Goal: Download file/media

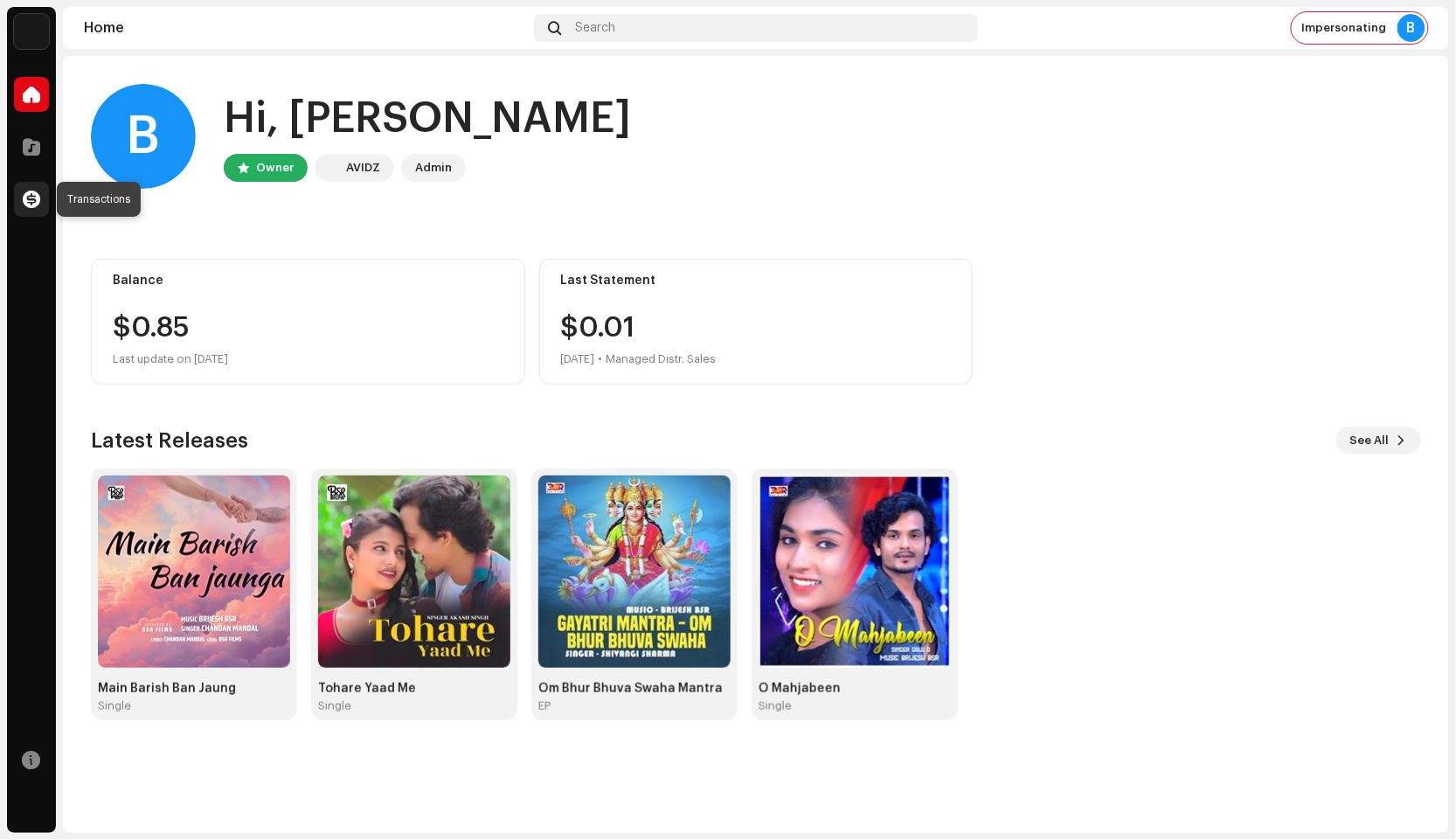
click at [35, 195] on span at bounding box center [32, 199] width 18 height 14
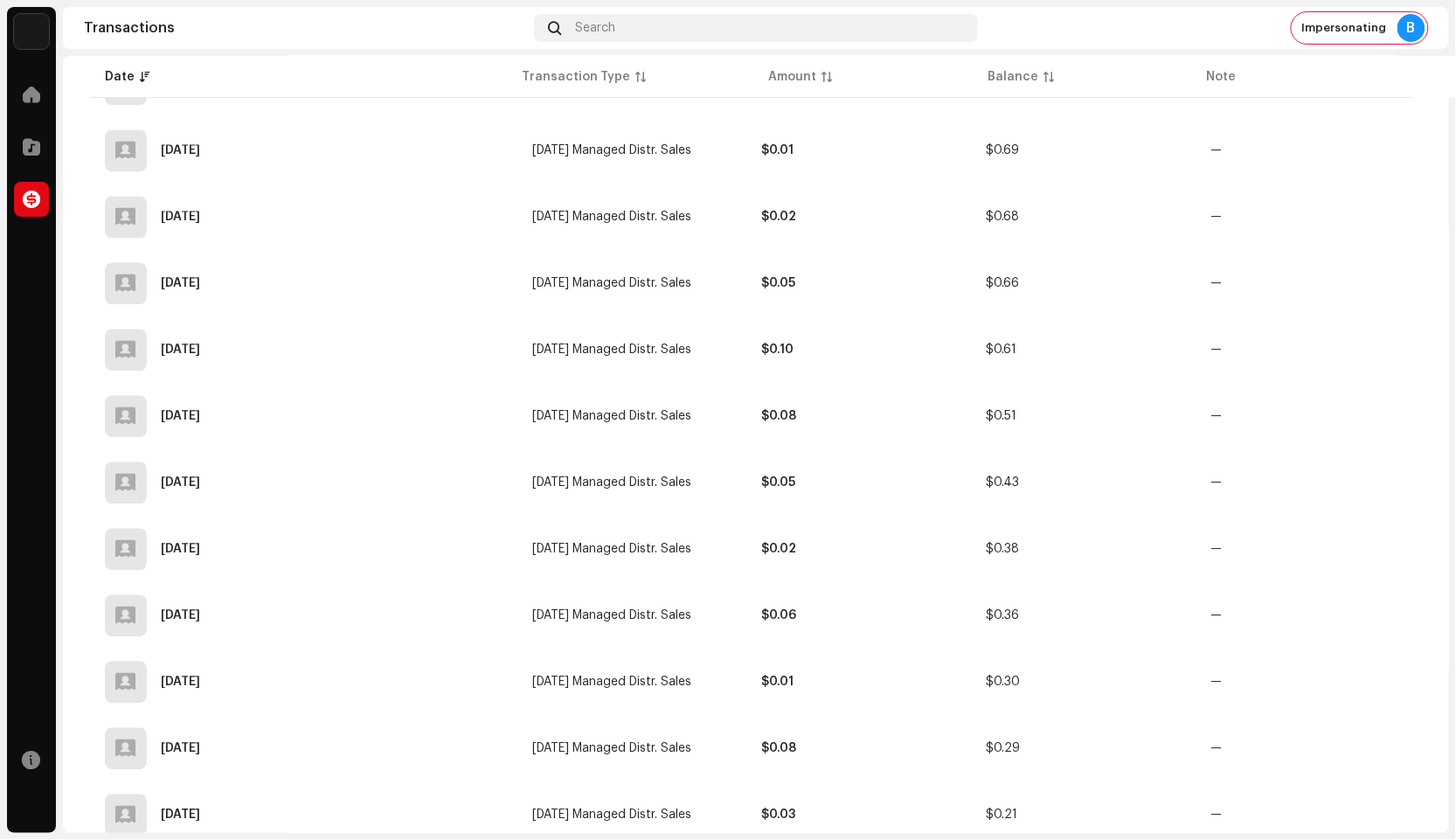
scroll to position [1353, 0]
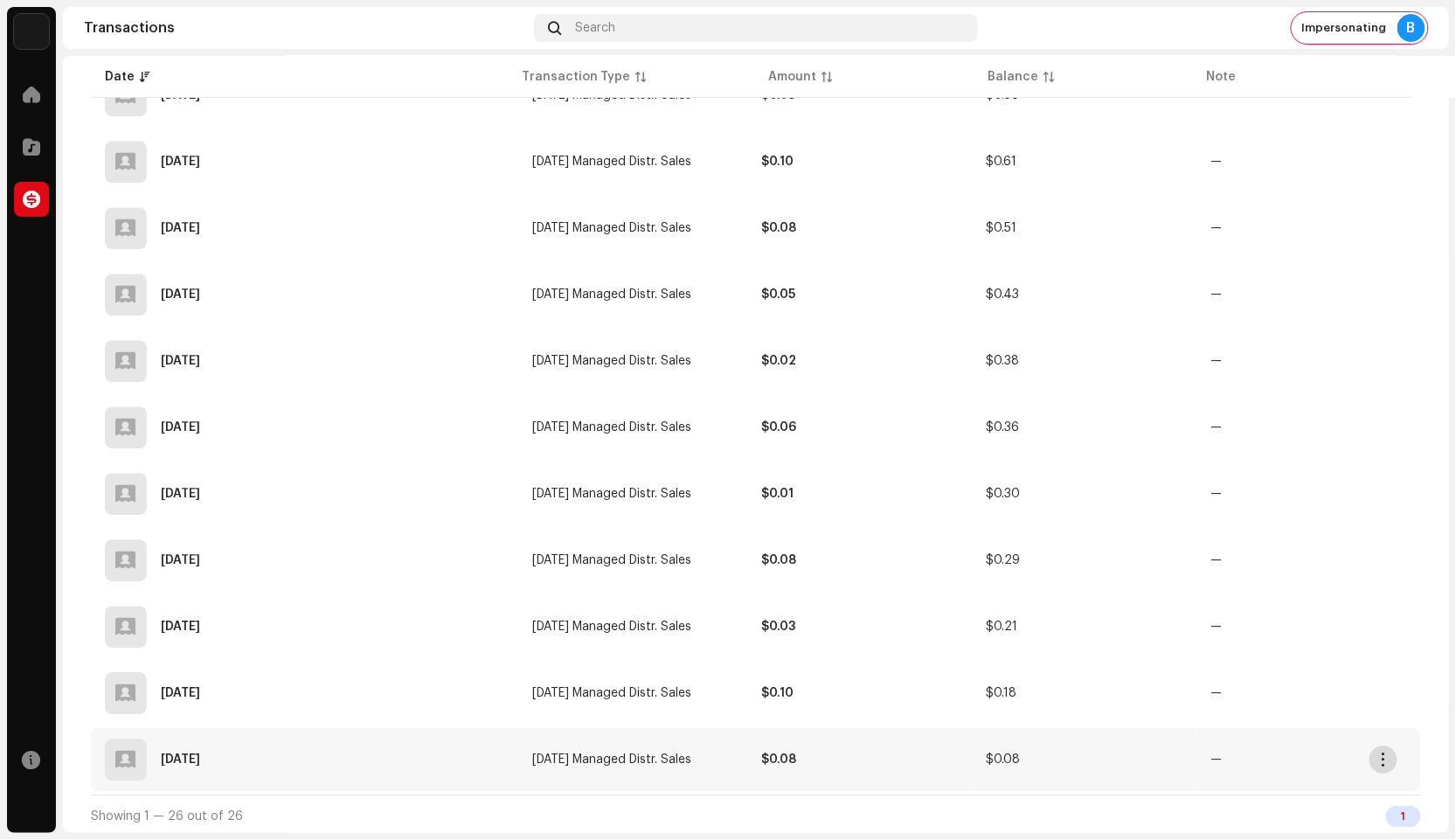
click at [1388, 755] on span "button" at bounding box center [1384, 760] width 13 height 14
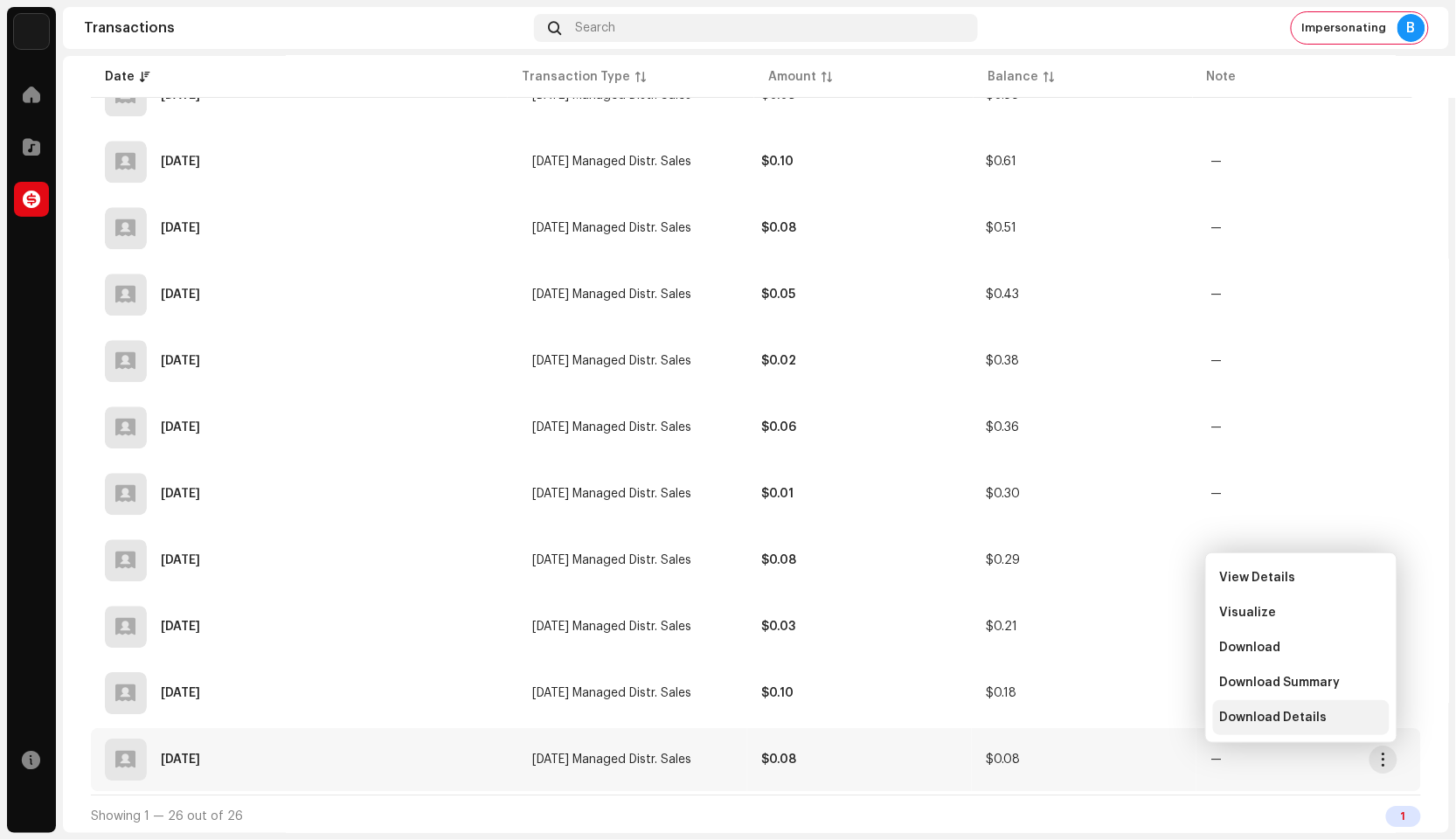
click at [1335, 721] on div "Download Details" at bounding box center [1301, 717] width 163 height 14
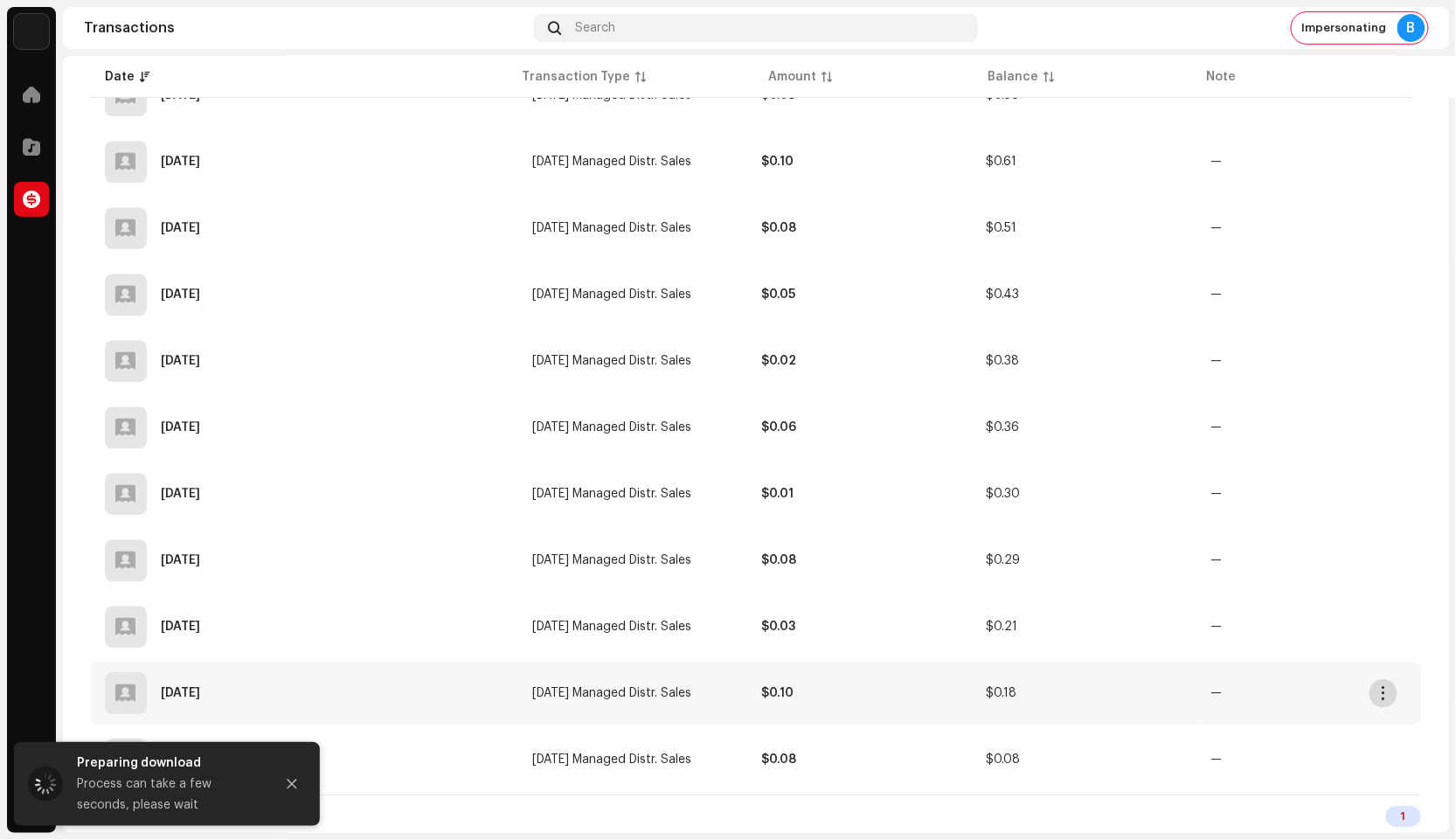
click at [1375, 697] on button "button" at bounding box center [1384, 693] width 28 height 28
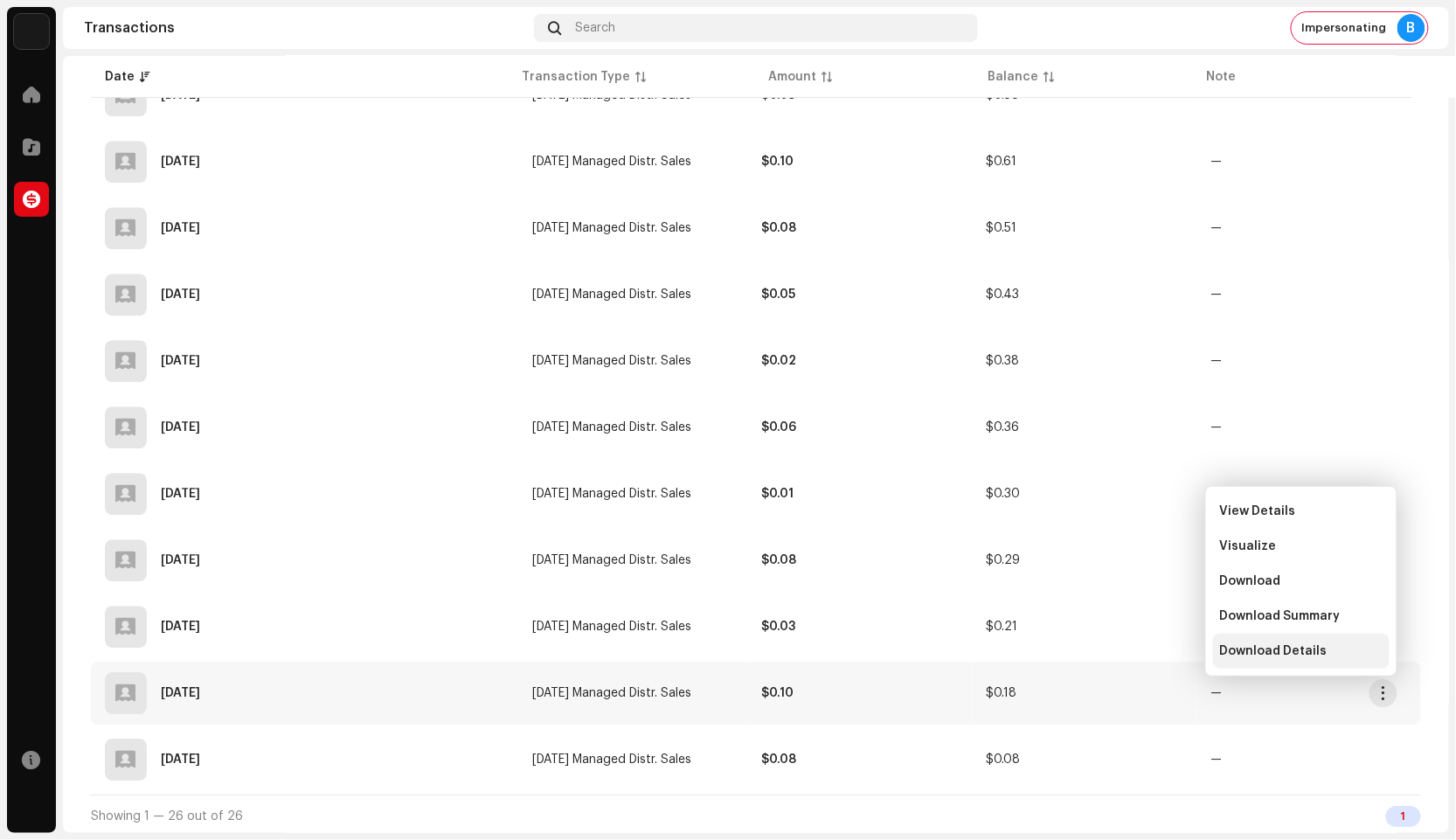
click at [1305, 656] on span "Download Details" at bounding box center [1274, 651] width 107 height 14
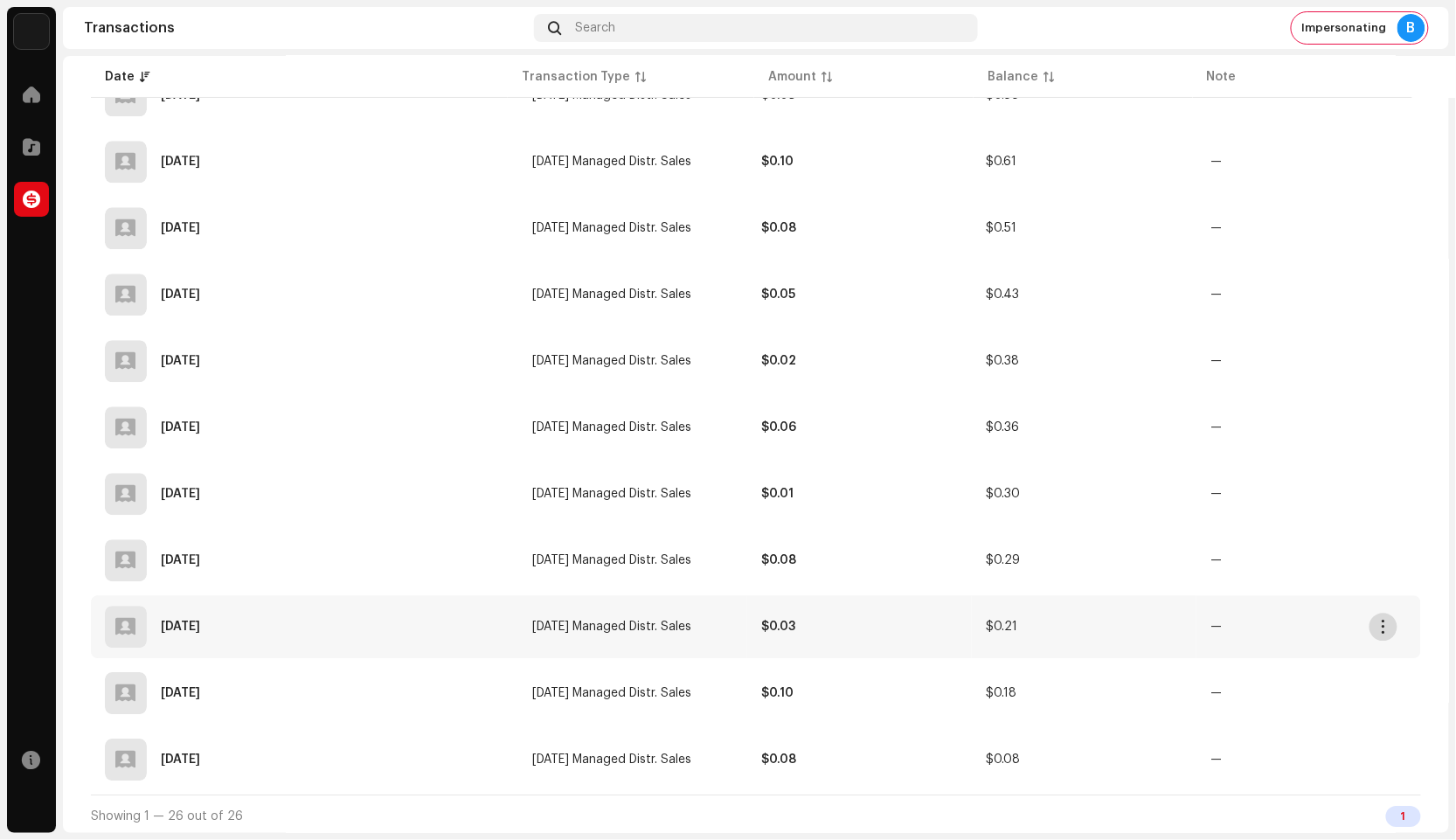
click at [1383, 626] on span "button" at bounding box center [1384, 627] width 13 height 14
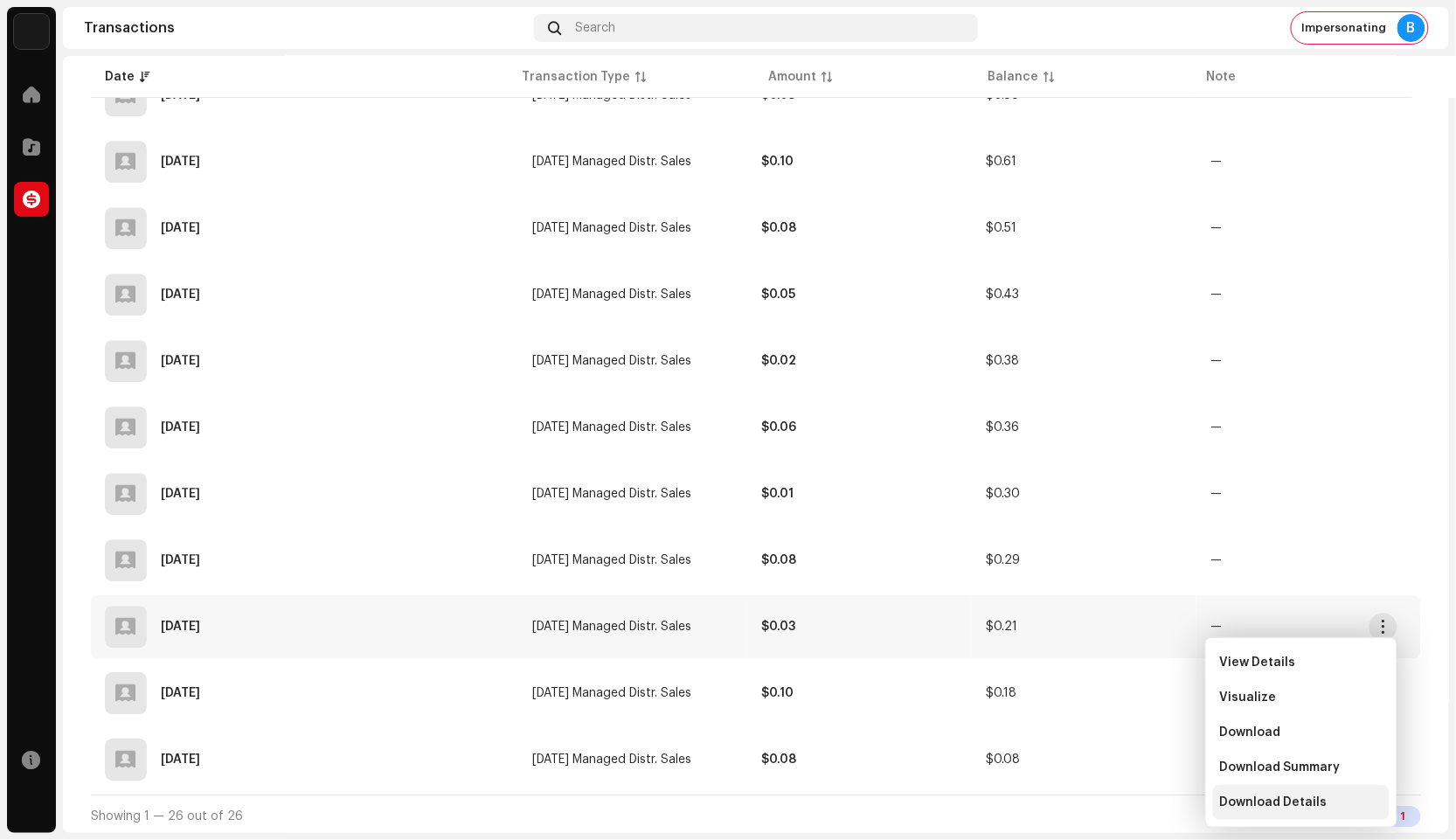
click at [1276, 798] on span "Download Details" at bounding box center [1274, 802] width 107 height 14
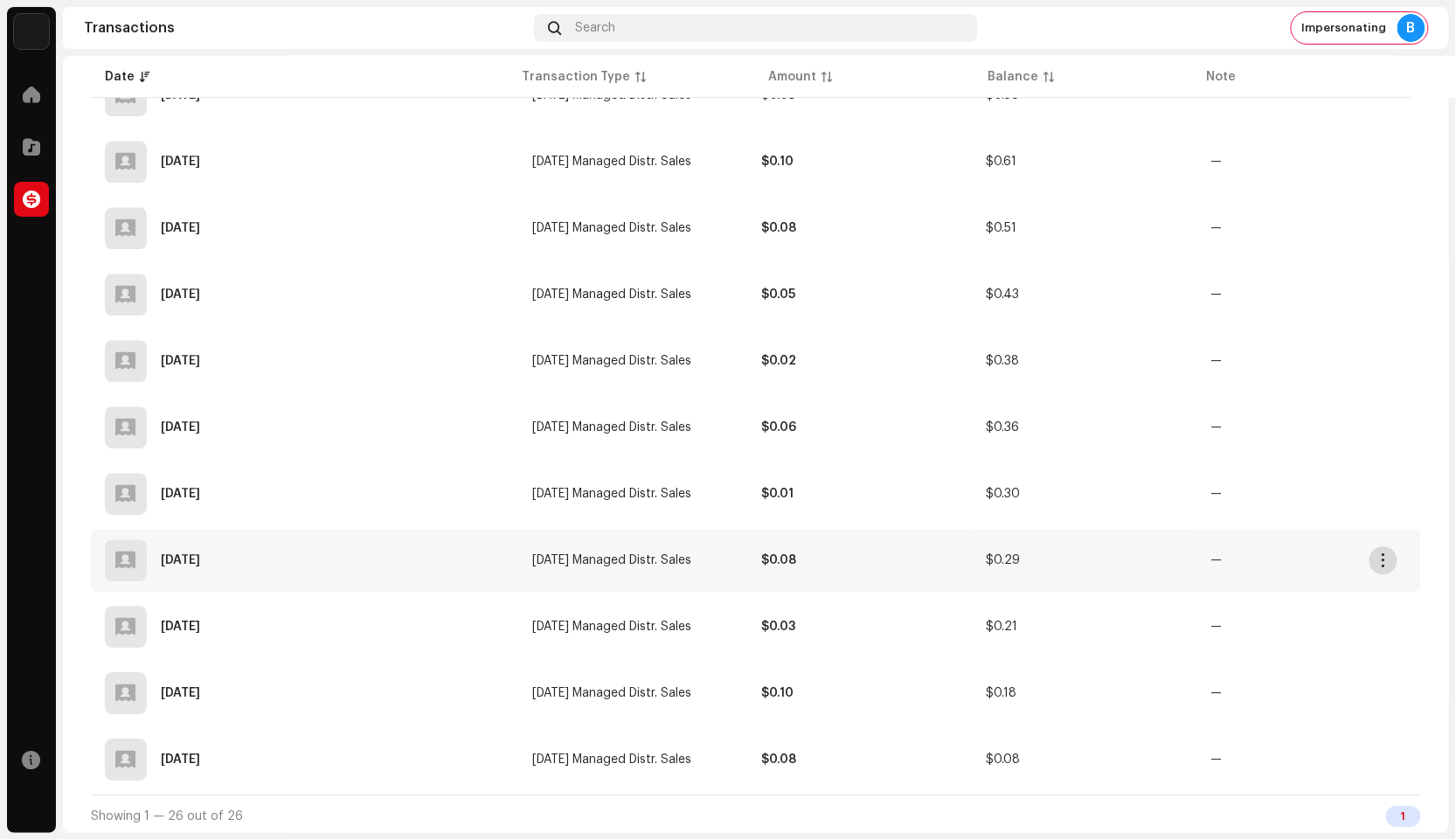
click at [1385, 561] on span "button" at bounding box center [1384, 560] width 13 height 14
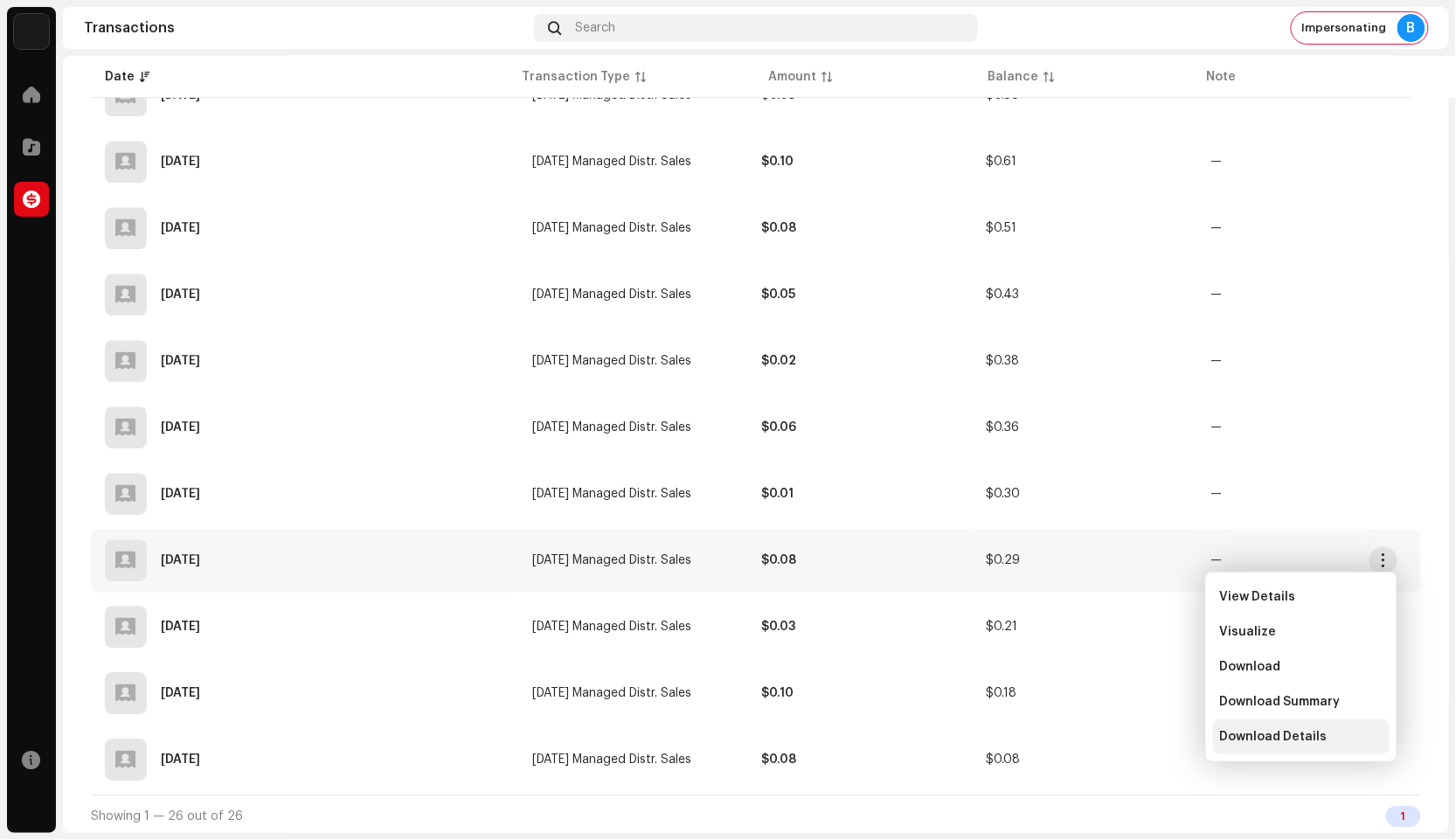
click at [1281, 738] on span "Download Details" at bounding box center [1274, 737] width 107 height 14
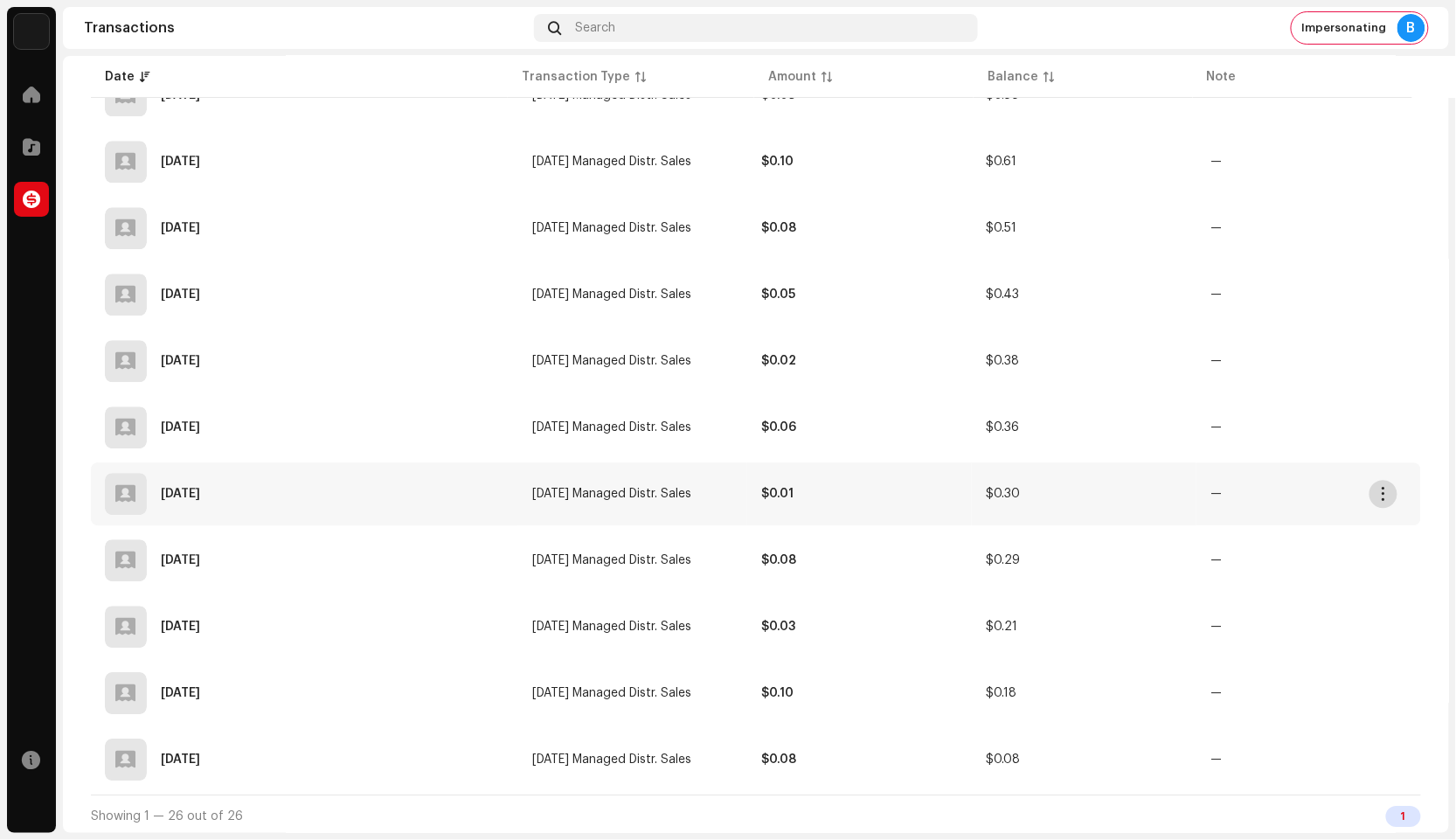
click at [1374, 490] on button "button" at bounding box center [1384, 494] width 28 height 28
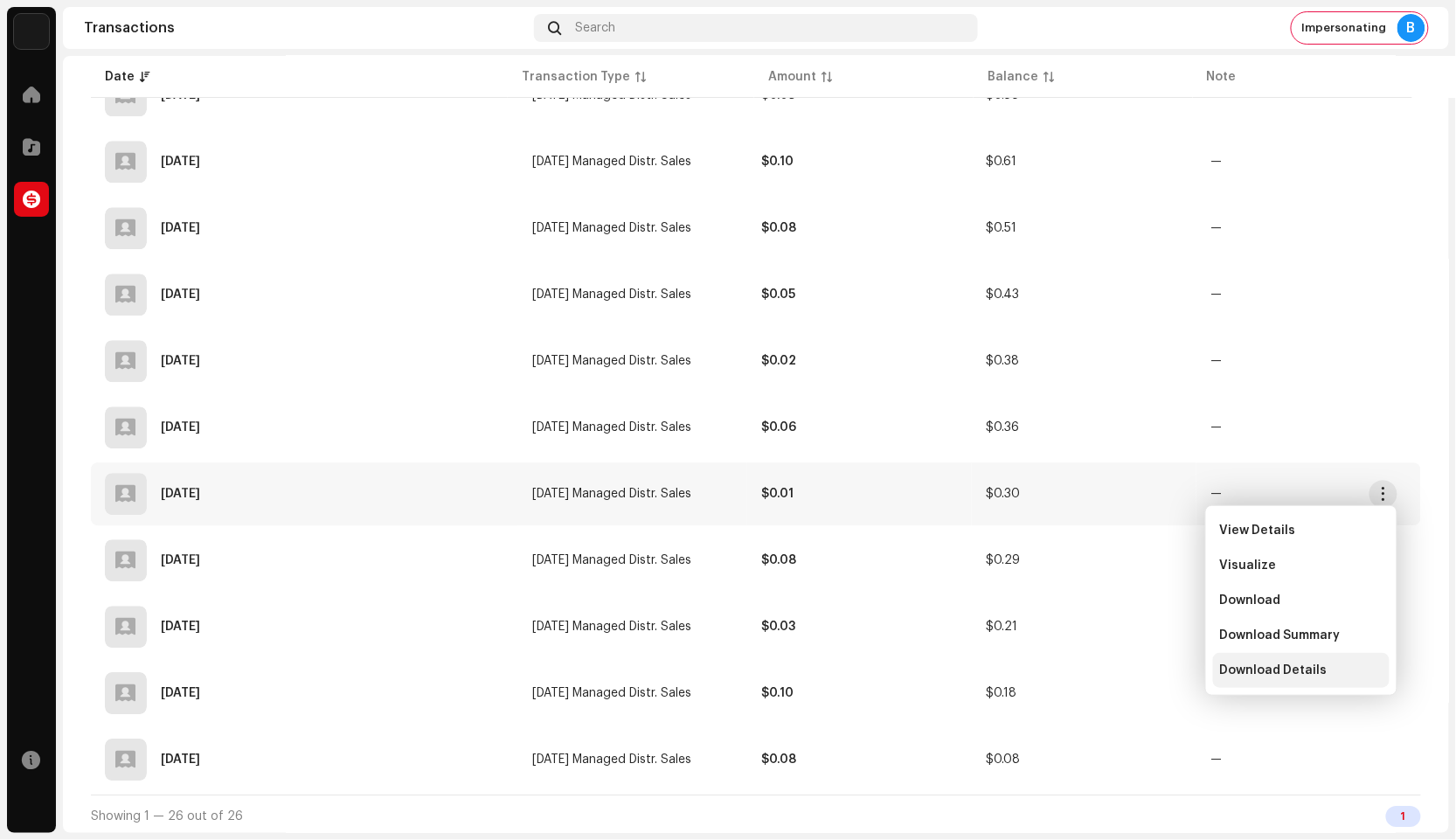
click at [1300, 666] on span "Download Details" at bounding box center [1274, 670] width 107 height 14
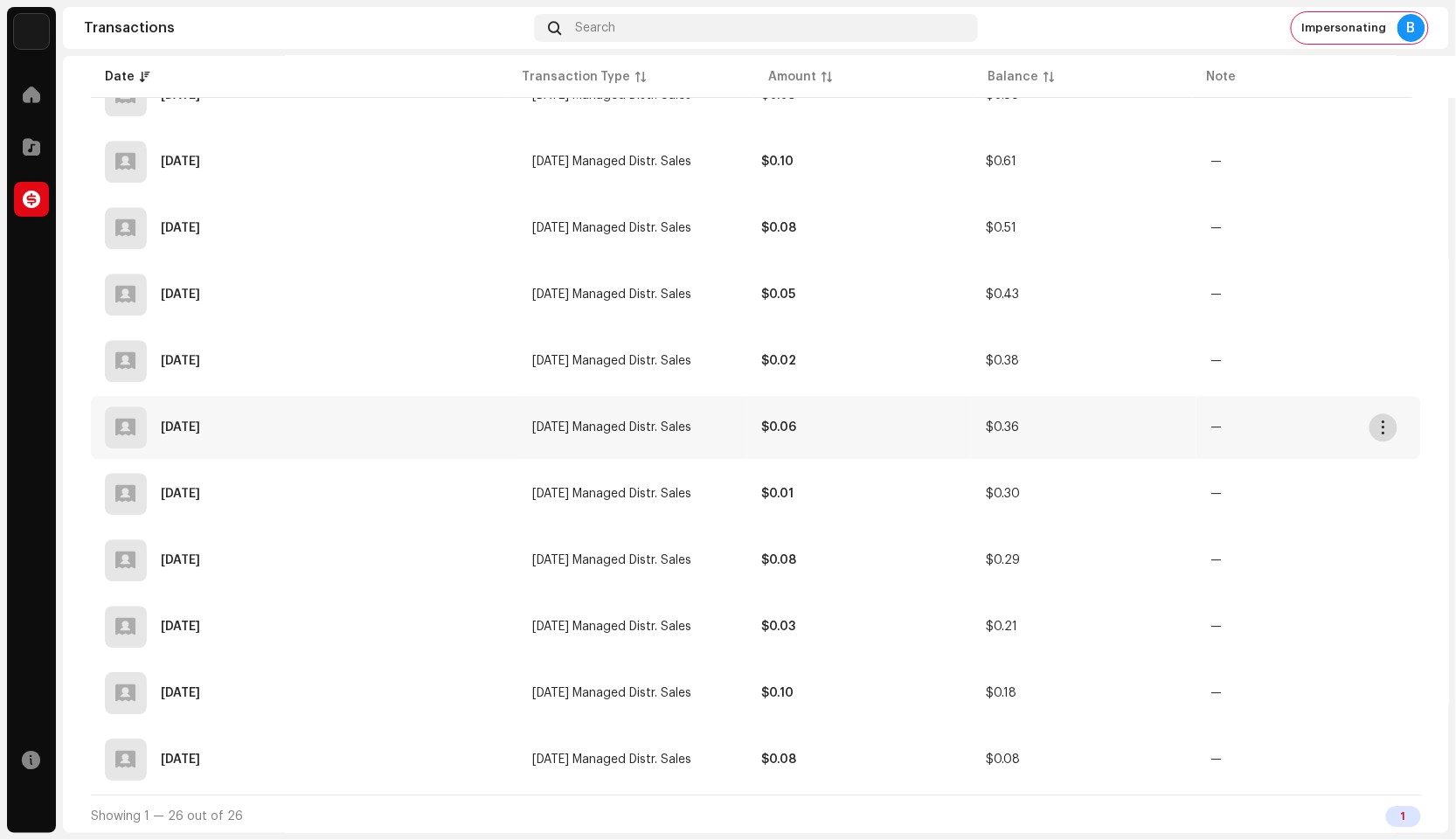
click at [1373, 423] on button "button" at bounding box center [1384, 427] width 28 height 28
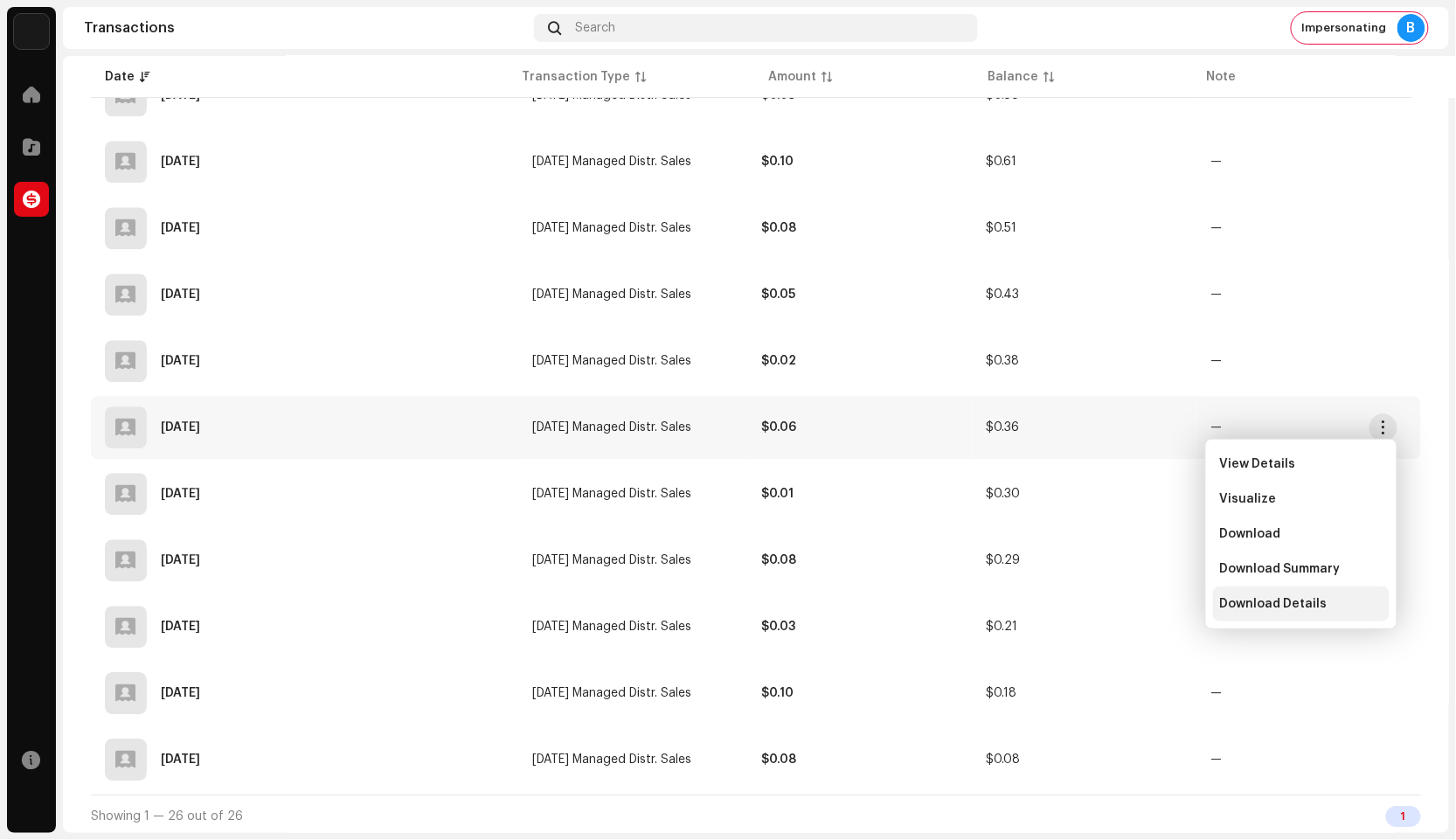
click at [1321, 597] on span "Download Details" at bounding box center [1274, 604] width 107 height 14
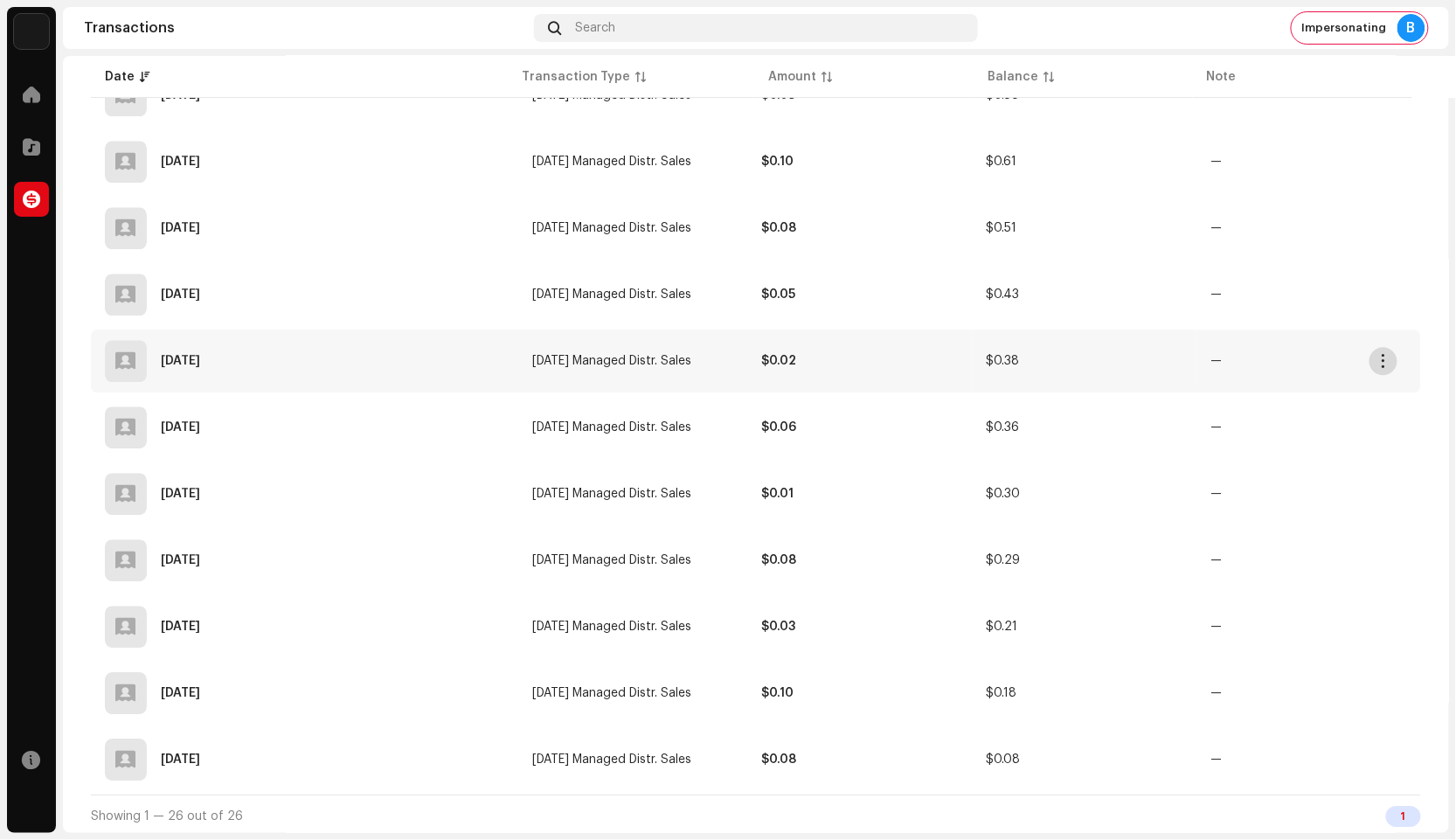
click at [1384, 358] on span "button" at bounding box center [1384, 361] width 13 height 14
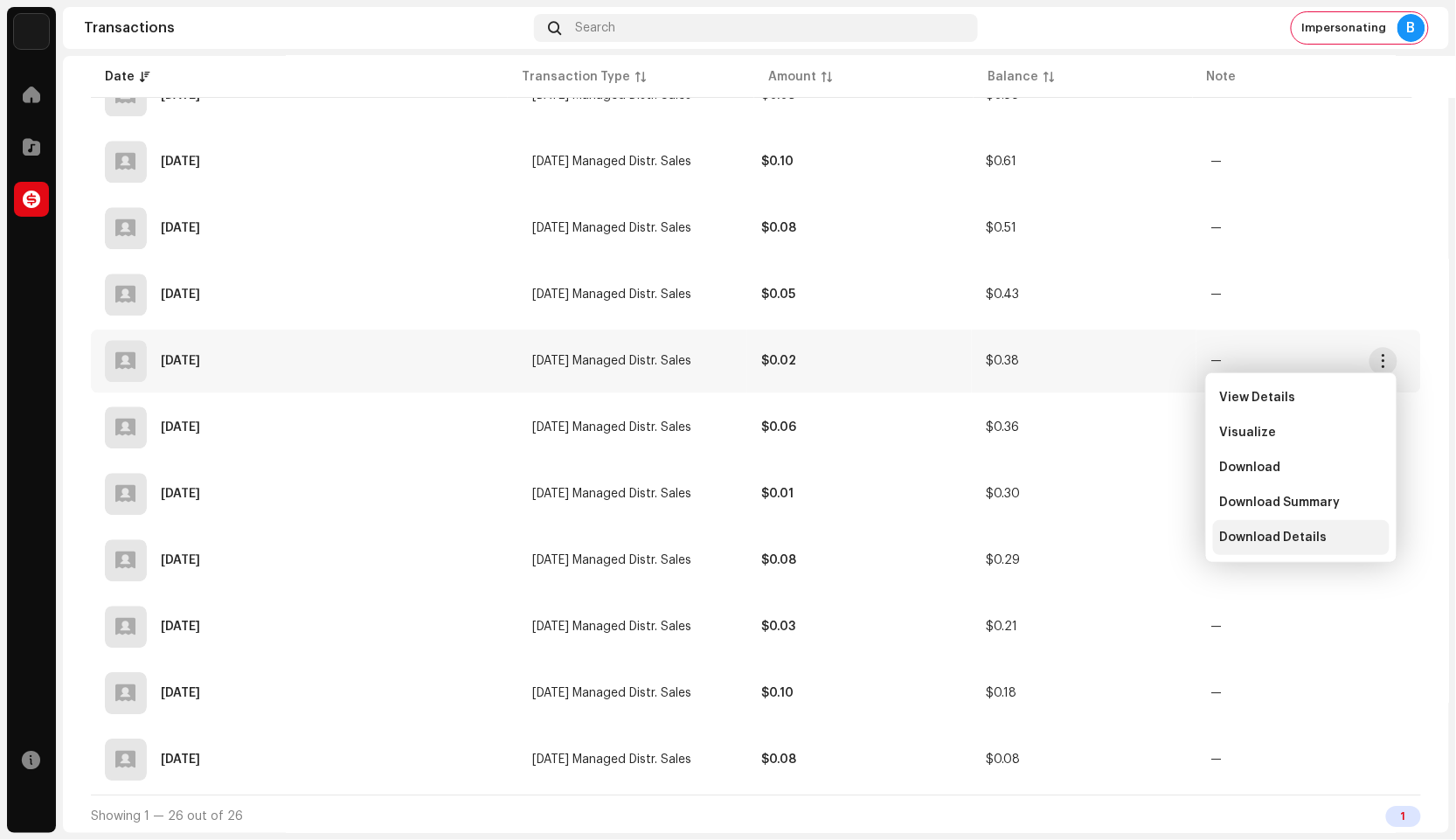
click at [1253, 531] on span "Download Details" at bounding box center [1274, 538] width 107 height 14
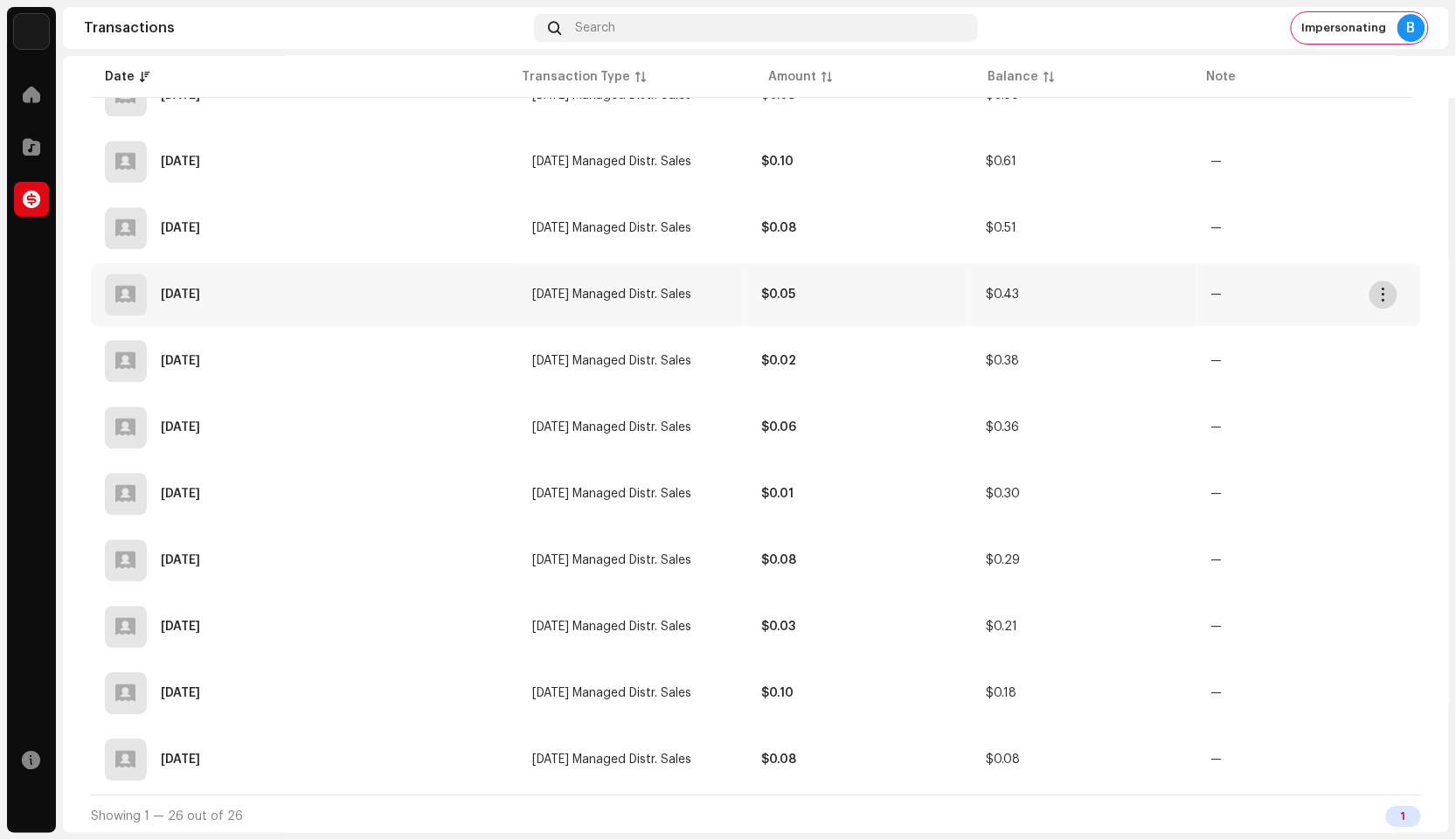
click at [1376, 294] on button "button" at bounding box center [1384, 295] width 28 height 28
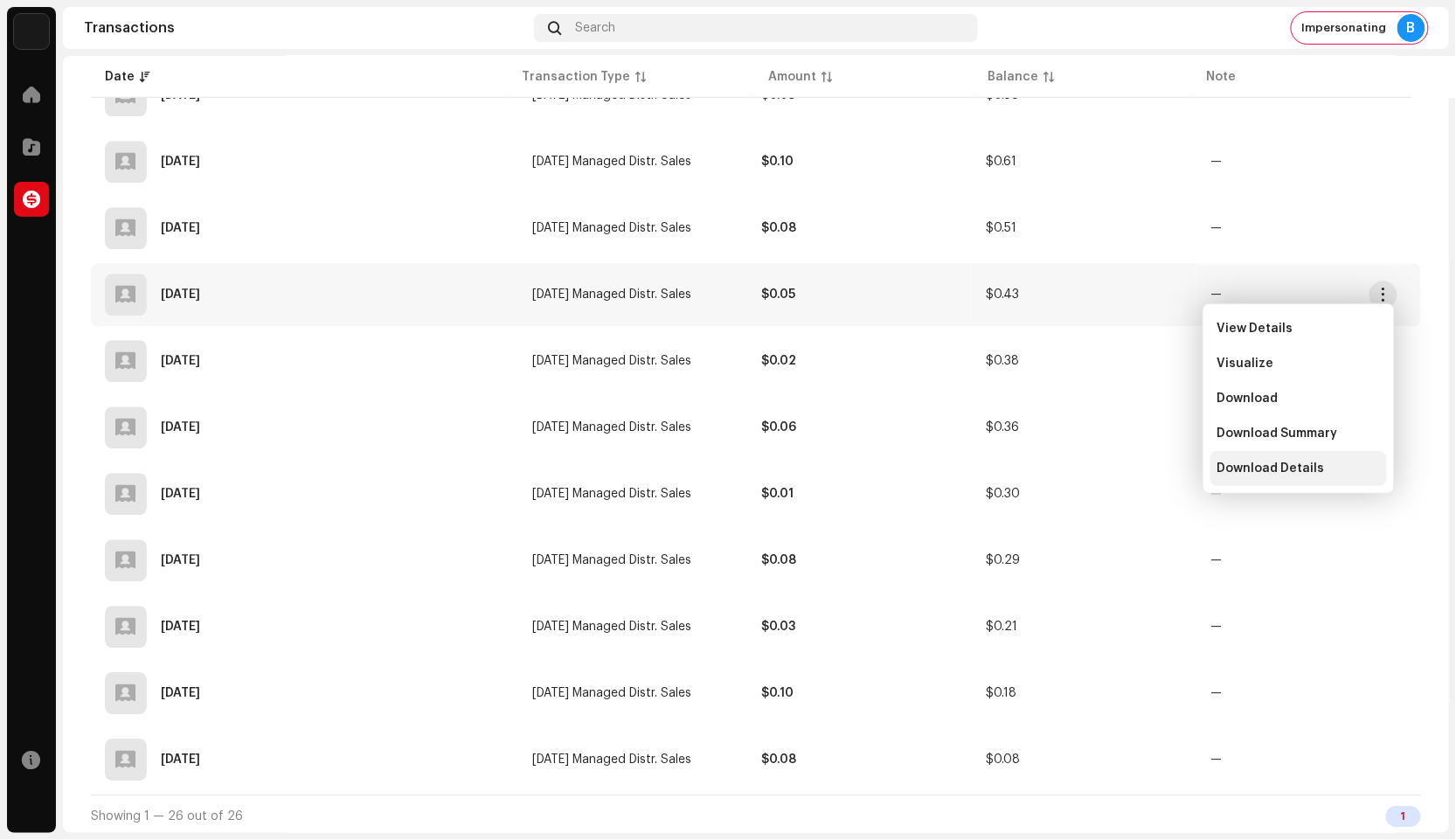
click at [1306, 455] on div "Download Details" at bounding box center [1299, 468] width 177 height 35
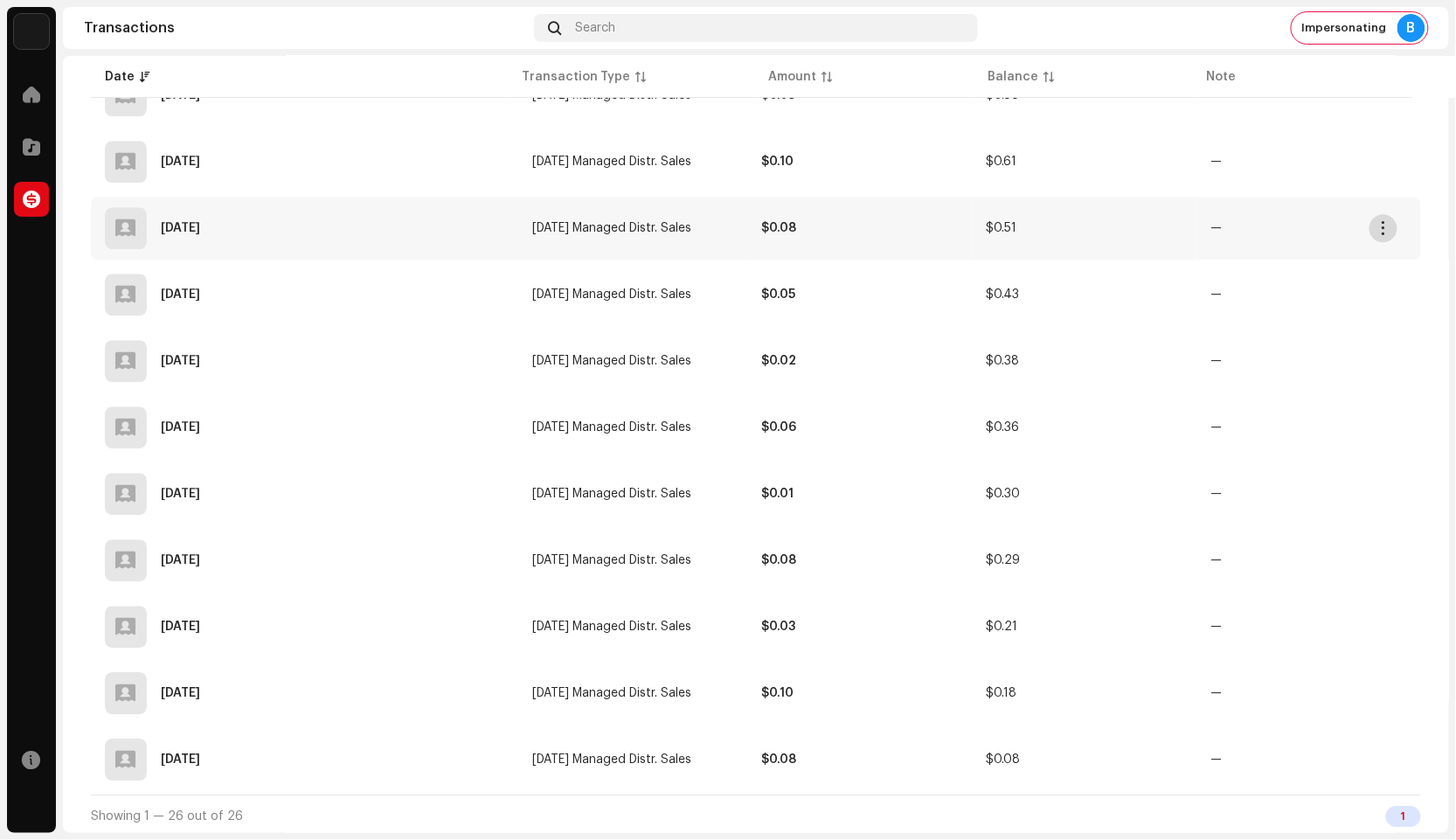
click at [1372, 231] on button "button" at bounding box center [1384, 228] width 28 height 28
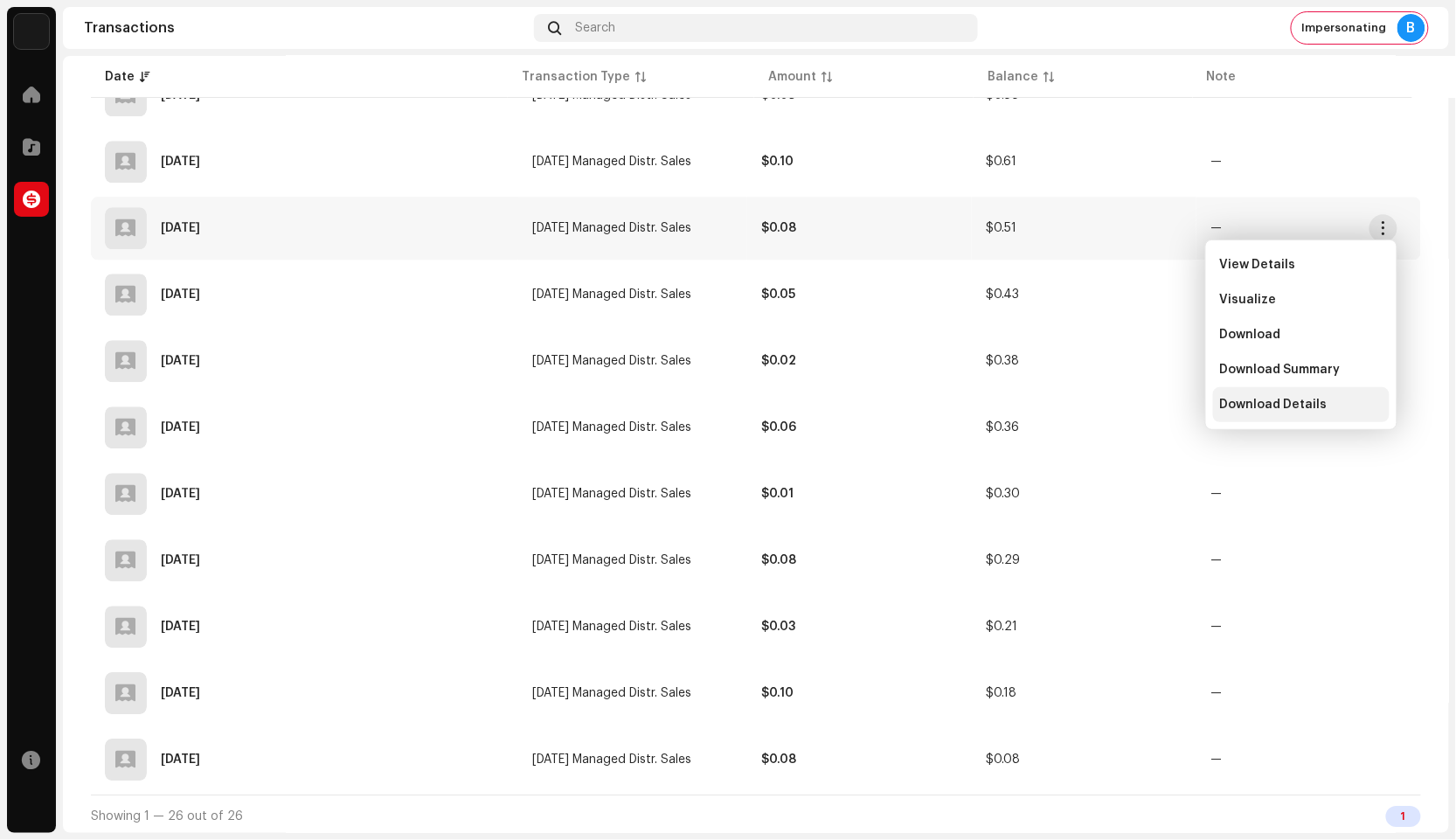
click at [1320, 398] on span "Download Details" at bounding box center [1274, 405] width 107 height 14
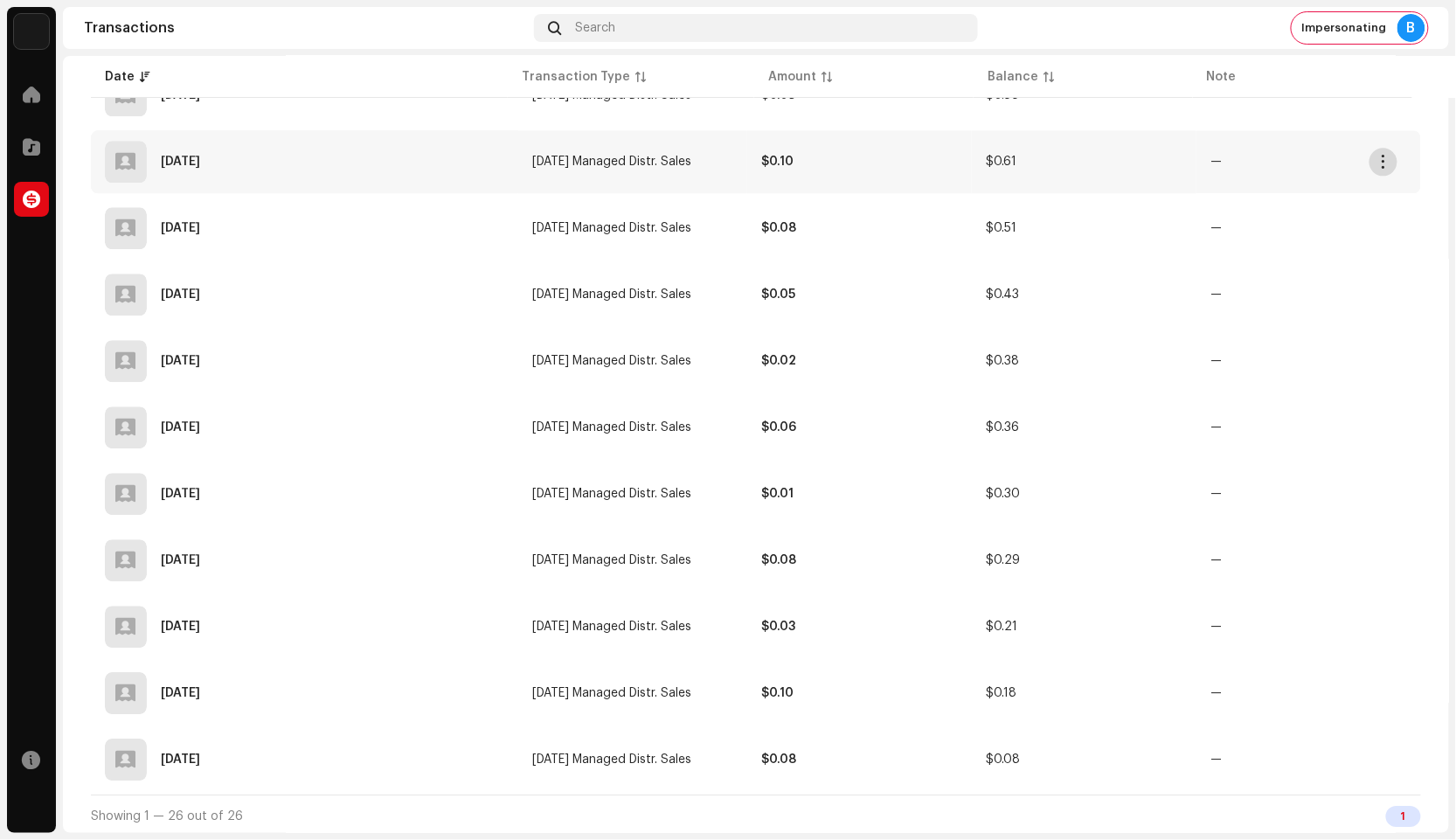
click at [1387, 166] on span "button" at bounding box center [1384, 162] width 13 height 14
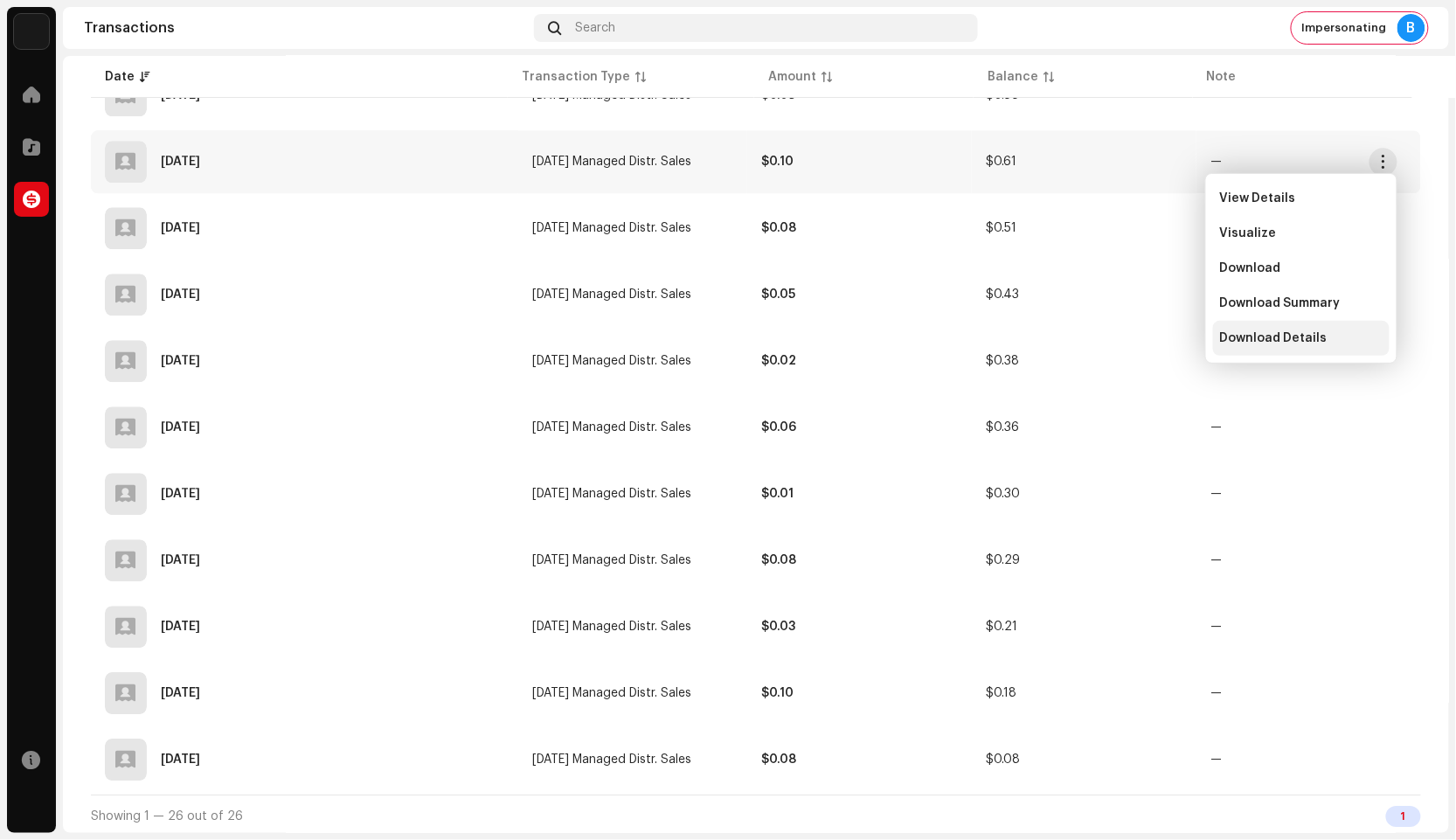
click at [1299, 350] on div "Download Details" at bounding box center [1301, 337] width 177 height 35
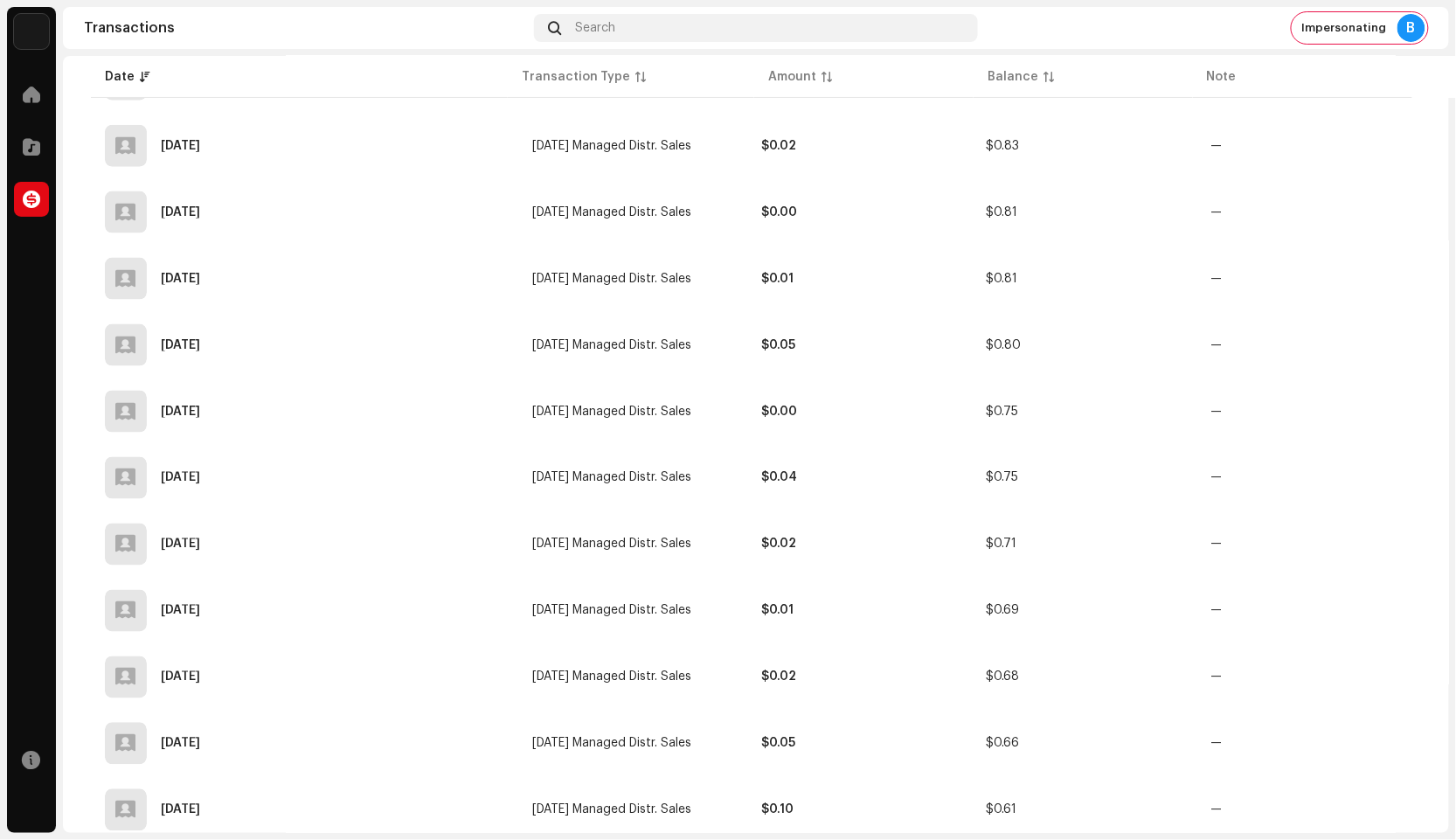
scroll to position [673, 0]
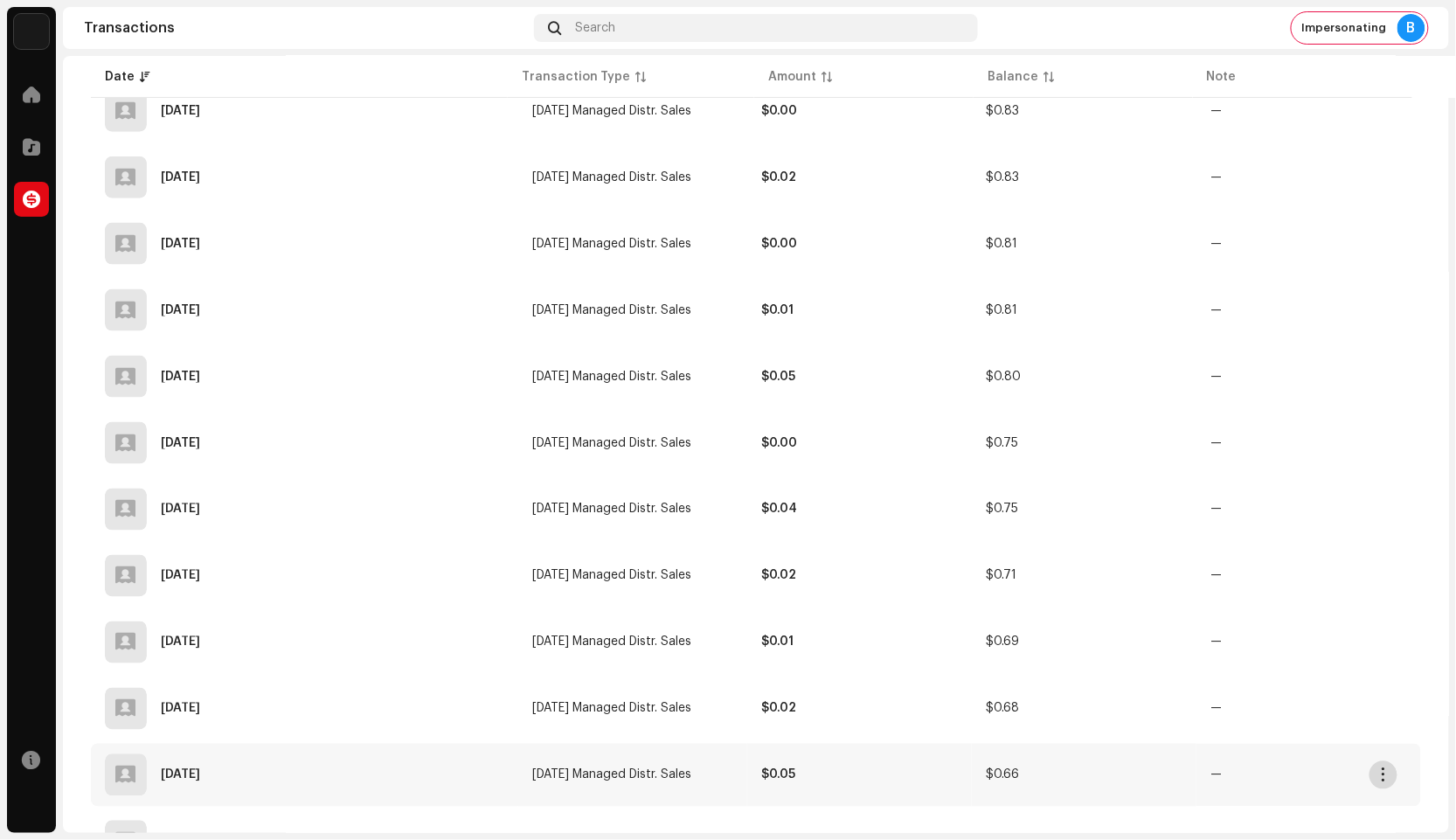
click at [1380, 779] on span "button" at bounding box center [1384, 776] width 13 height 14
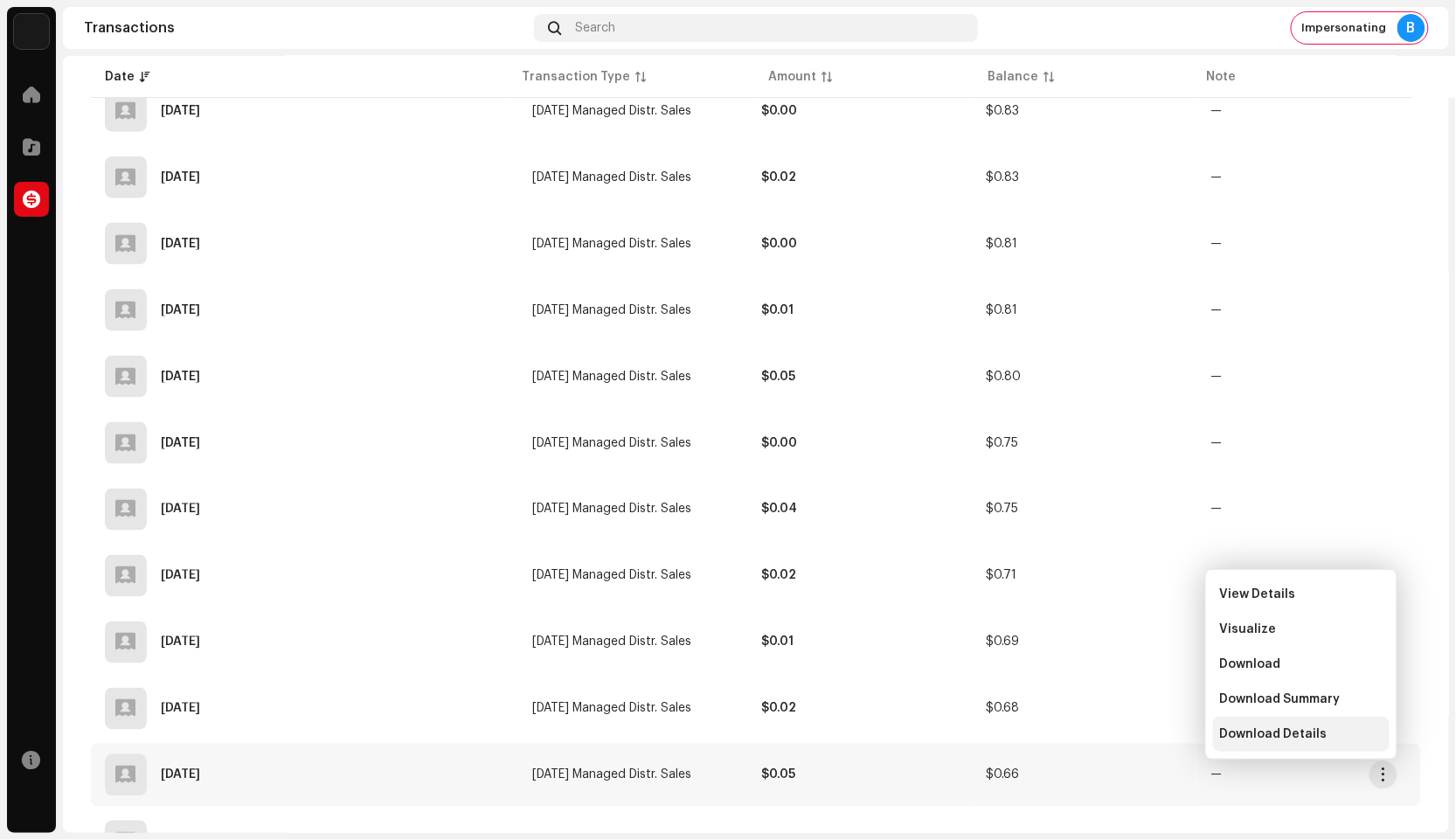
click at [1306, 735] on span "Download Details" at bounding box center [1274, 734] width 107 height 14
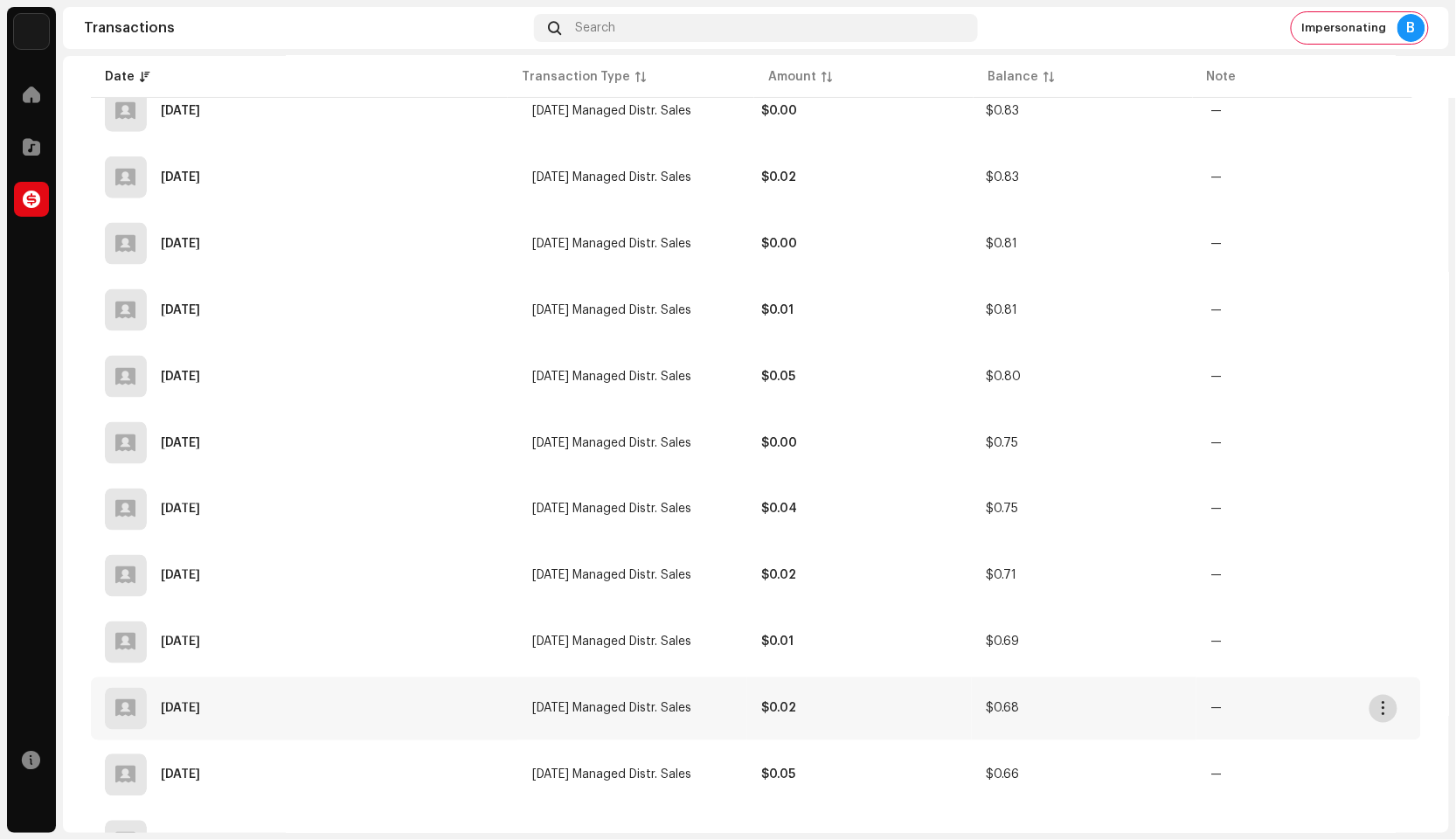
click at [1379, 718] on button "button" at bounding box center [1384, 709] width 28 height 28
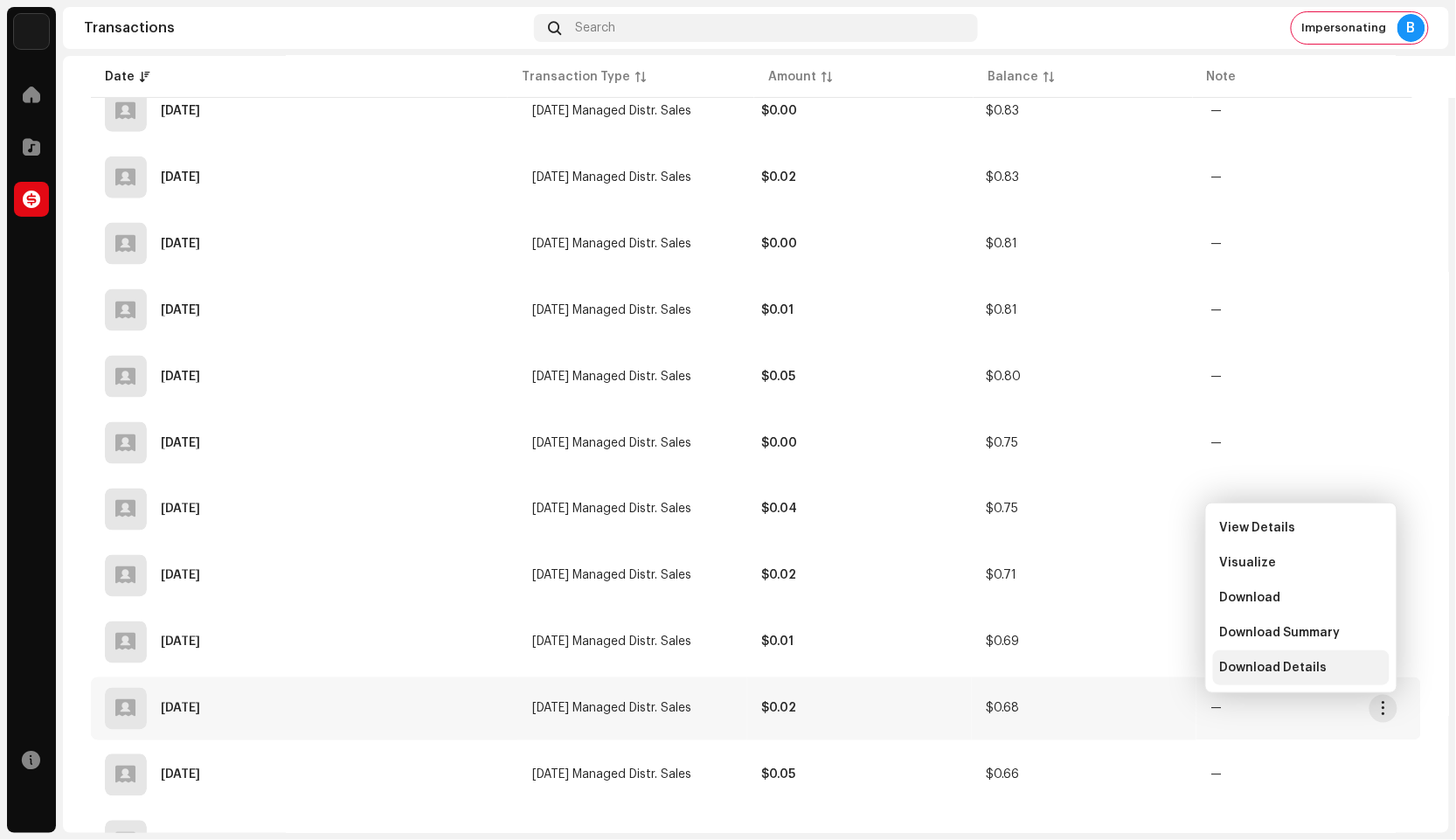
click at [1326, 662] on div "Download Details" at bounding box center [1301, 667] width 163 height 14
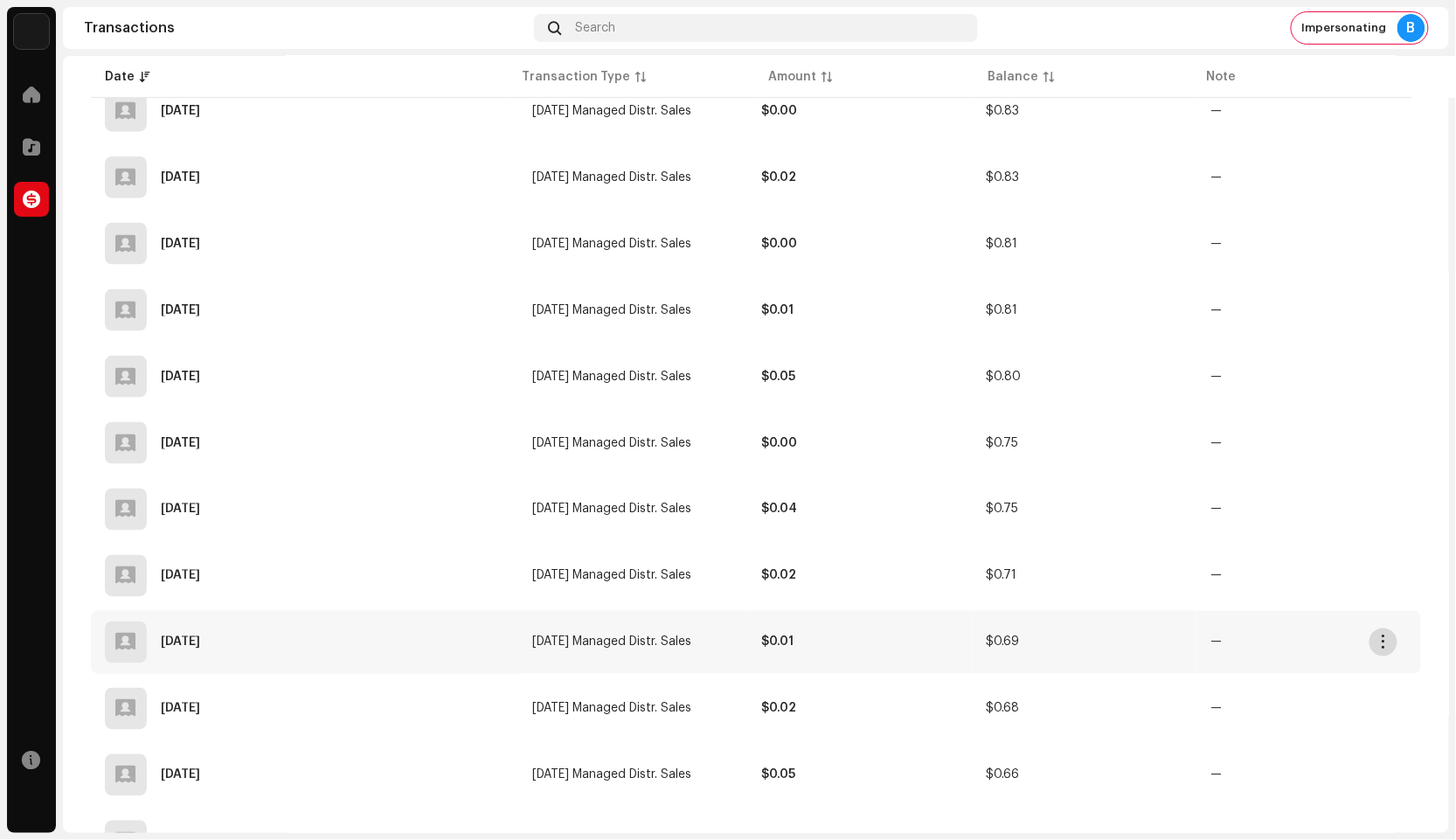
click at [1380, 645] on span "button" at bounding box center [1384, 643] width 13 height 14
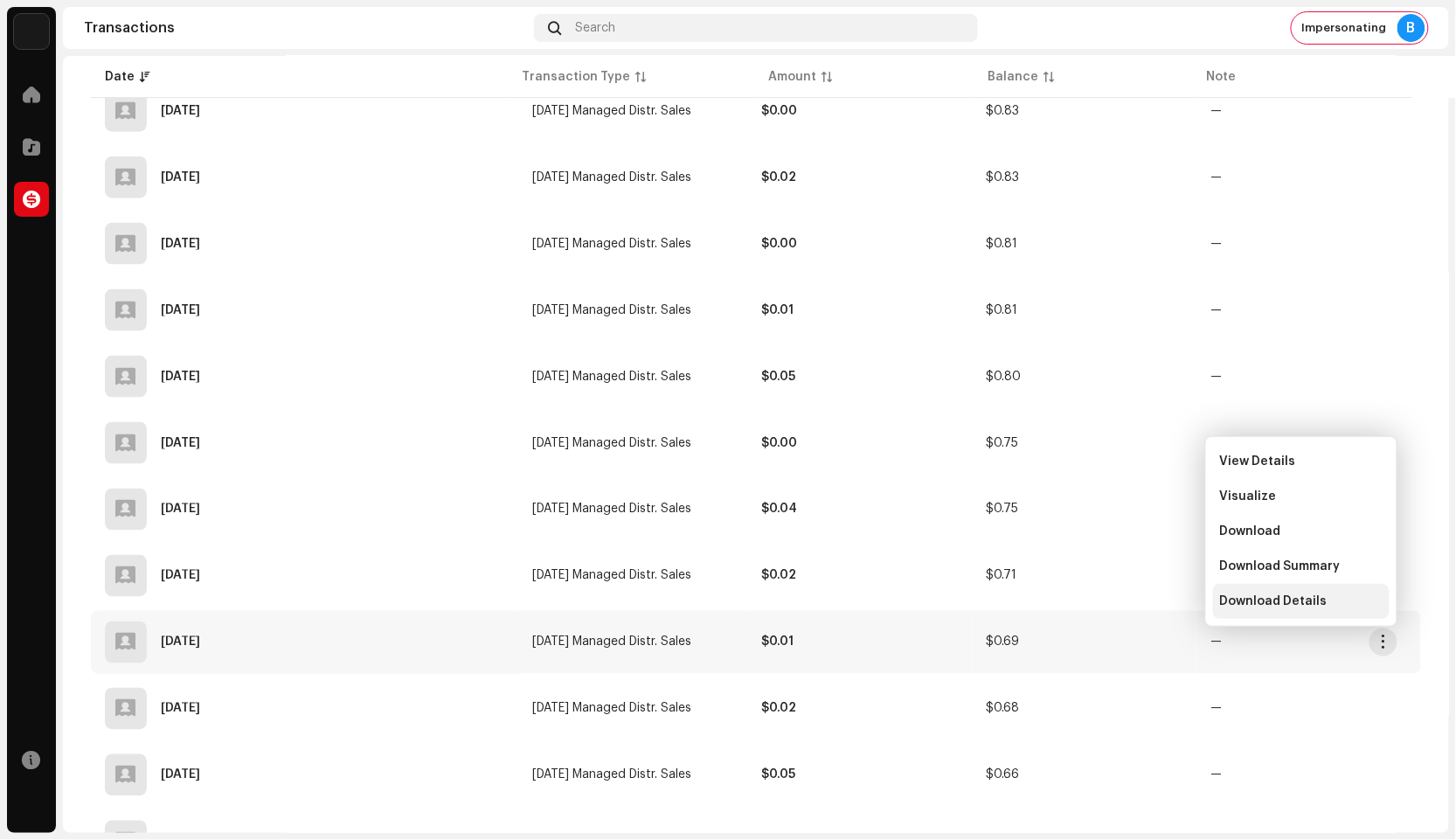
click at [1283, 596] on span "Download Details" at bounding box center [1274, 601] width 107 height 14
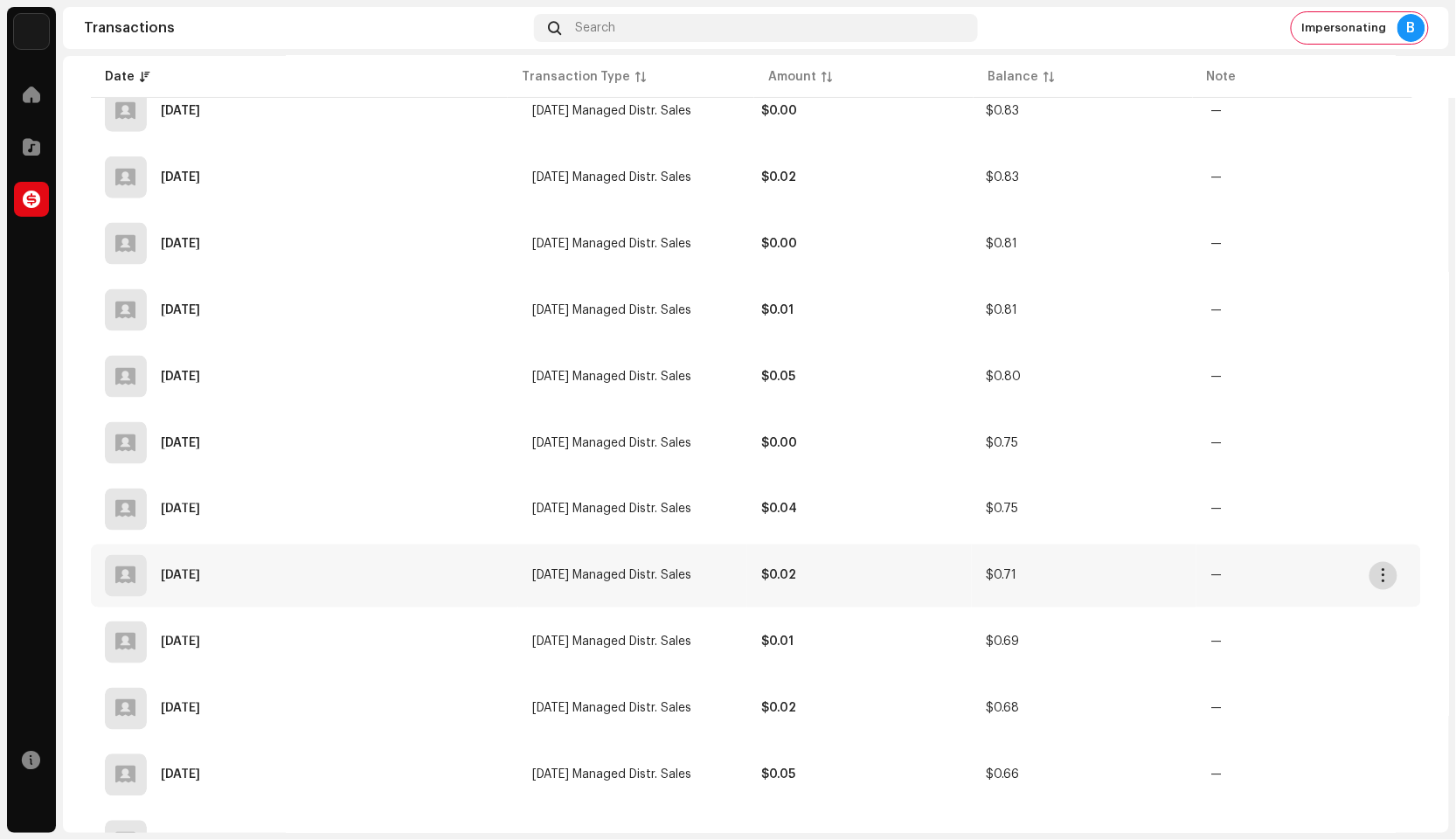
click at [1378, 570] on span "button" at bounding box center [1384, 576] width 13 height 14
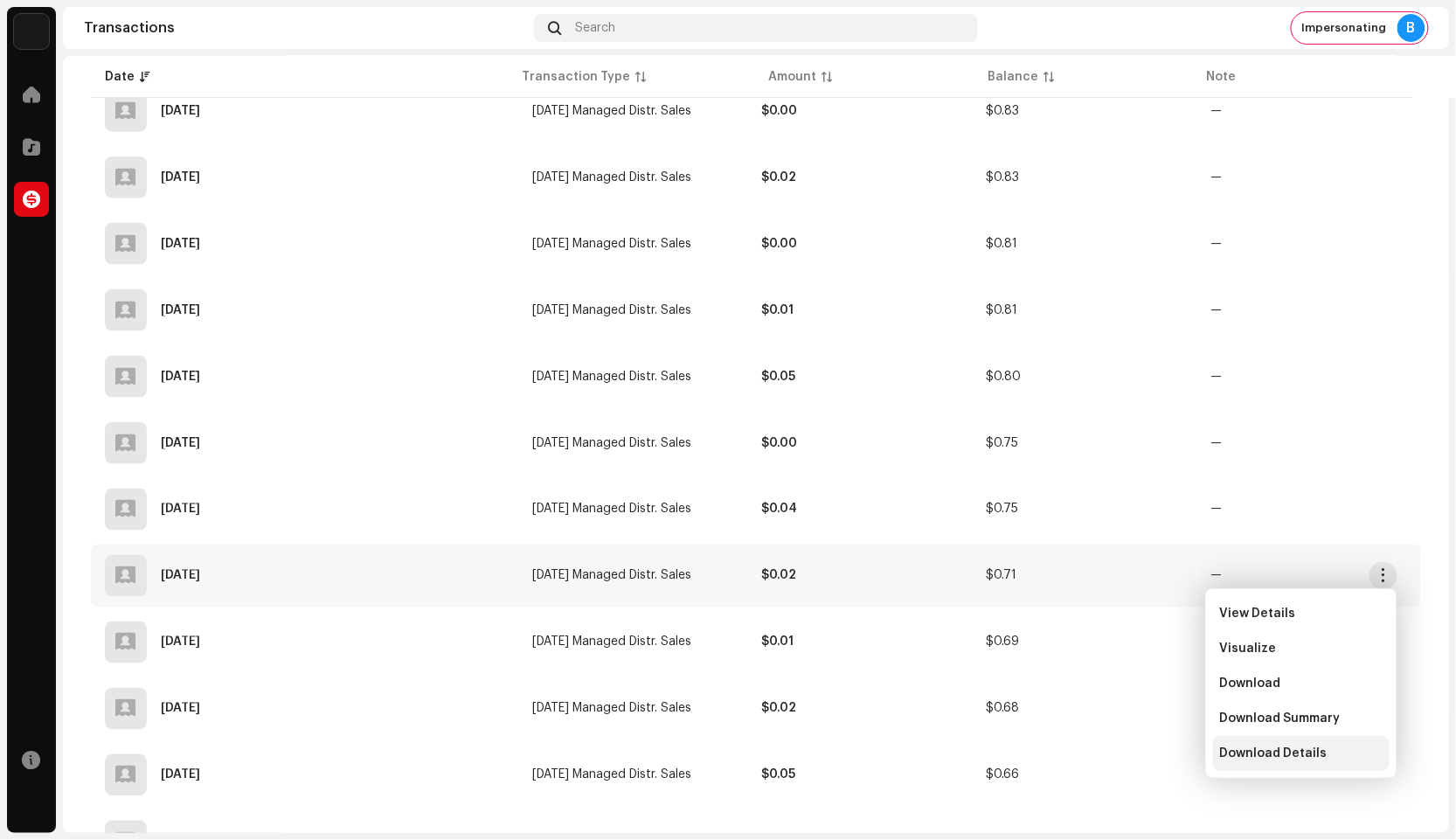
click at [1264, 747] on span "Download Details" at bounding box center [1274, 754] width 107 height 14
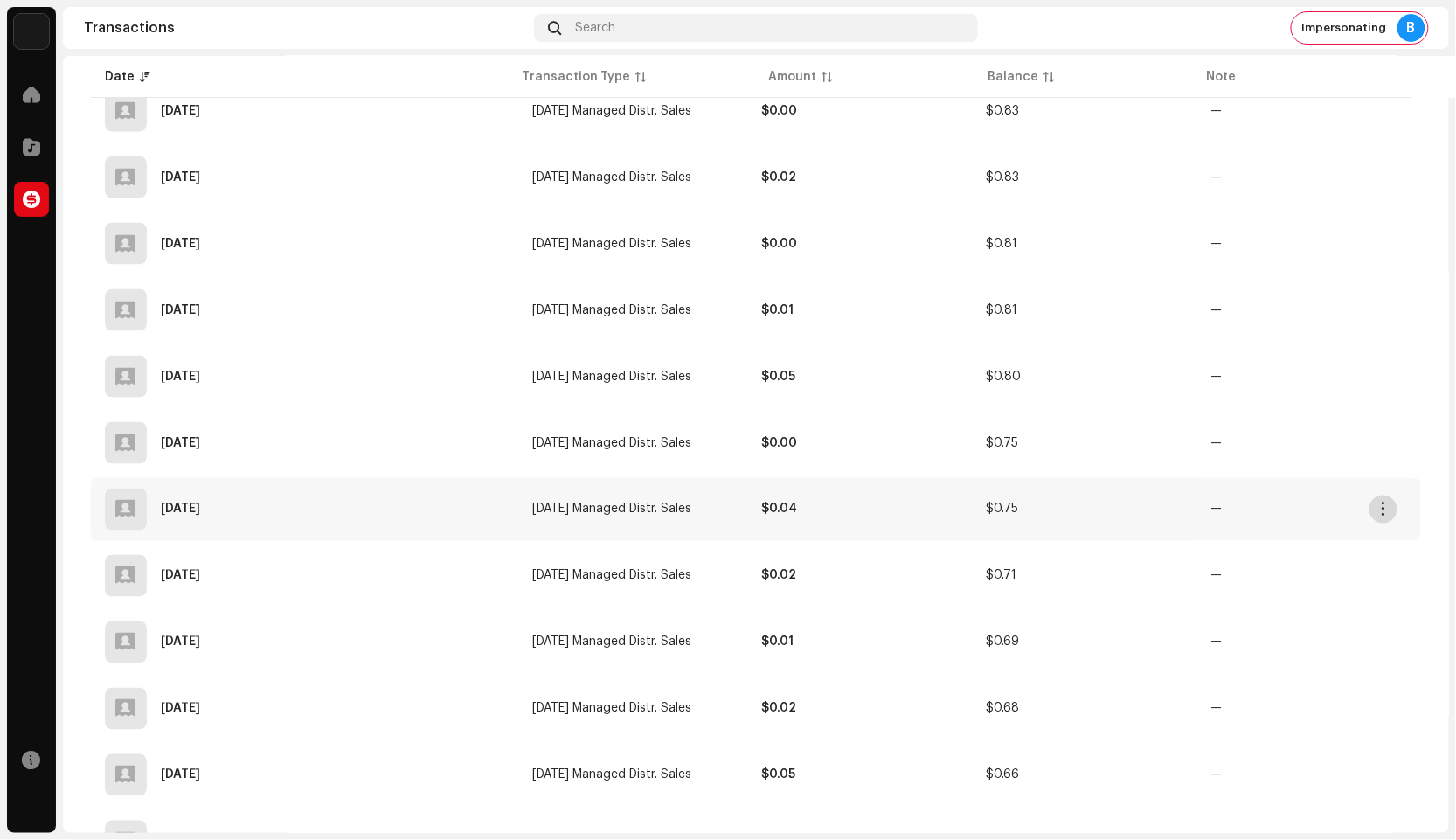
click at [1387, 515] on button "button" at bounding box center [1384, 510] width 28 height 28
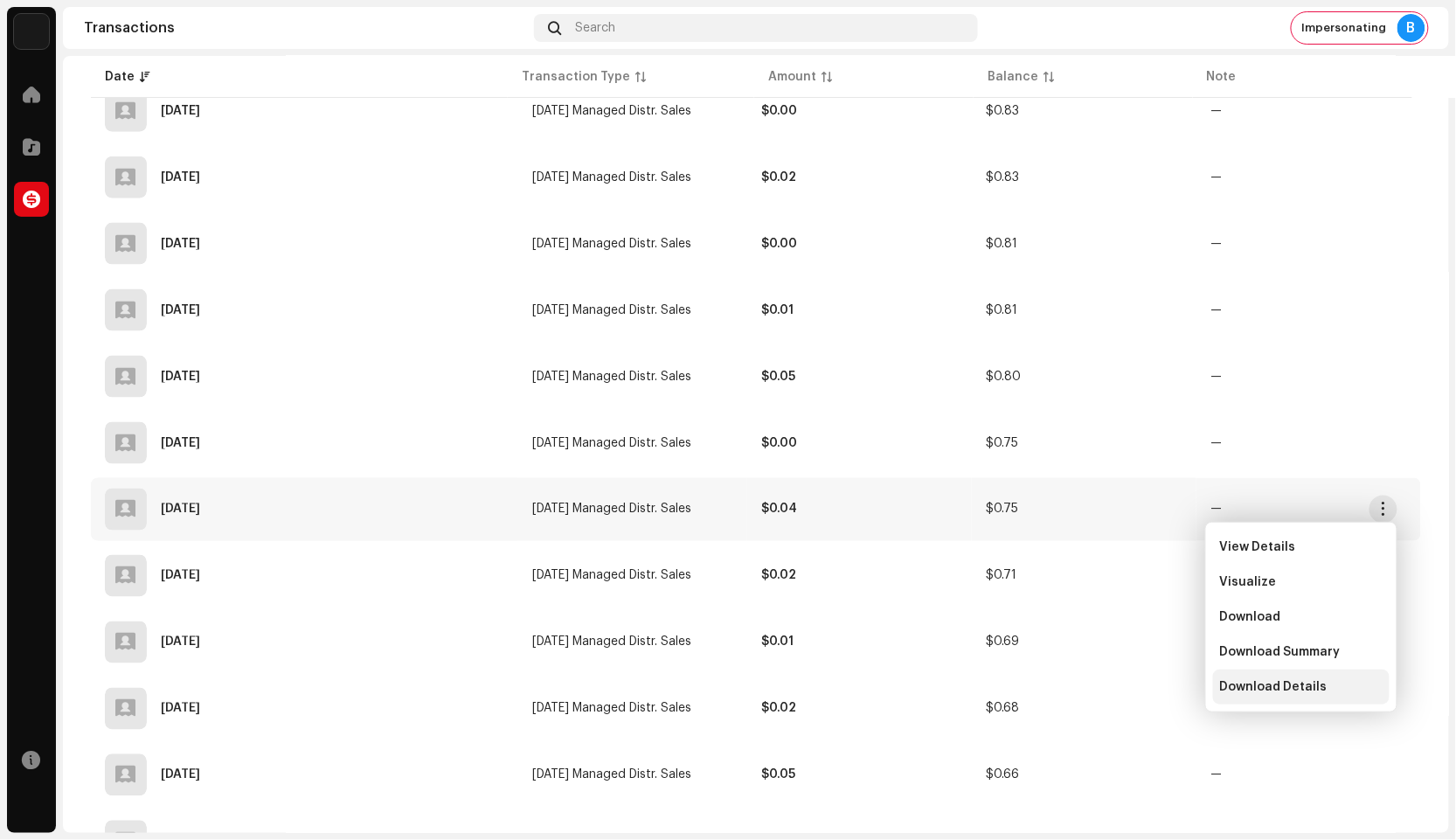
click at [1269, 680] on span "Download Details" at bounding box center [1274, 687] width 107 height 14
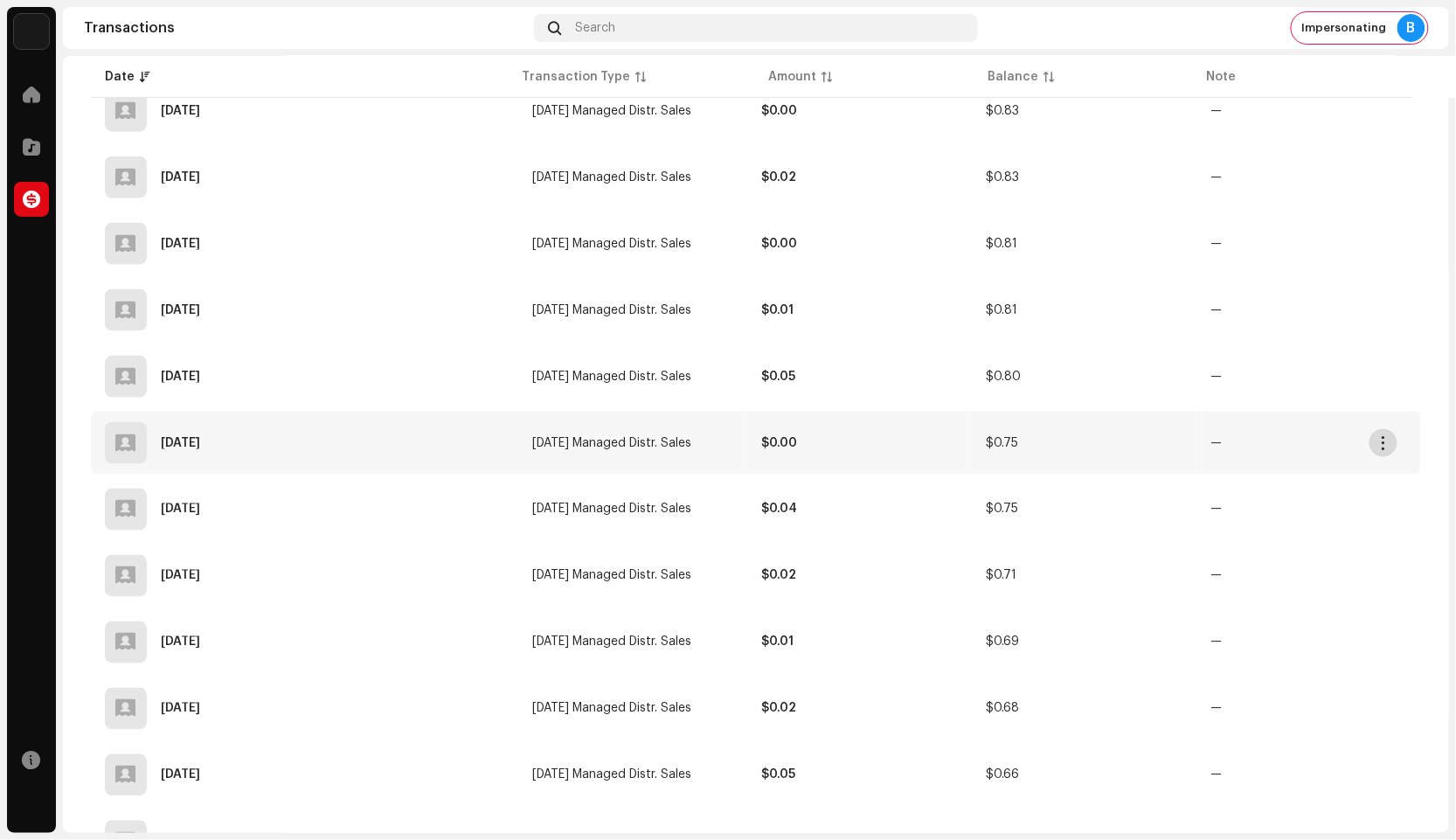
click at [1377, 448] on button "button" at bounding box center [1384, 443] width 28 height 28
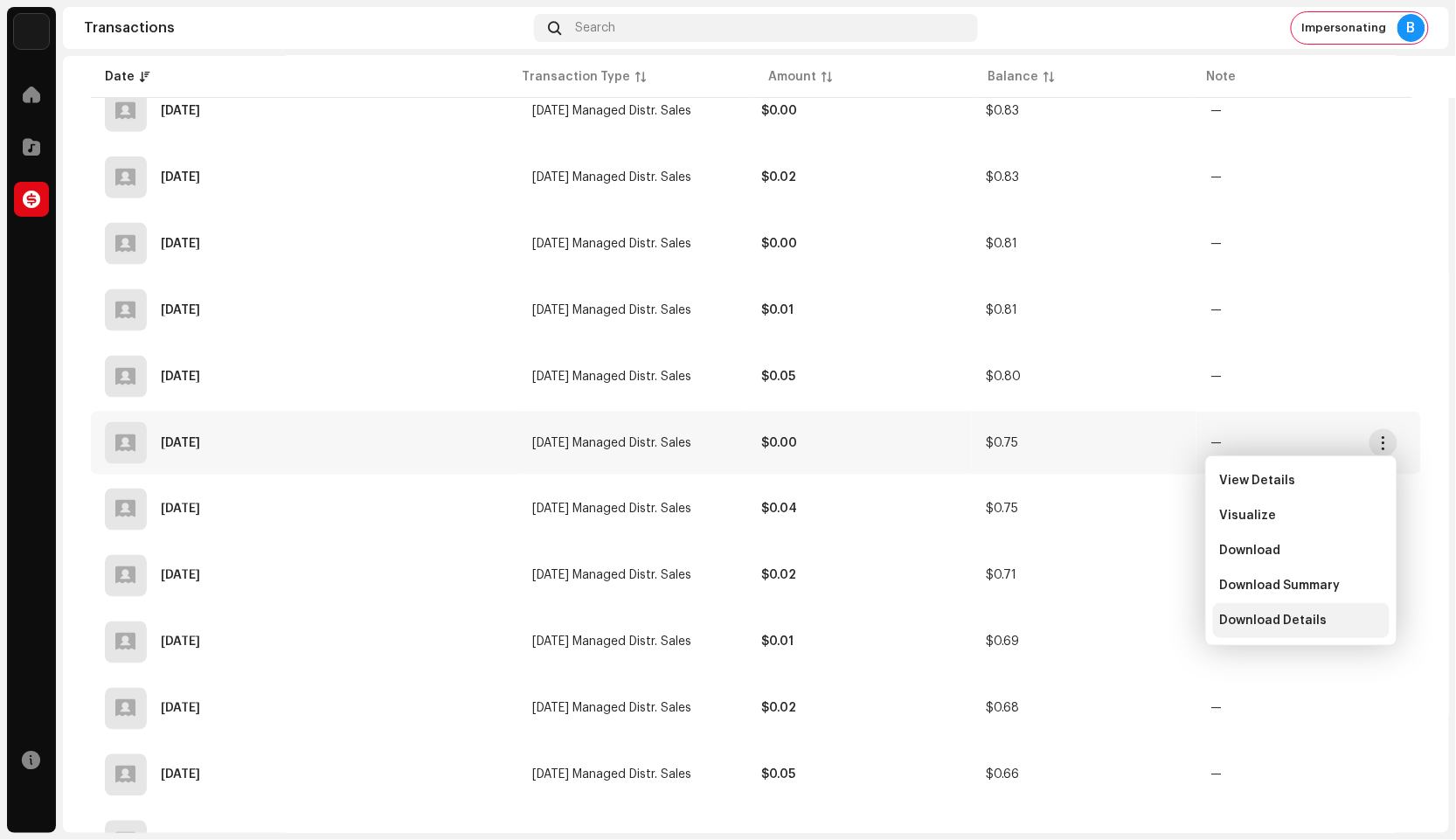
click at [1283, 622] on span "Download Details" at bounding box center [1274, 621] width 107 height 14
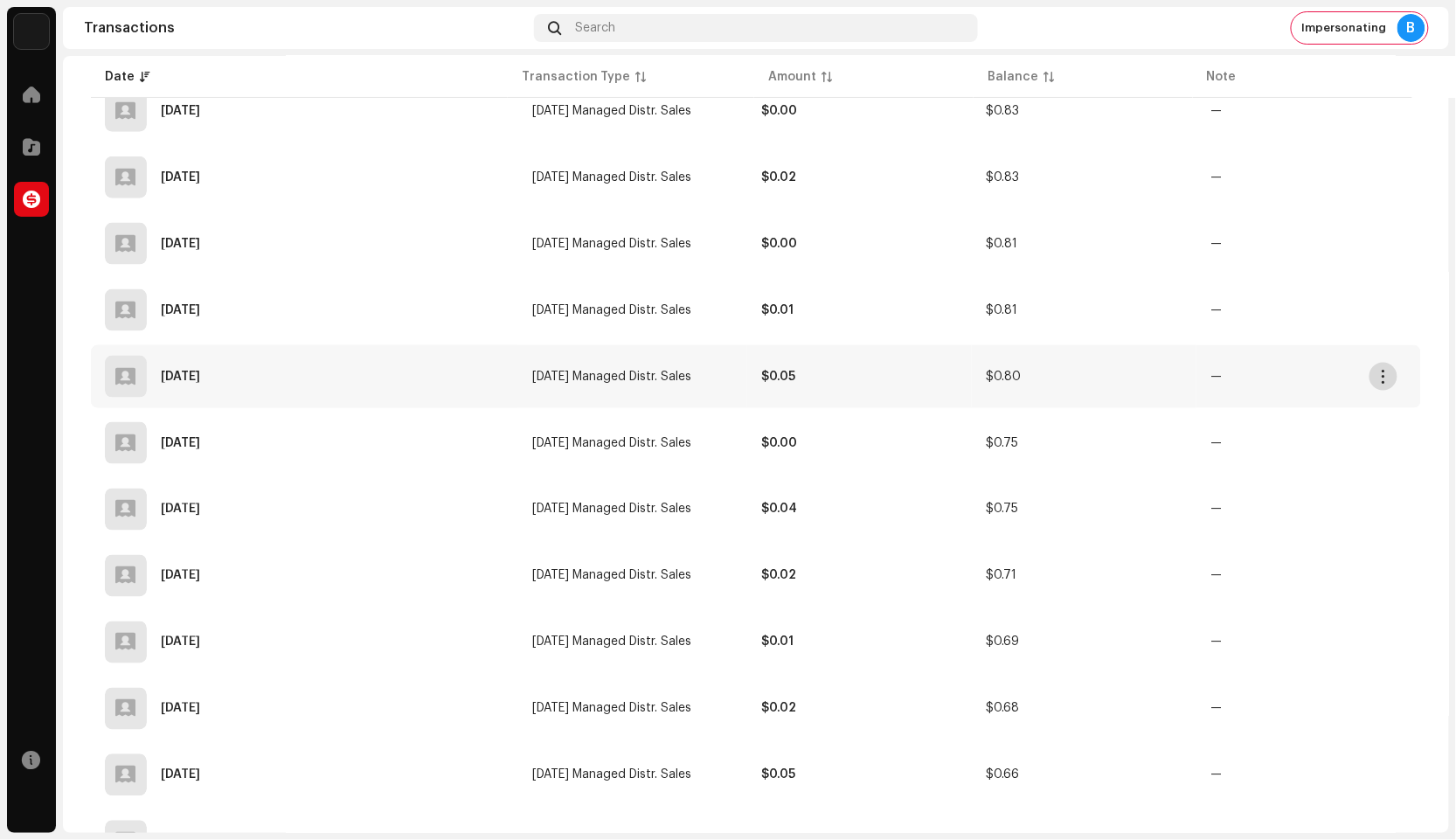
click at [1377, 382] on button "button" at bounding box center [1384, 377] width 28 height 28
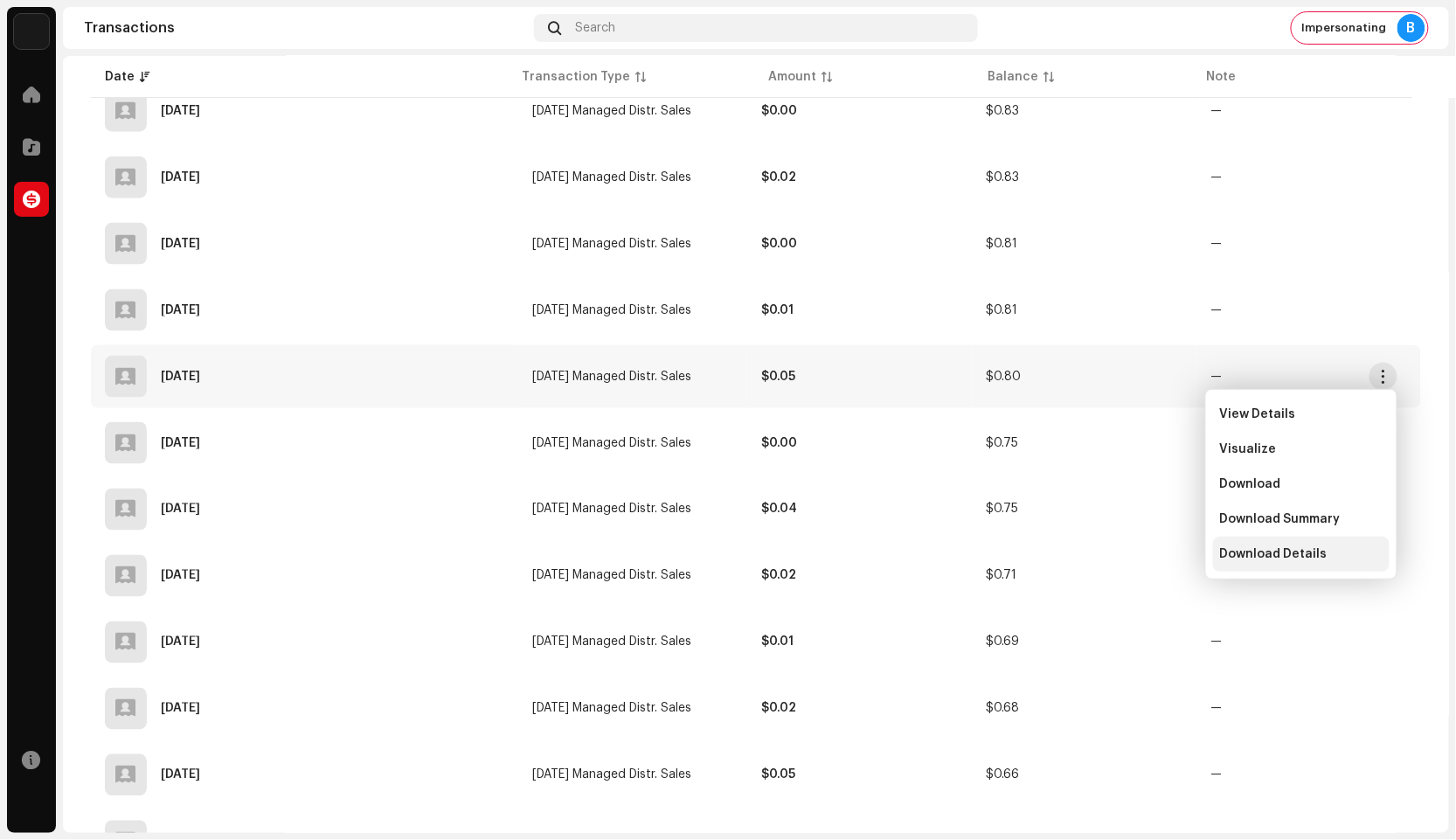
click at [1260, 551] on span "Download Details" at bounding box center [1274, 554] width 107 height 14
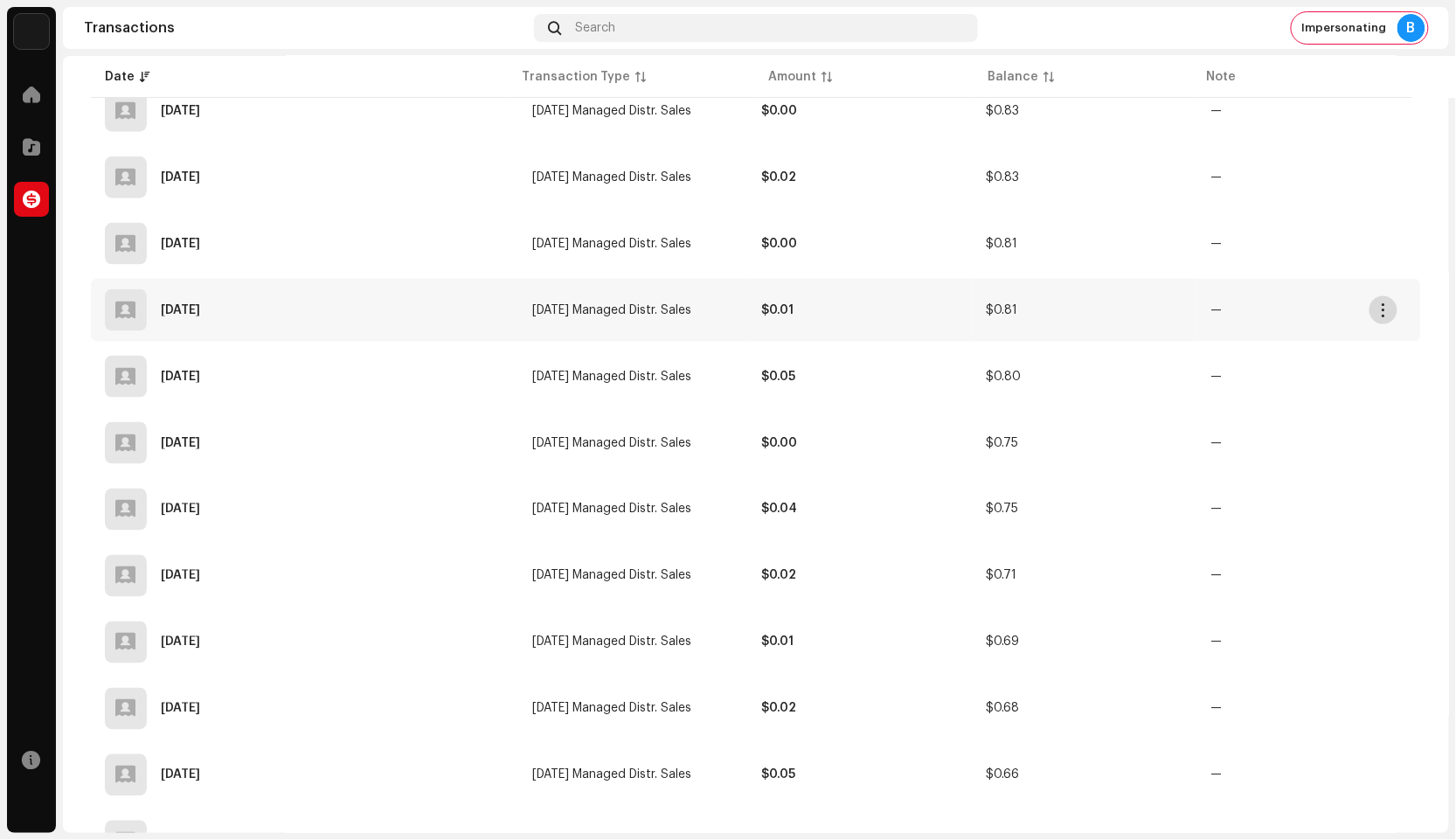
click at [1390, 314] on button "button" at bounding box center [1384, 310] width 28 height 28
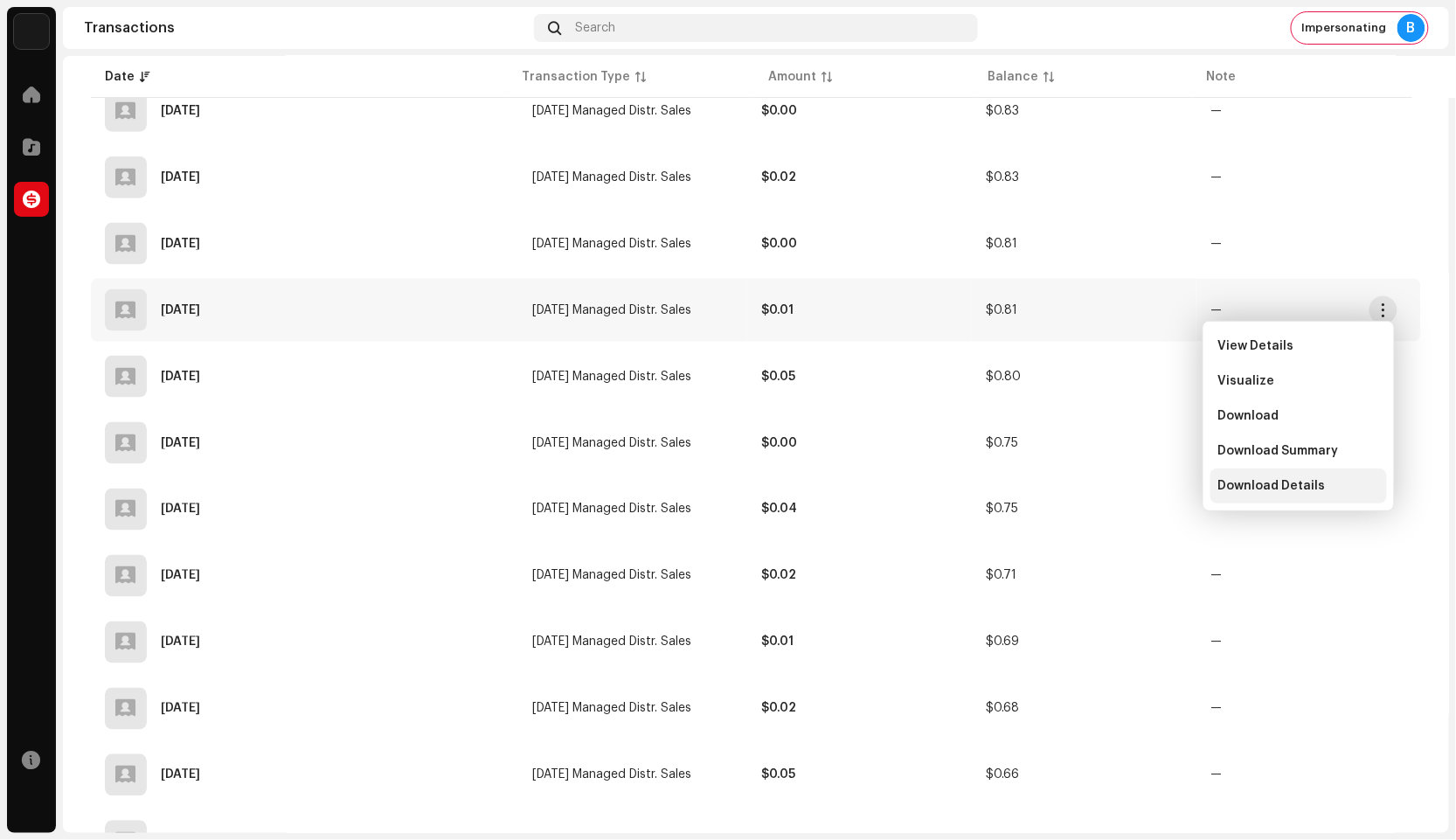
click at [1294, 481] on span "Download Details" at bounding box center [1272, 486] width 107 height 14
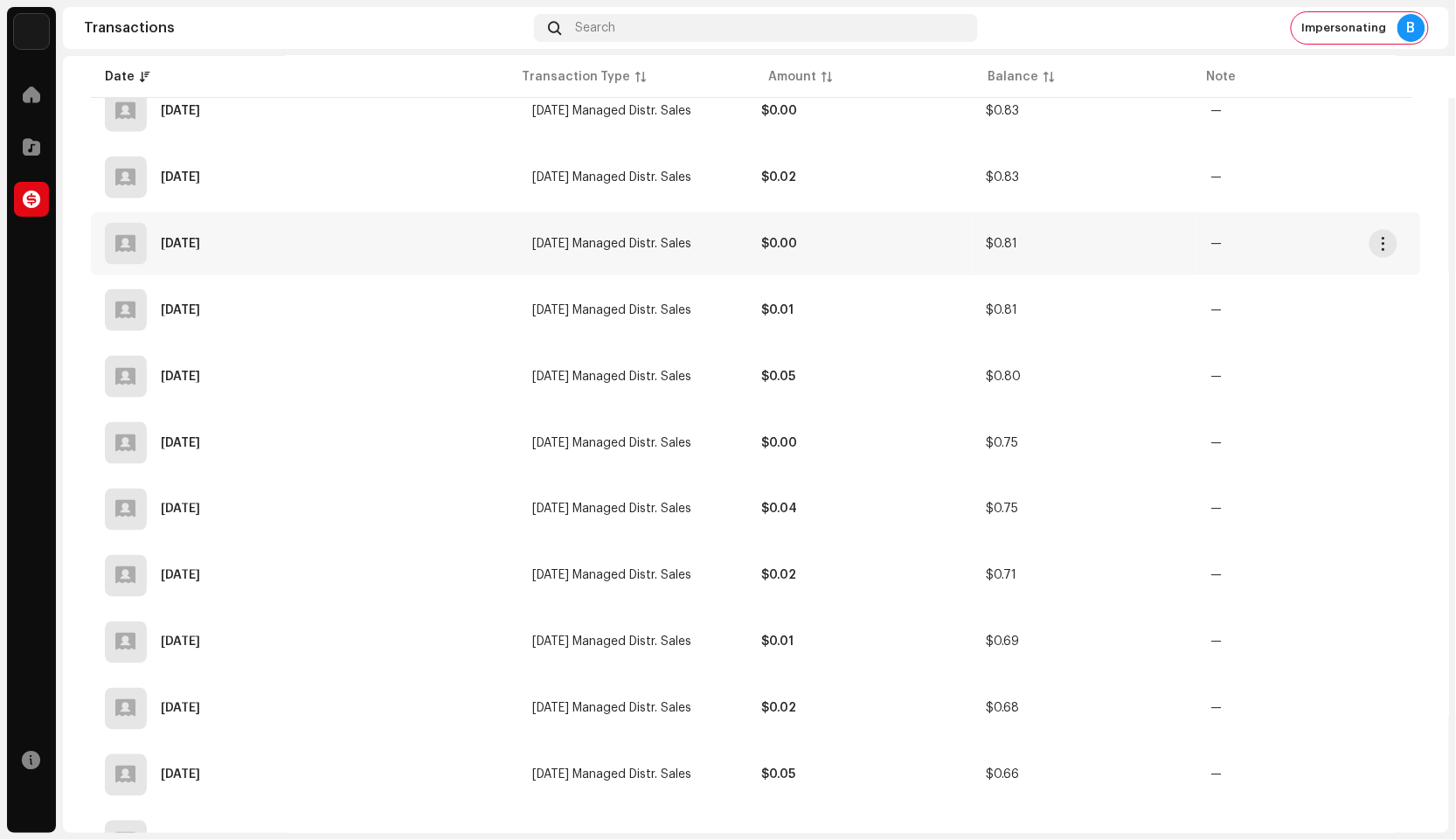
click at [1393, 271] on td "—" at bounding box center [1308, 243] width 224 height 62
click at [1393, 253] on button "button" at bounding box center [1384, 244] width 28 height 28
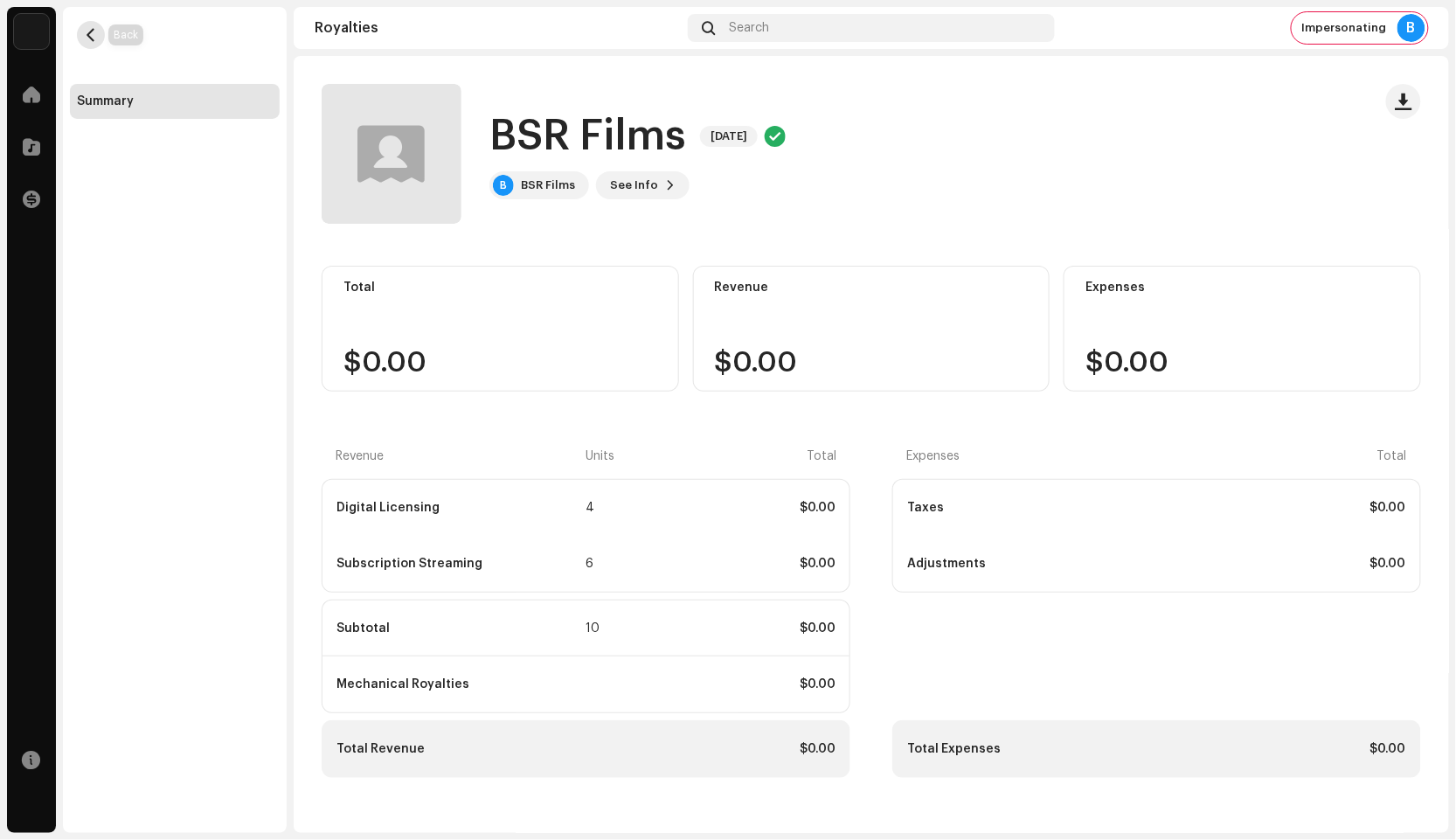
click at [93, 27] on button "button" at bounding box center [91, 35] width 28 height 28
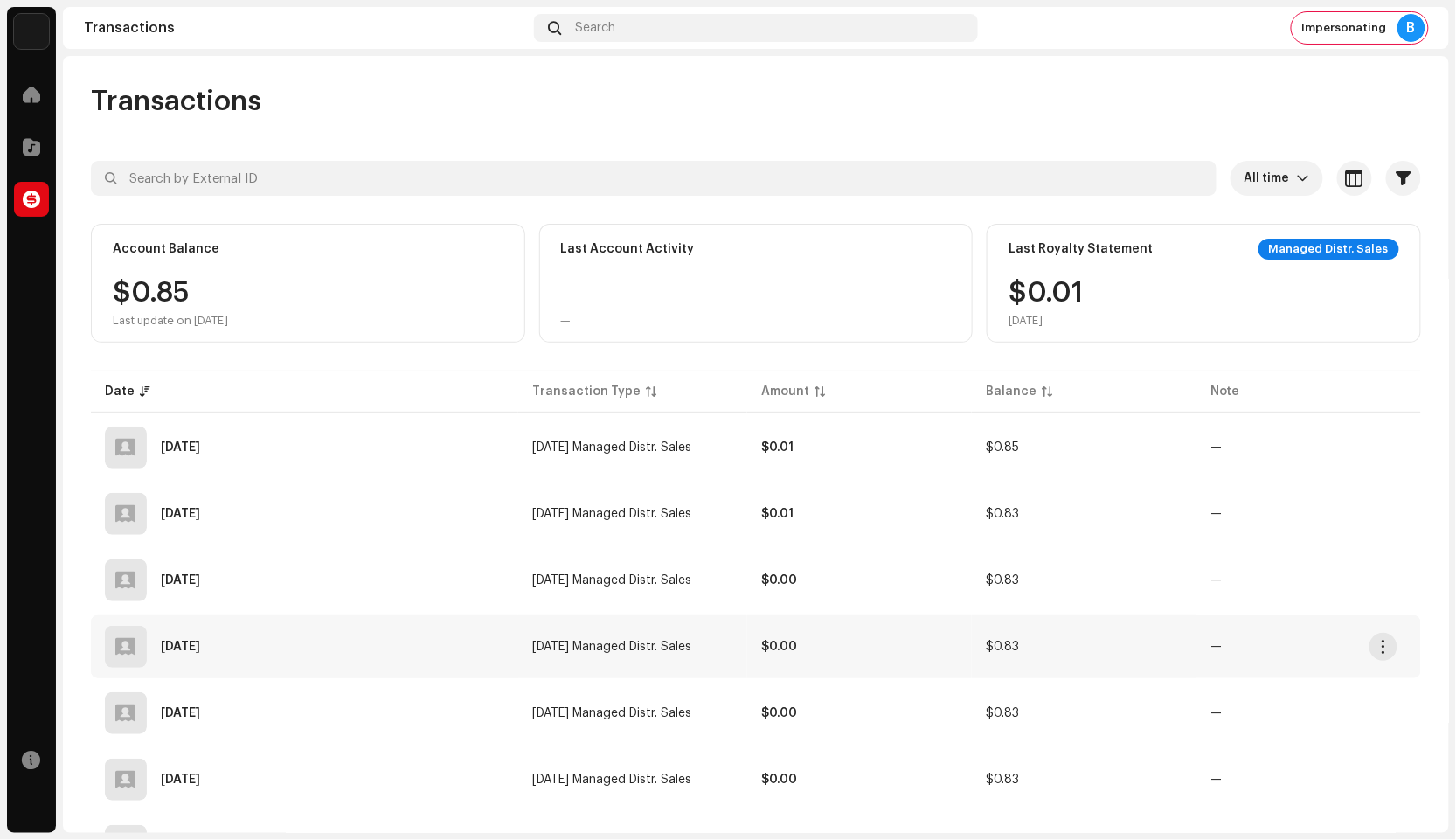
scroll to position [194, 0]
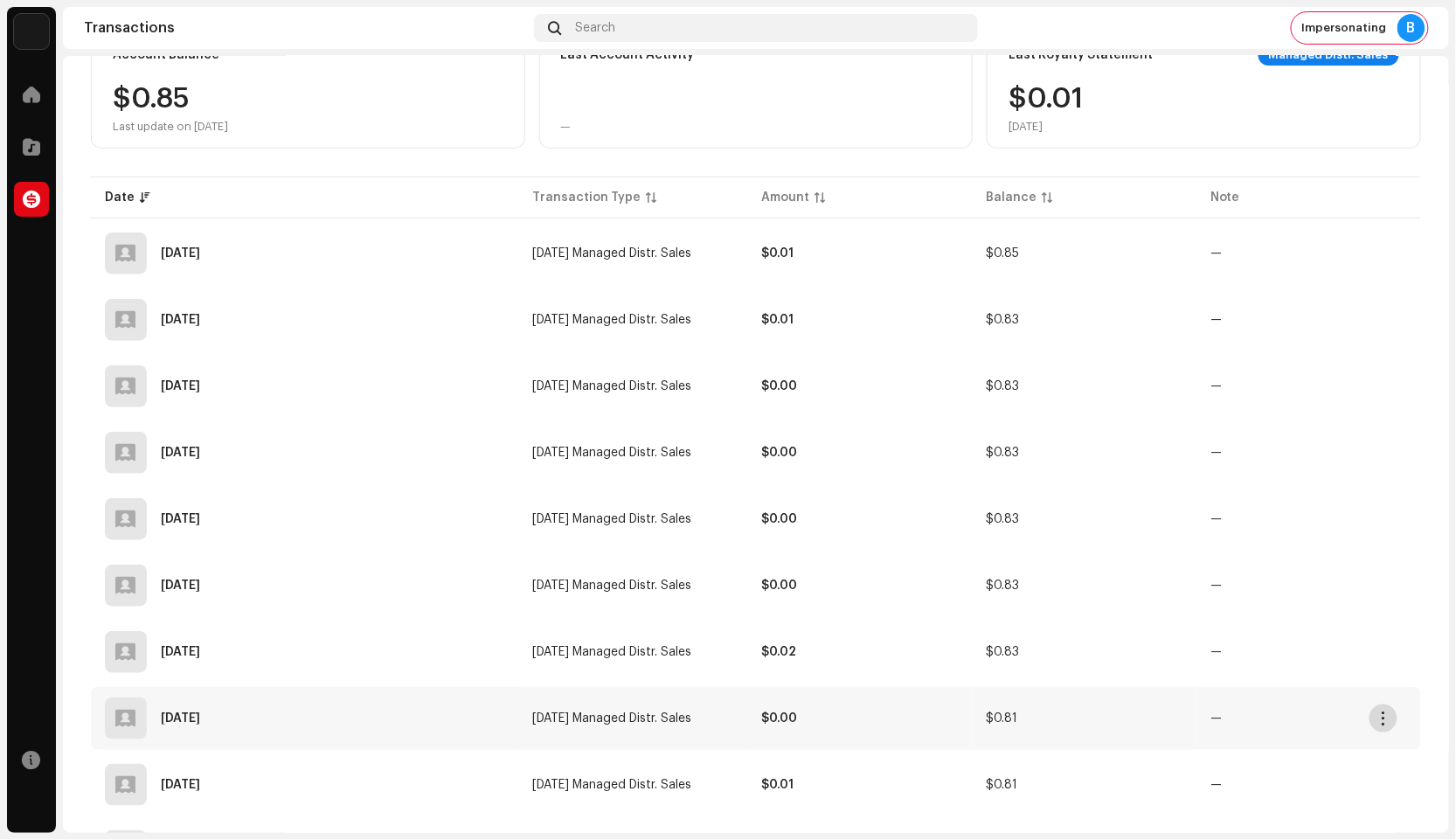
click at [1386, 718] on span "button" at bounding box center [1384, 718] width 13 height 14
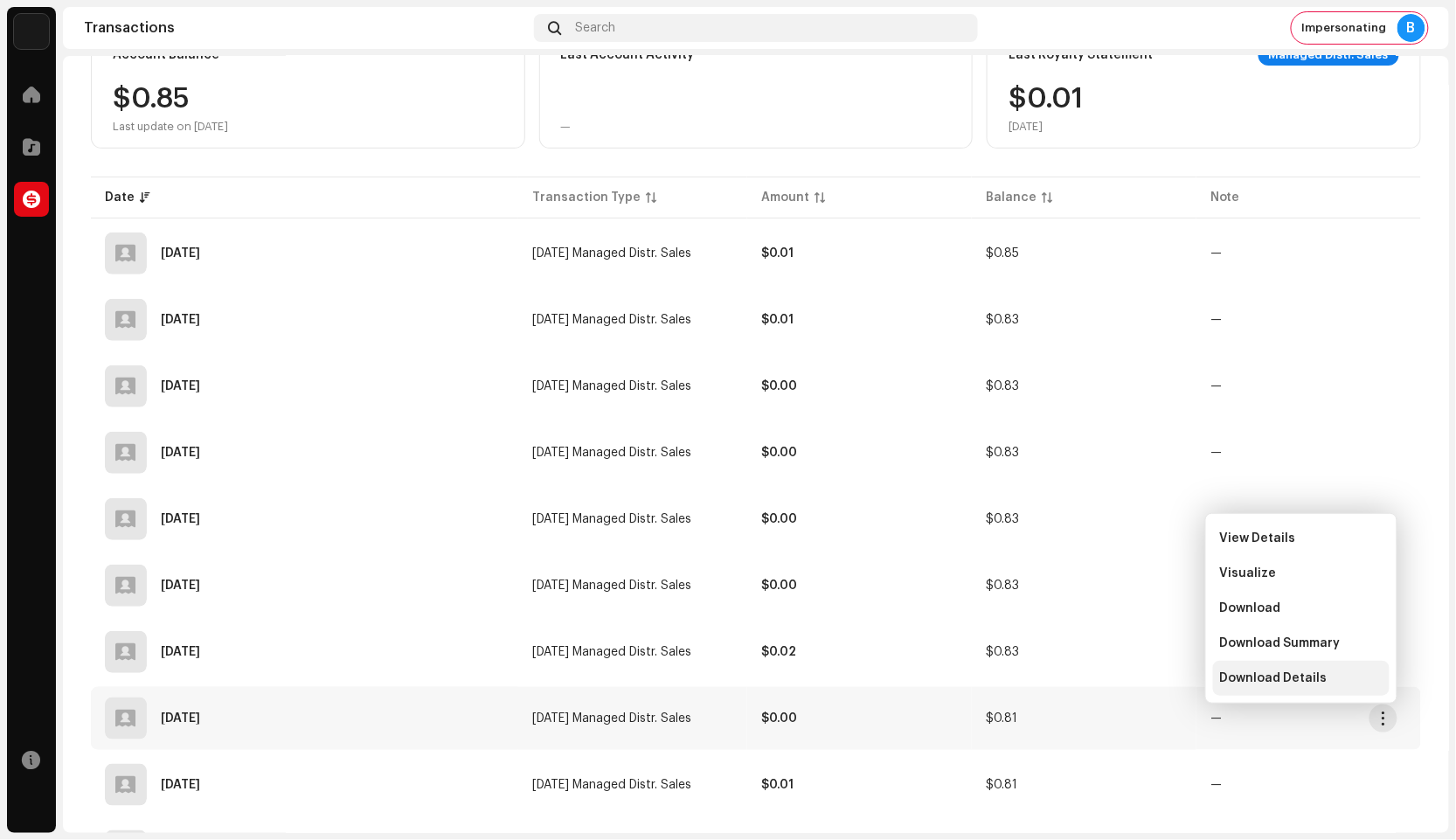
click at [1287, 680] on span "Download Details" at bounding box center [1274, 678] width 107 height 14
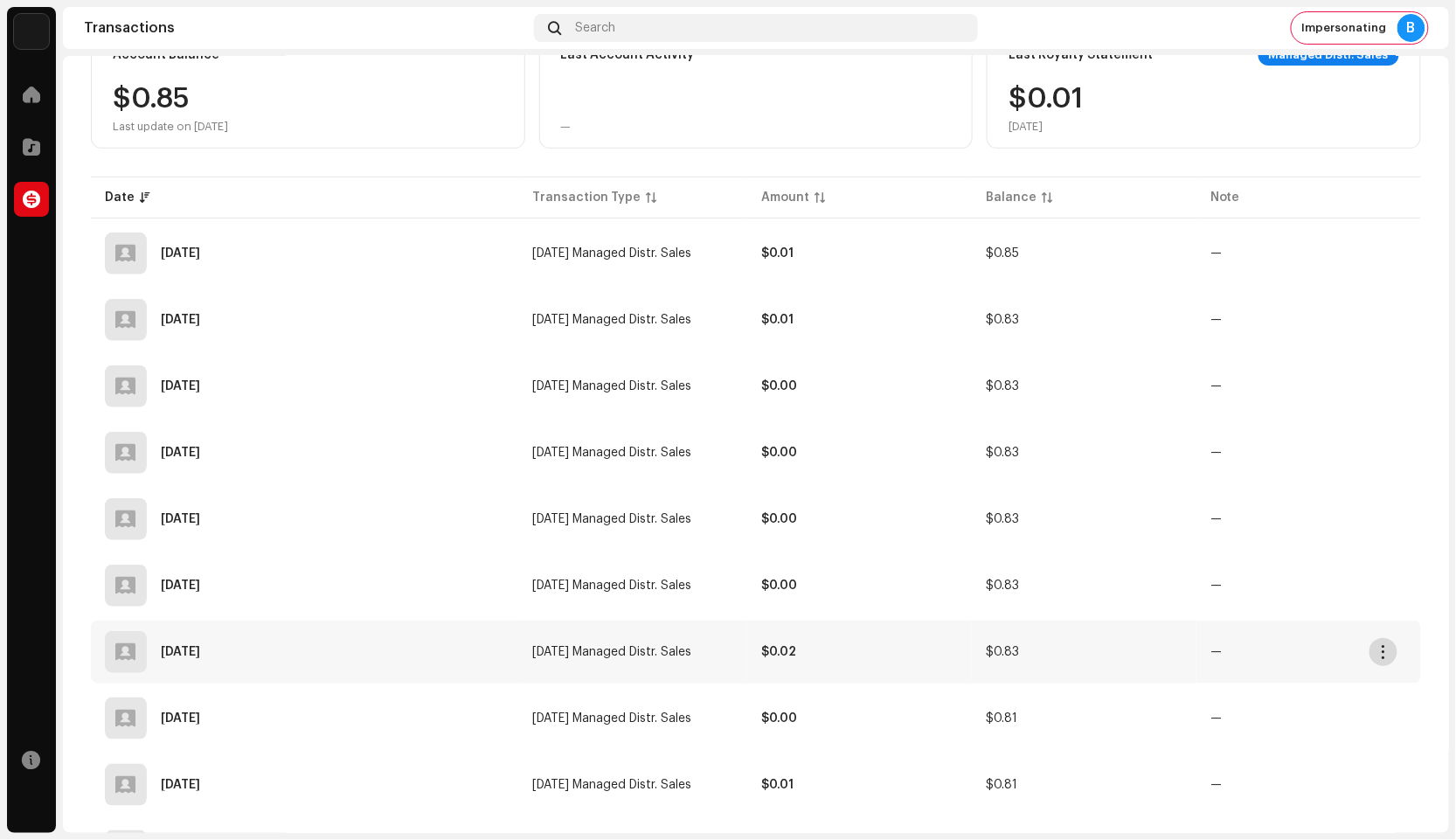
click at [1388, 643] on button "button" at bounding box center [1384, 652] width 28 height 28
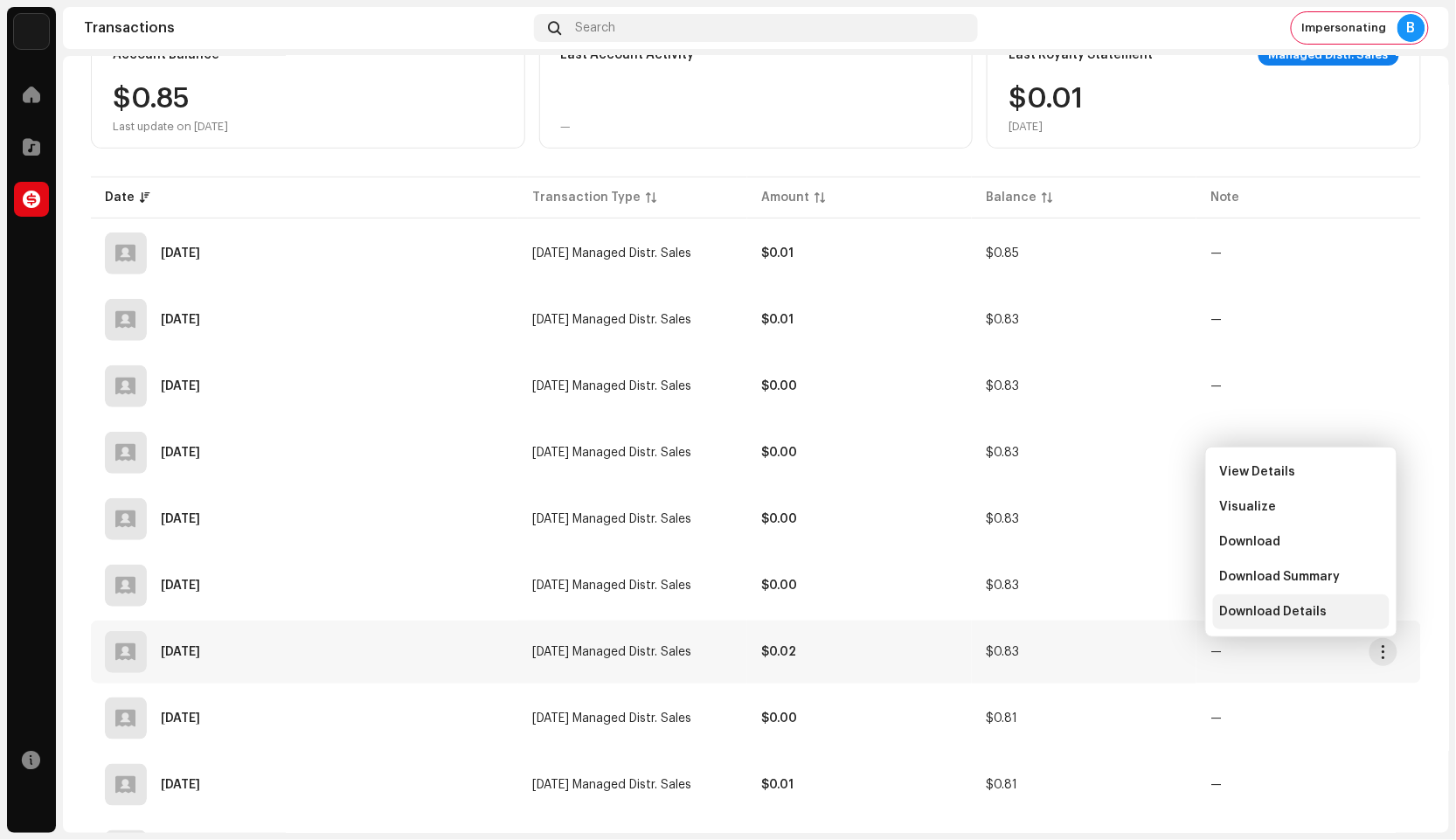
click at [1260, 614] on span "Download Details" at bounding box center [1274, 612] width 107 height 14
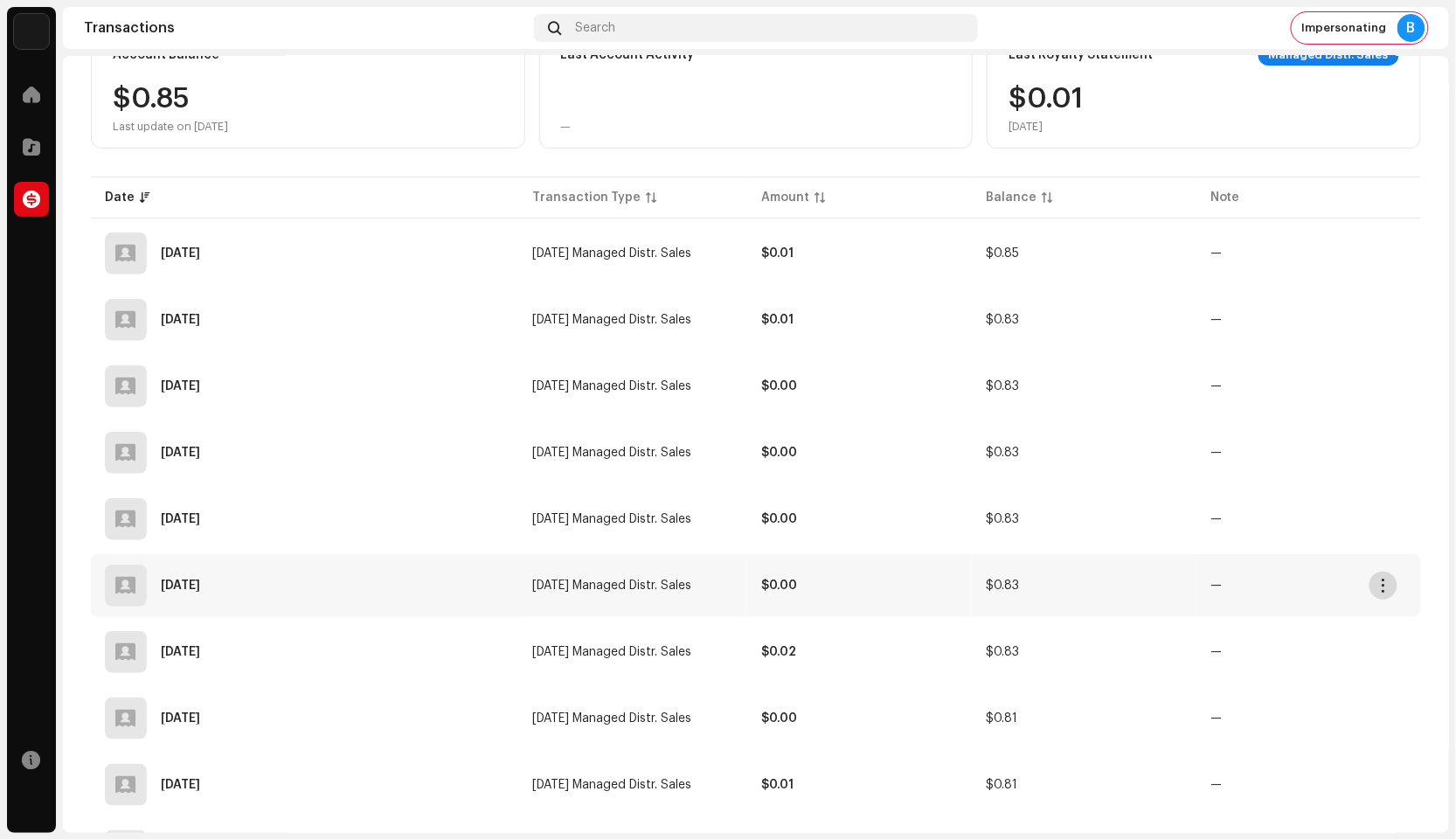
click at [1378, 579] on span "button" at bounding box center [1384, 585] width 13 height 14
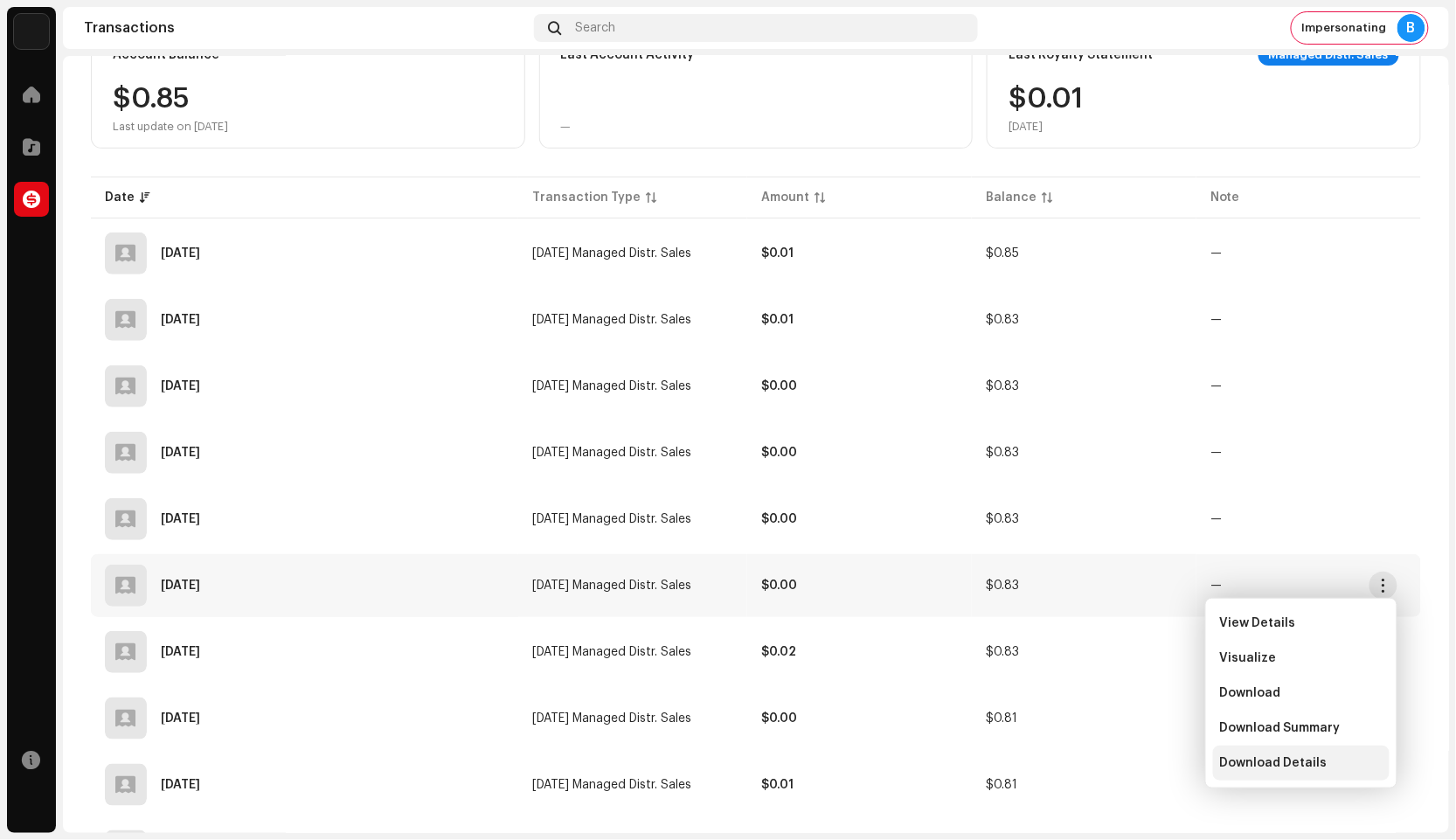
click at [1268, 762] on span "Download Details" at bounding box center [1274, 763] width 107 height 14
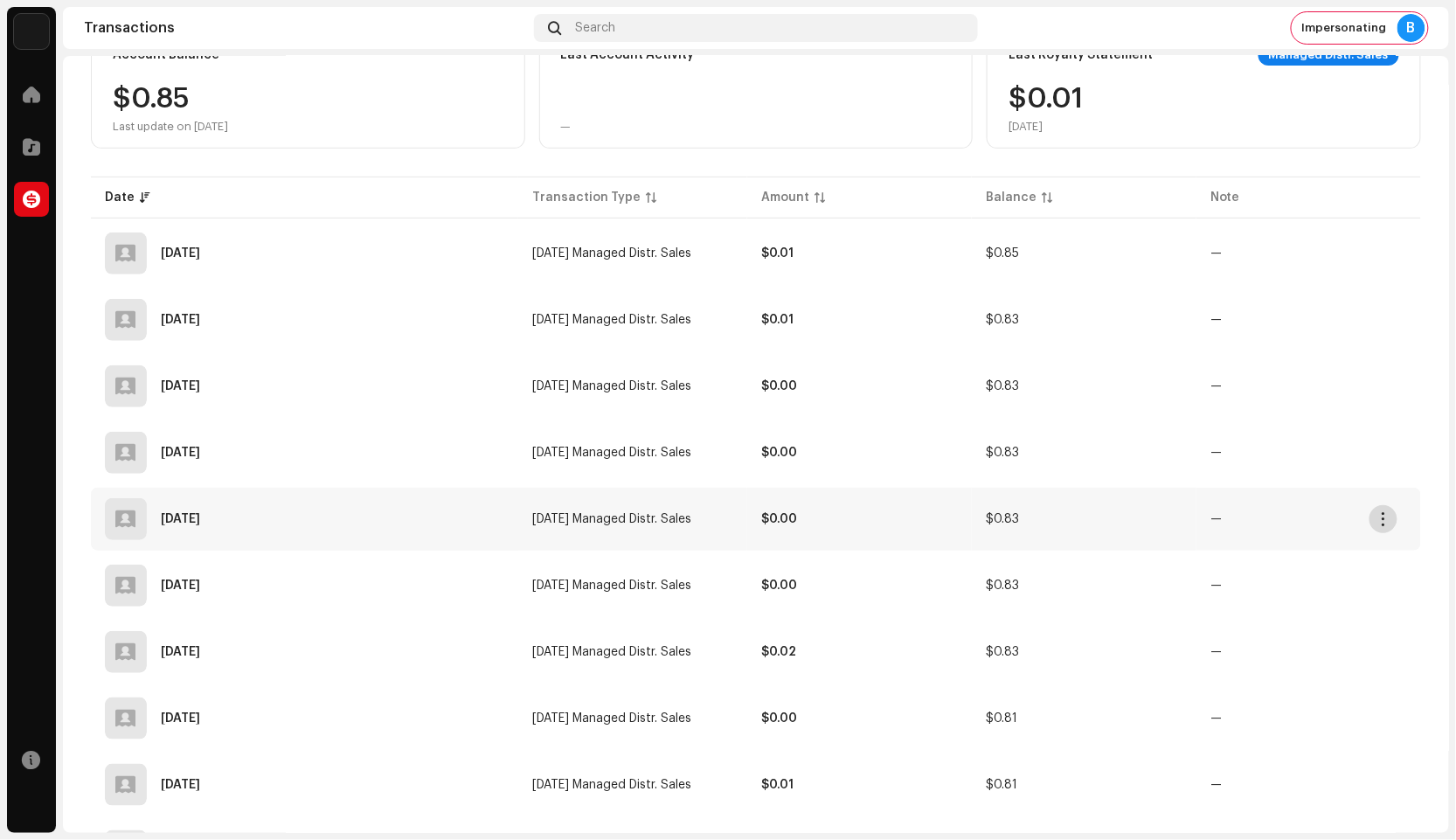
click at [1378, 512] on span "button" at bounding box center [1384, 519] width 13 height 14
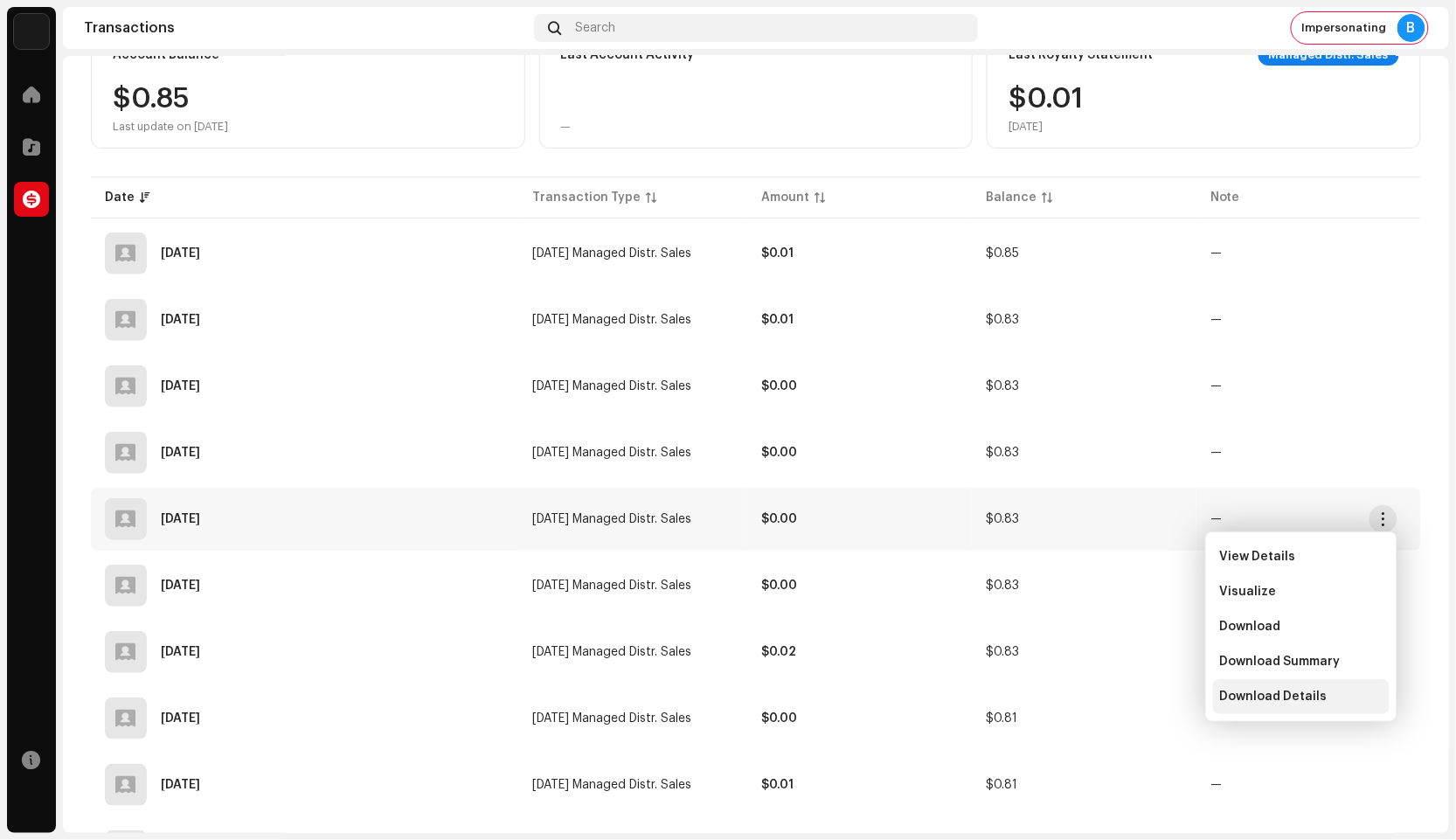
click at [1263, 695] on span "Download Details" at bounding box center [1274, 696] width 107 height 14
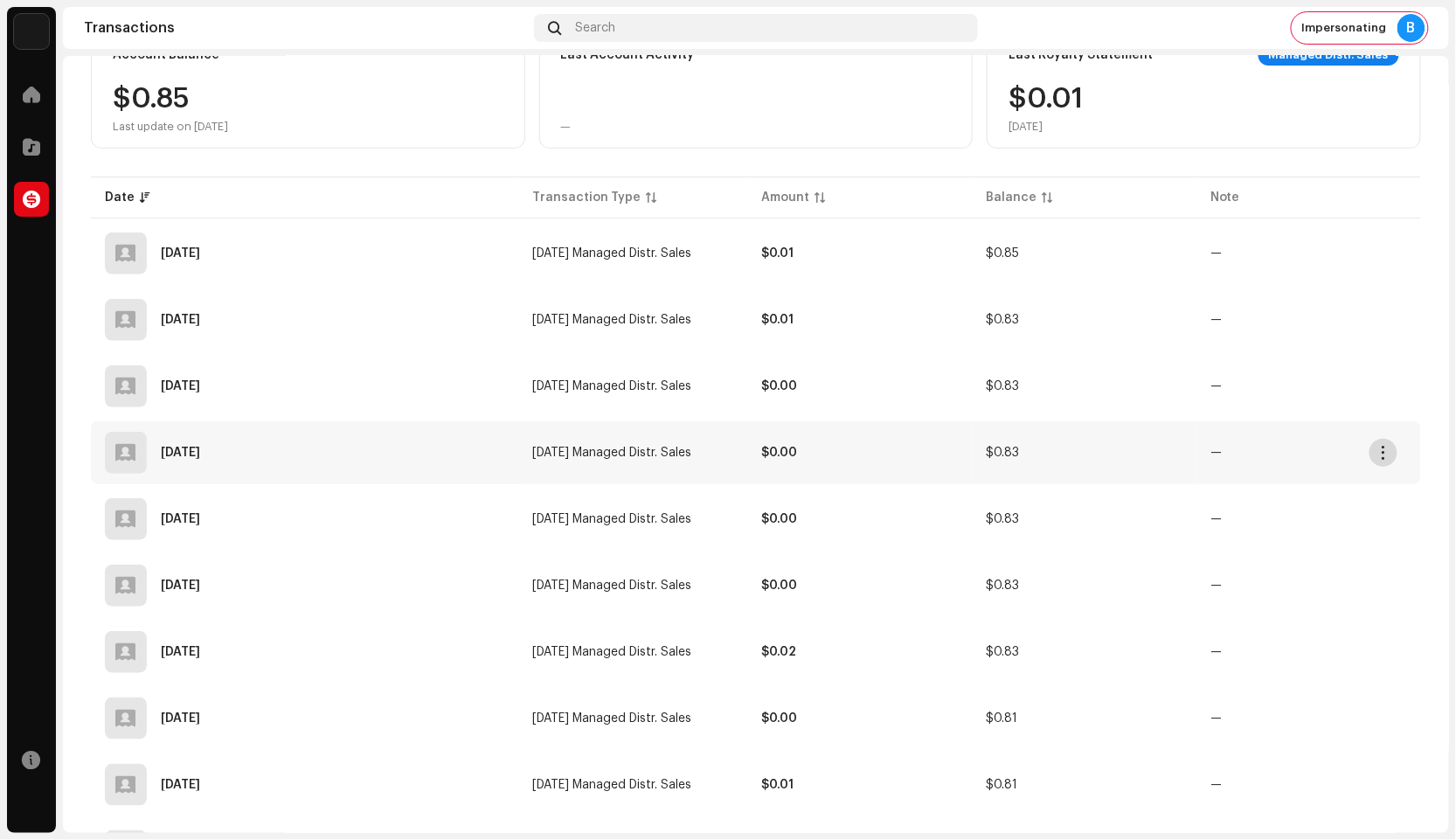
click at [1382, 454] on span "button" at bounding box center [1384, 452] width 13 height 14
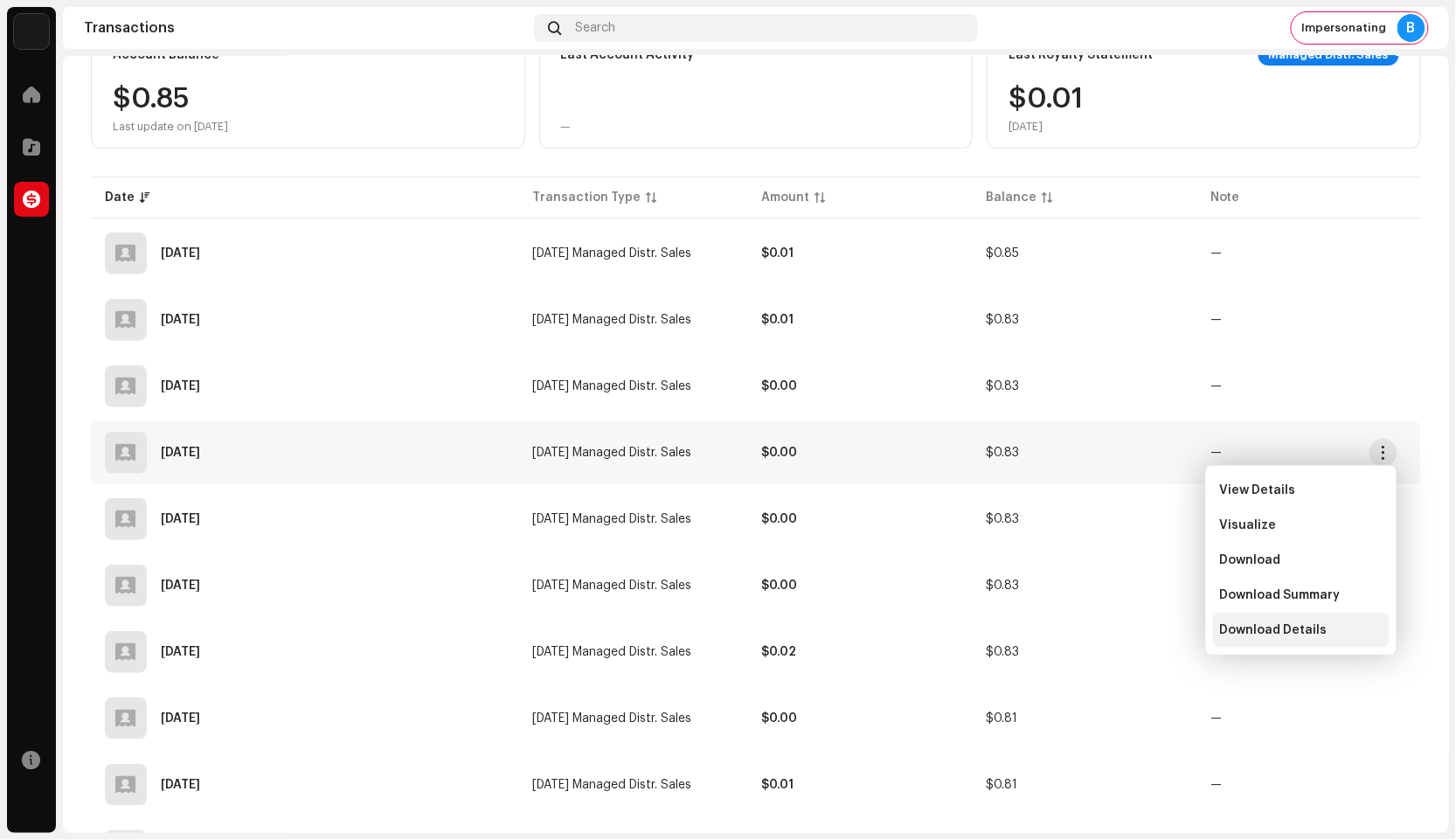
click at [1306, 626] on span "Download Details" at bounding box center [1274, 630] width 107 height 14
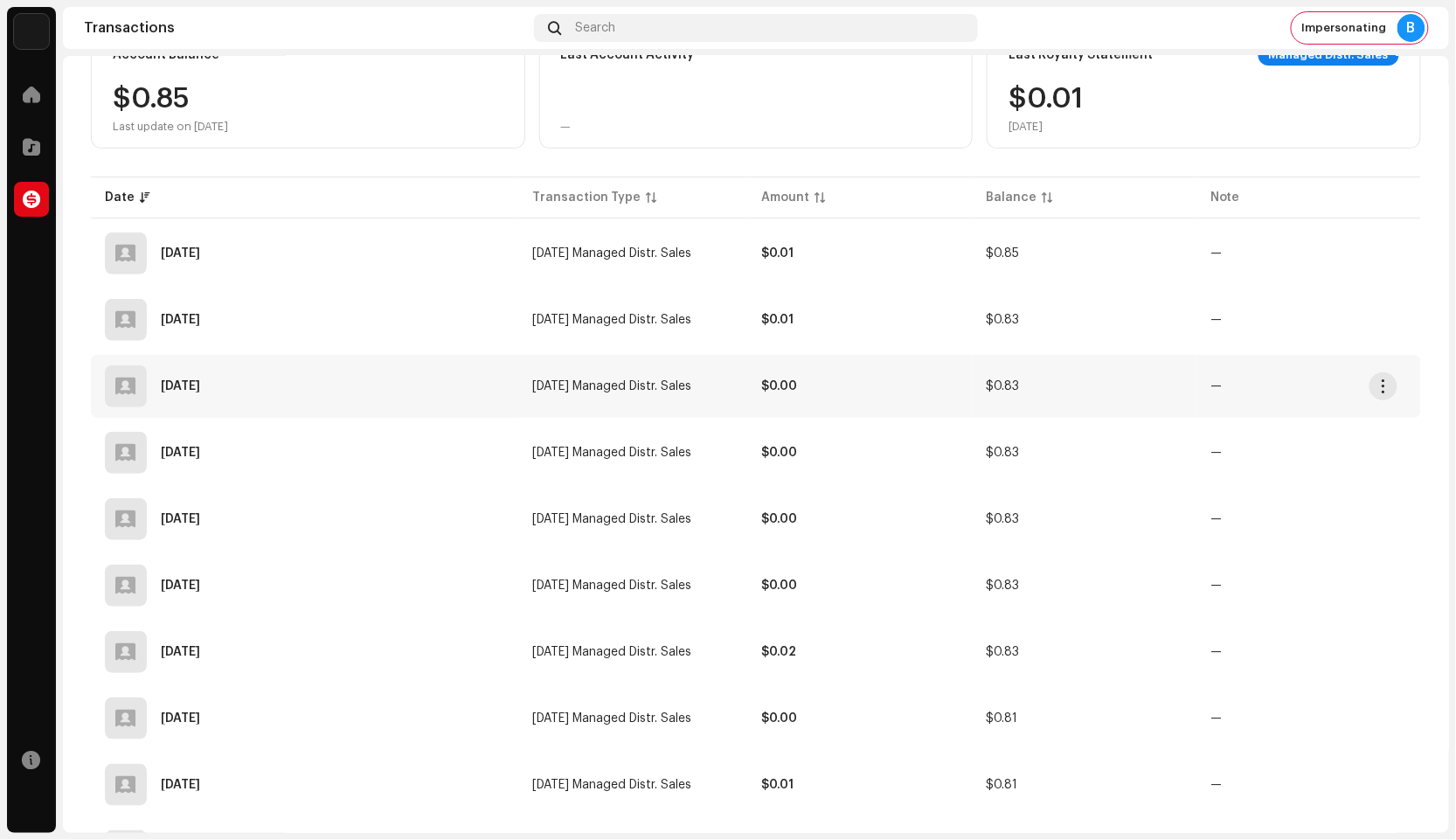
click at [1397, 390] on td "—" at bounding box center [1308, 386] width 224 height 62
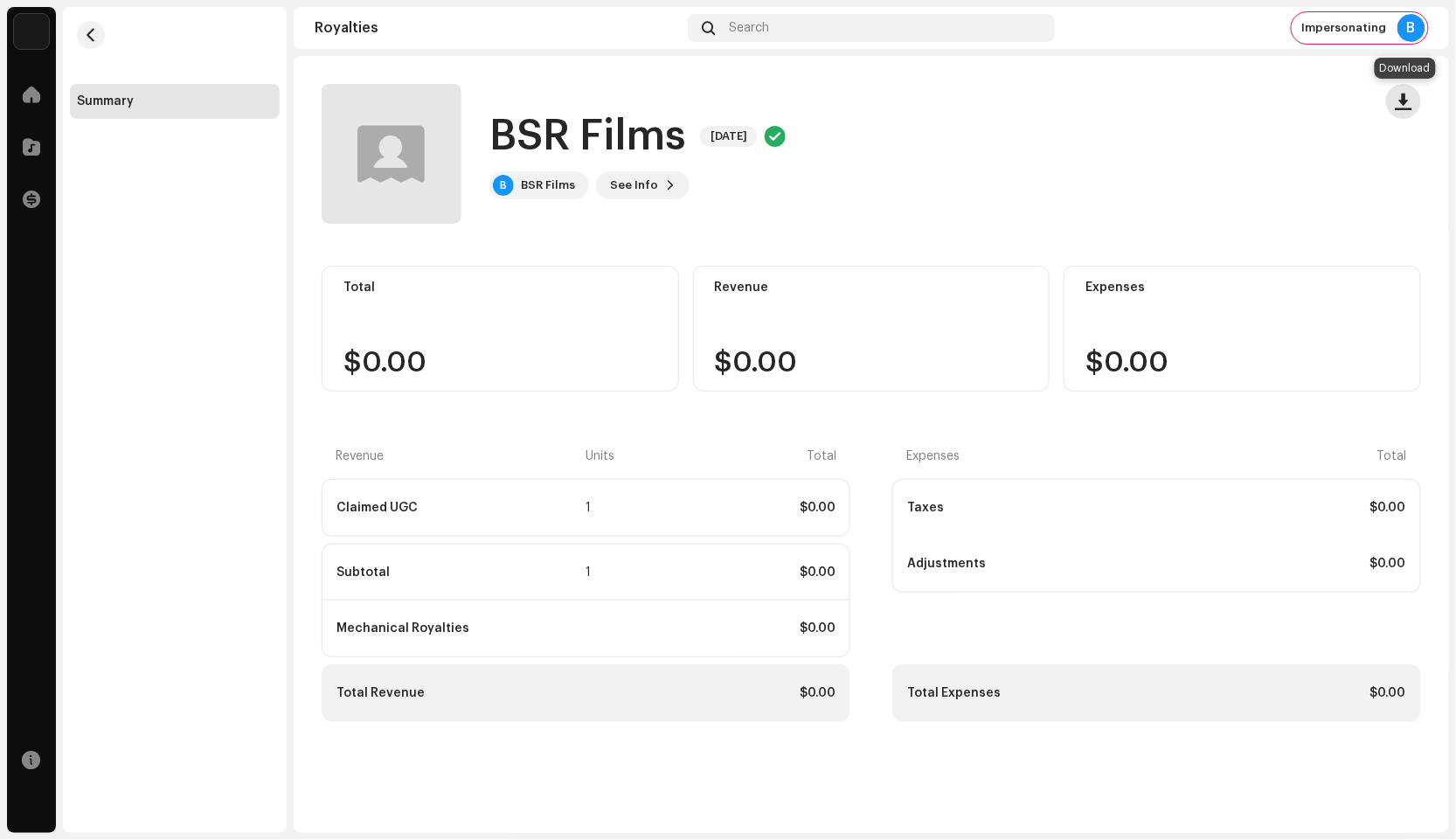
click at [1396, 107] on span "button" at bounding box center [1403, 101] width 17 height 14
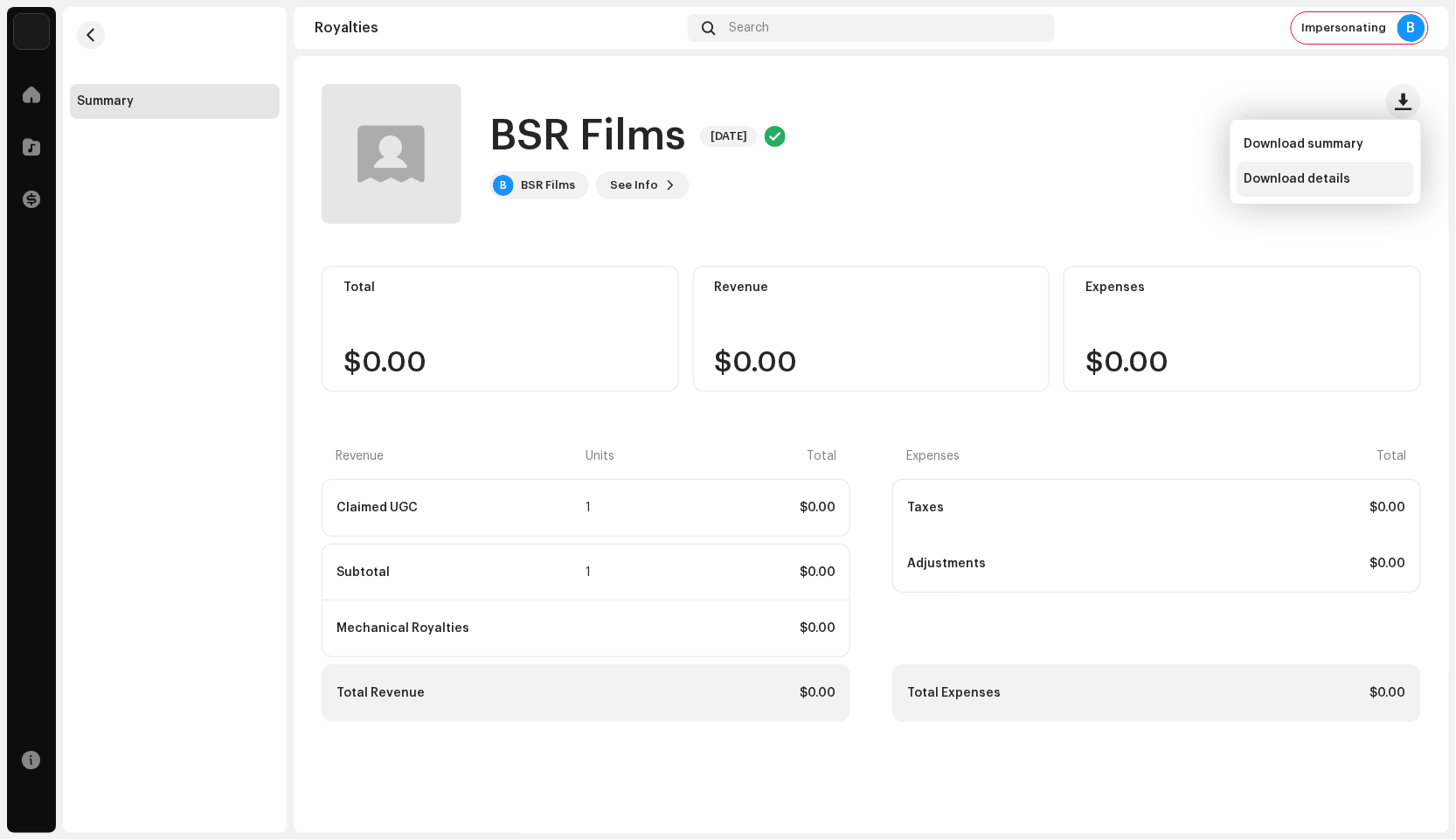
click at [1331, 177] on span "Download details" at bounding box center [1298, 180] width 107 height 14
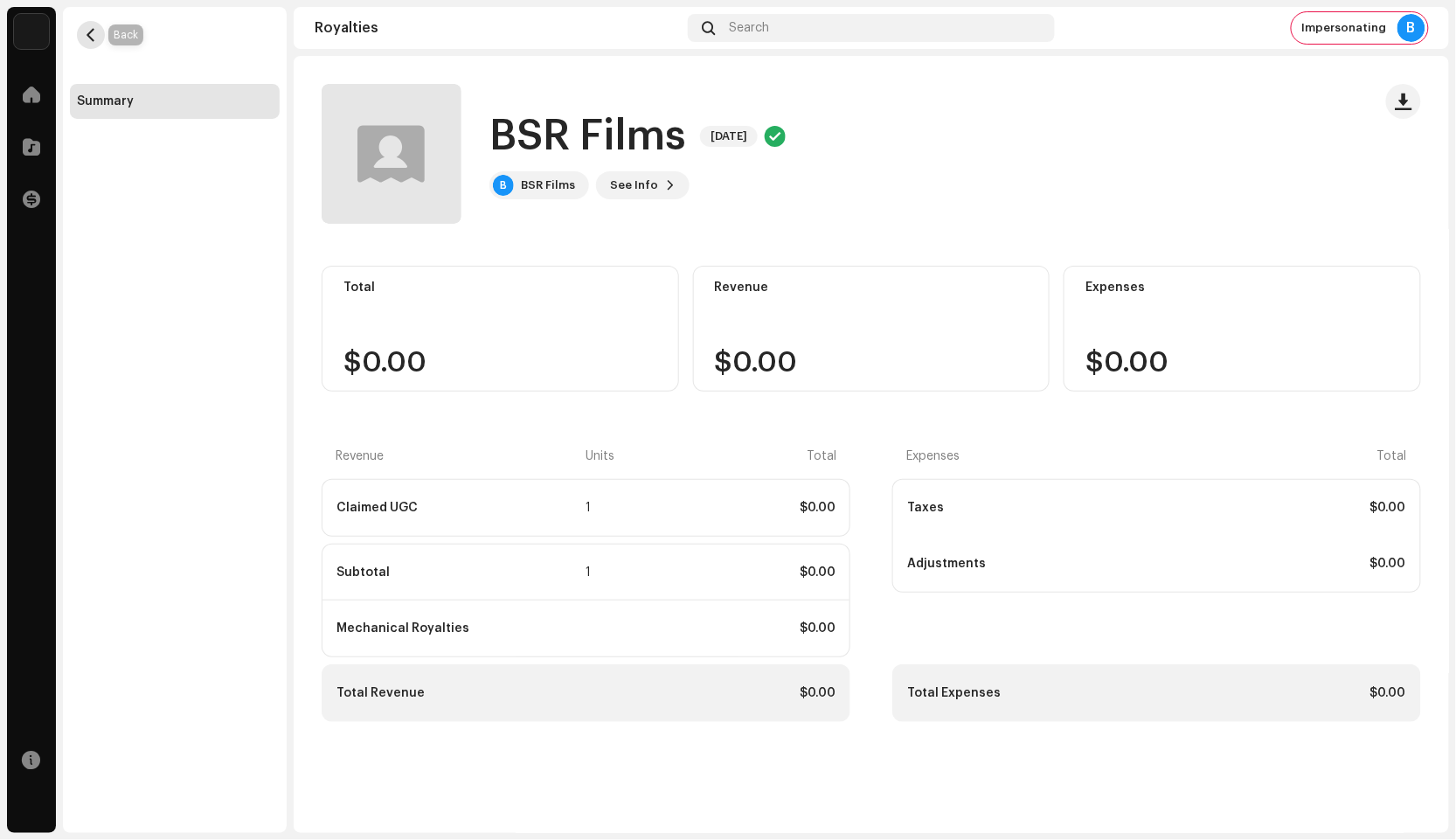
click at [98, 27] on button "button" at bounding box center [91, 35] width 28 height 28
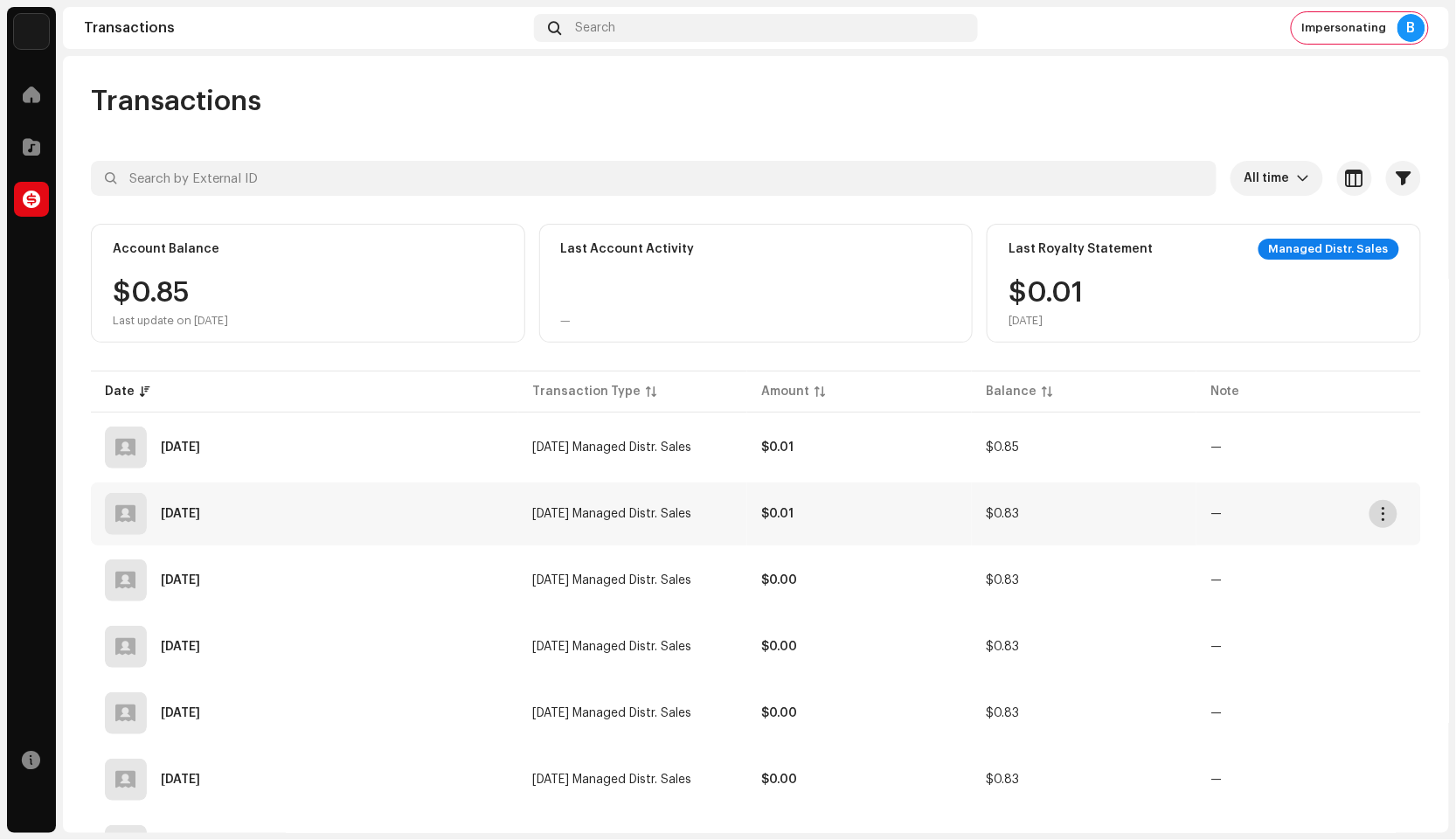
click at [1382, 515] on span "button" at bounding box center [1384, 514] width 13 height 14
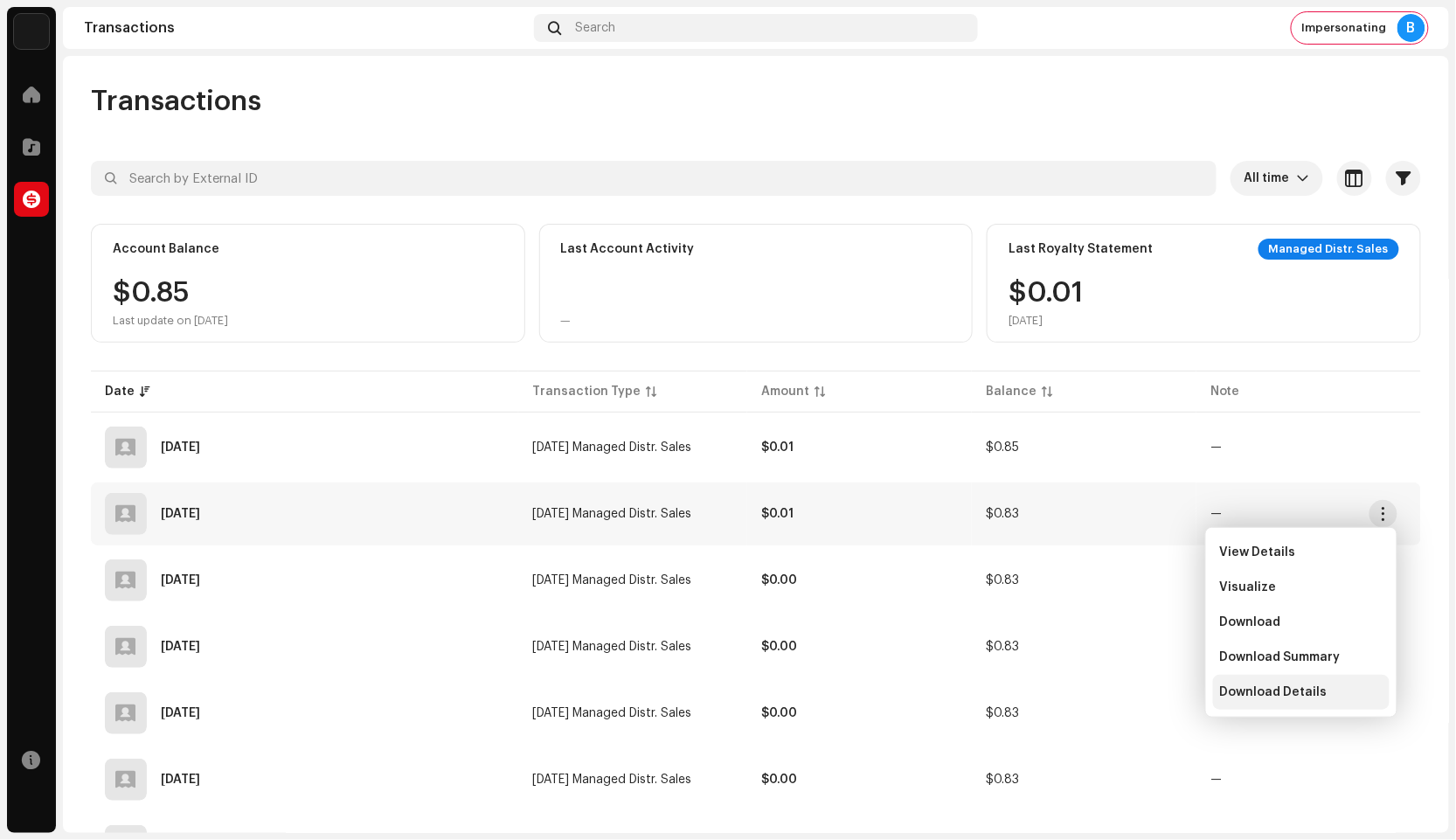
click at [1265, 679] on div "Download Details" at bounding box center [1301, 691] width 177 height 35
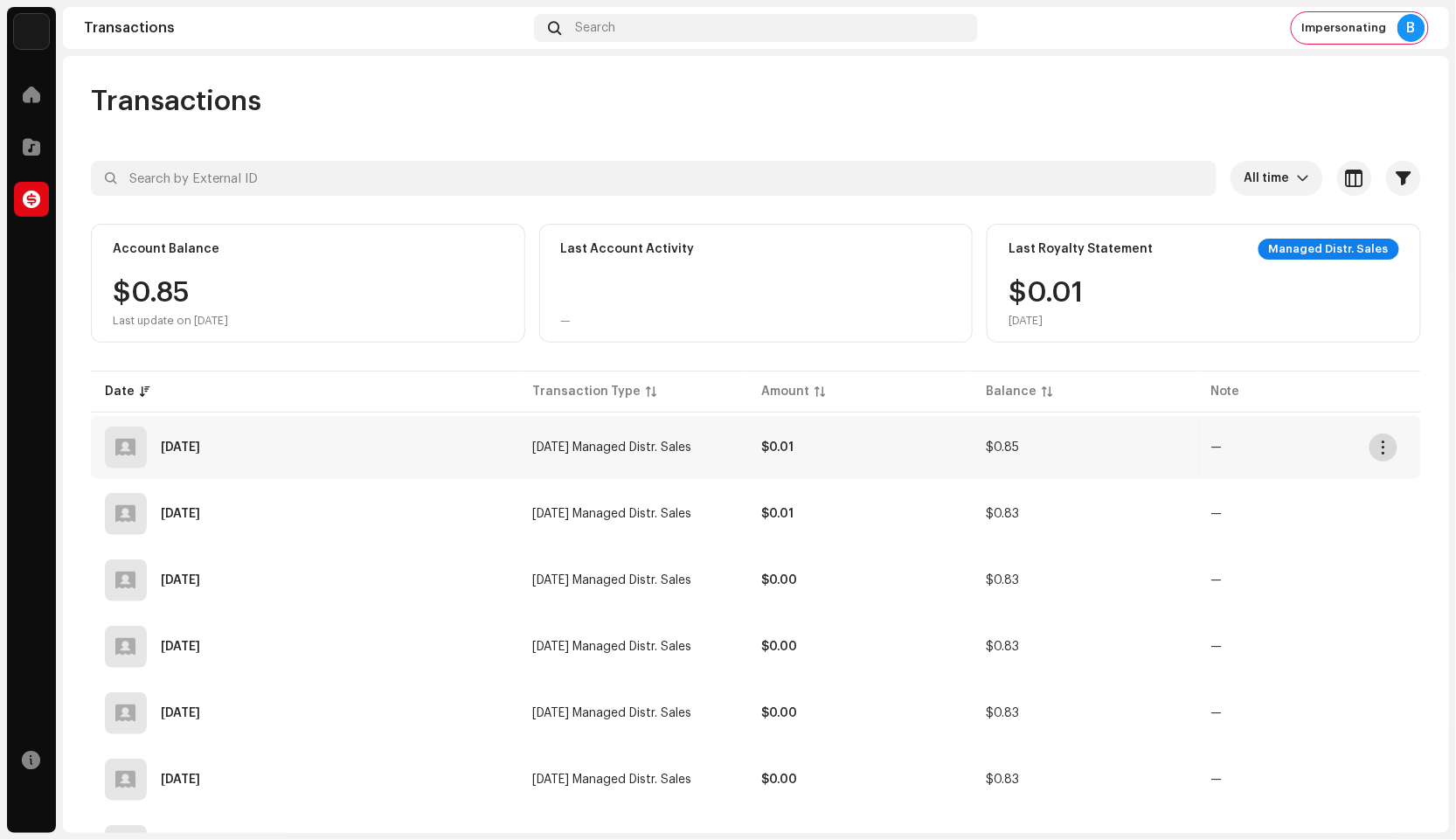
click at [1387, 448] on span "button" at bounding box center [1384, 447] width 13 height 14
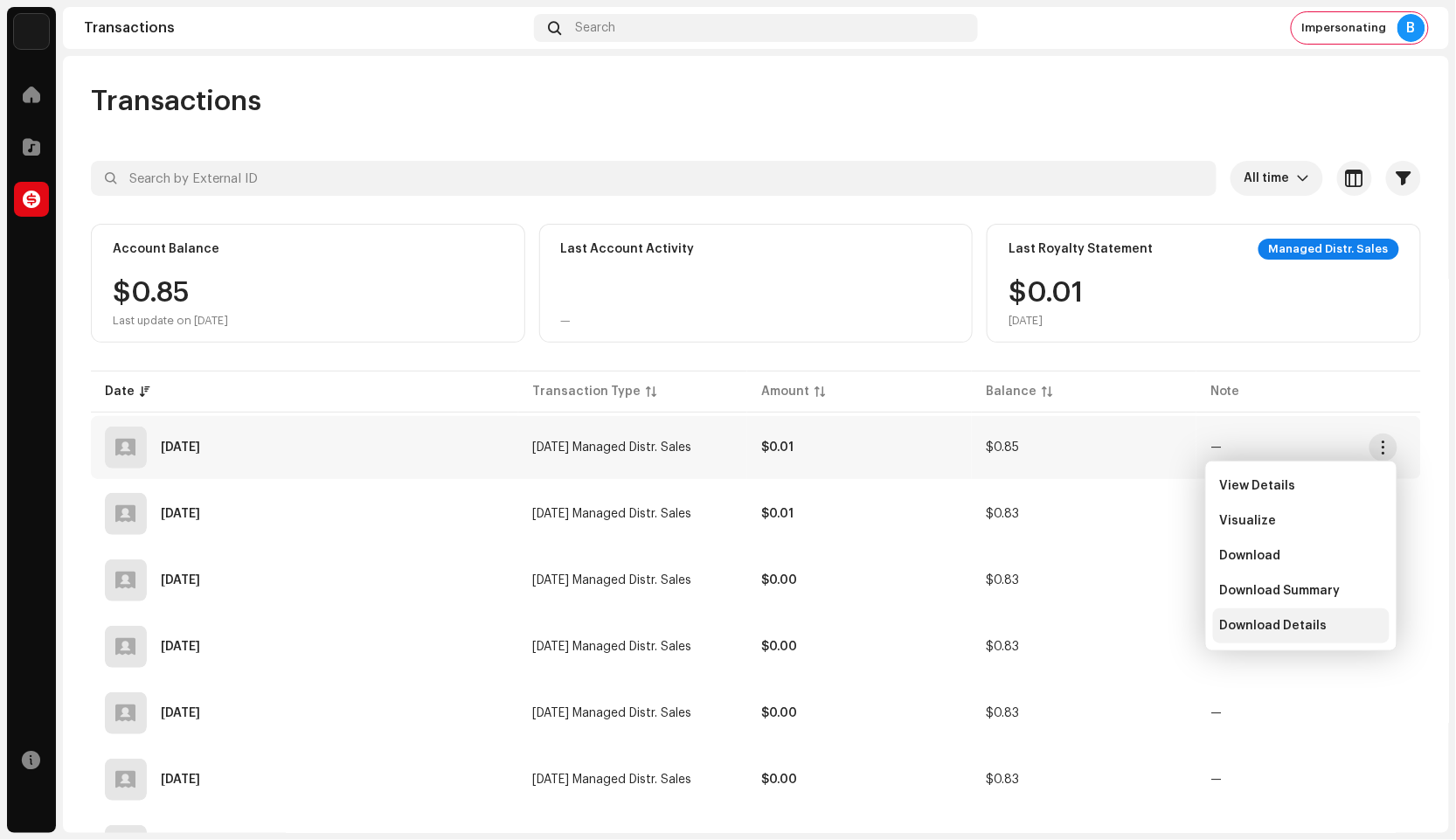
click at [1237, 622] on span "Download Details" at bounding box center [1274, 626] width 107 height 14
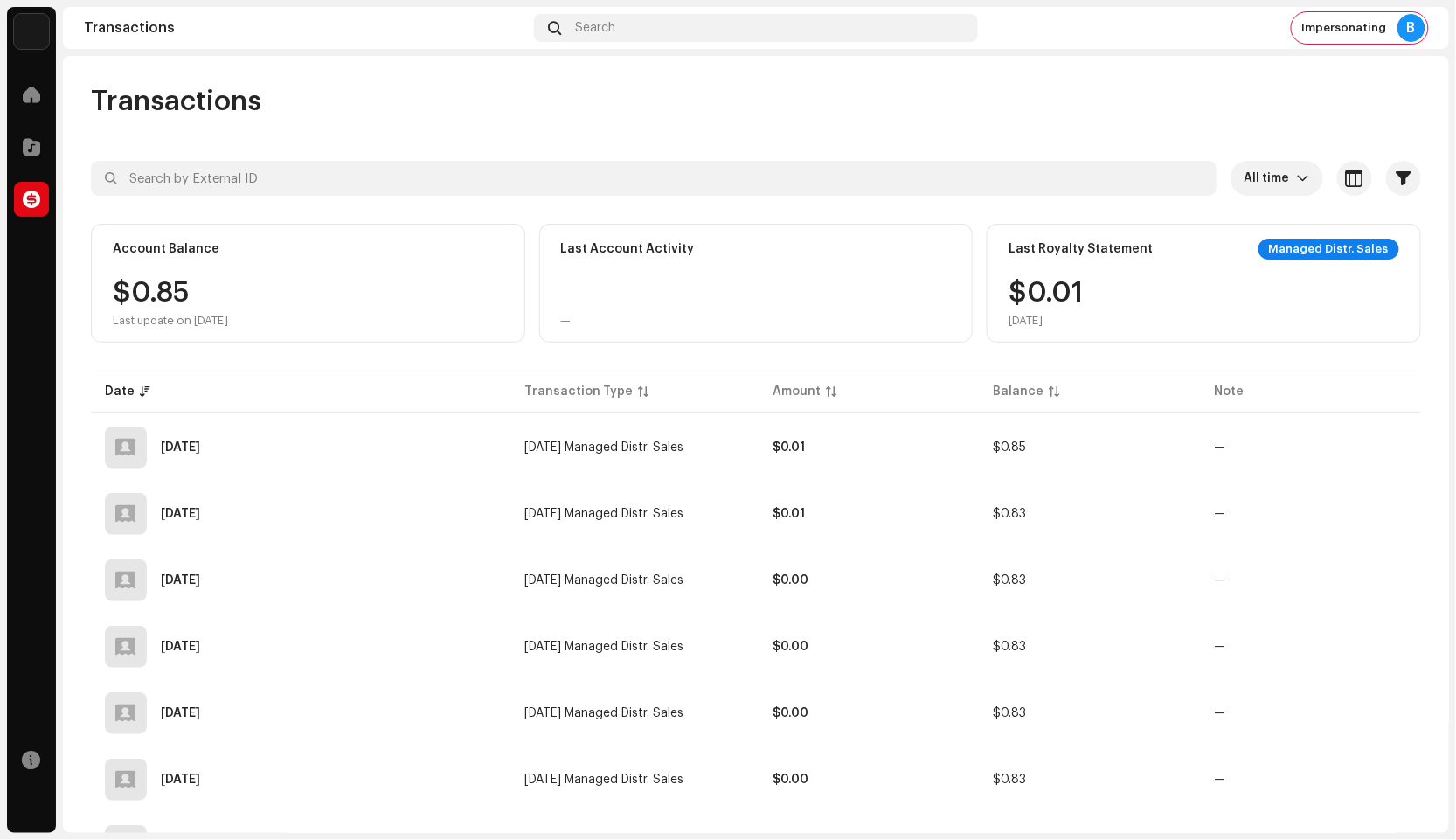
click at [25, 23] on img at bounding box center [31, 31] width 35 height 35
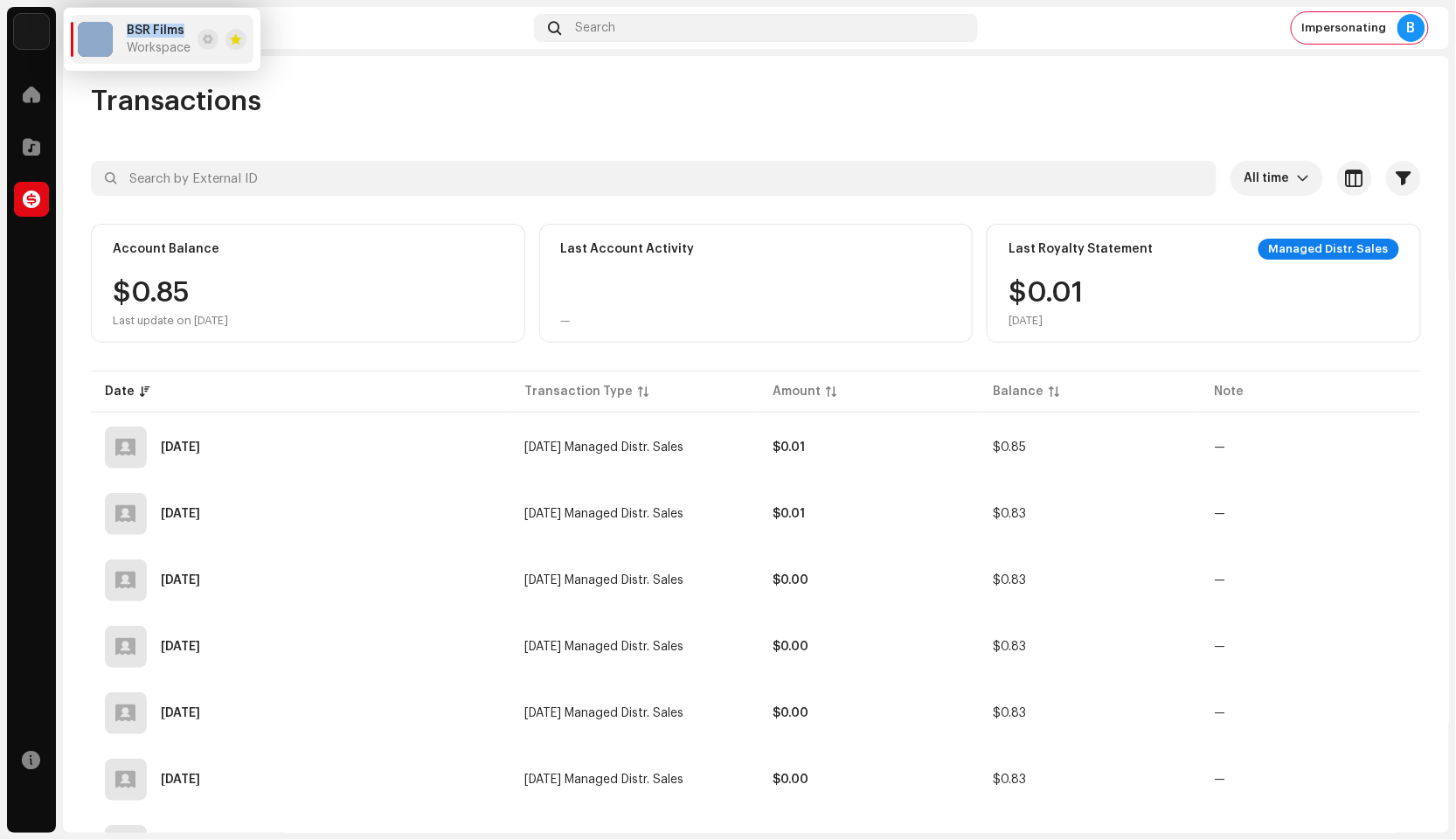
drag, startPoint x: 115, startPoint y: 29, endPoint x: 185, endPoint y: 31, distance: 70.0
click at [185, 31] on div "BSR Films Workspace" at bounding box center [134, 39] width 113 height 35
copy div "BSR Films"
